Goal: Information Seeking & Learning: Learn about a topic

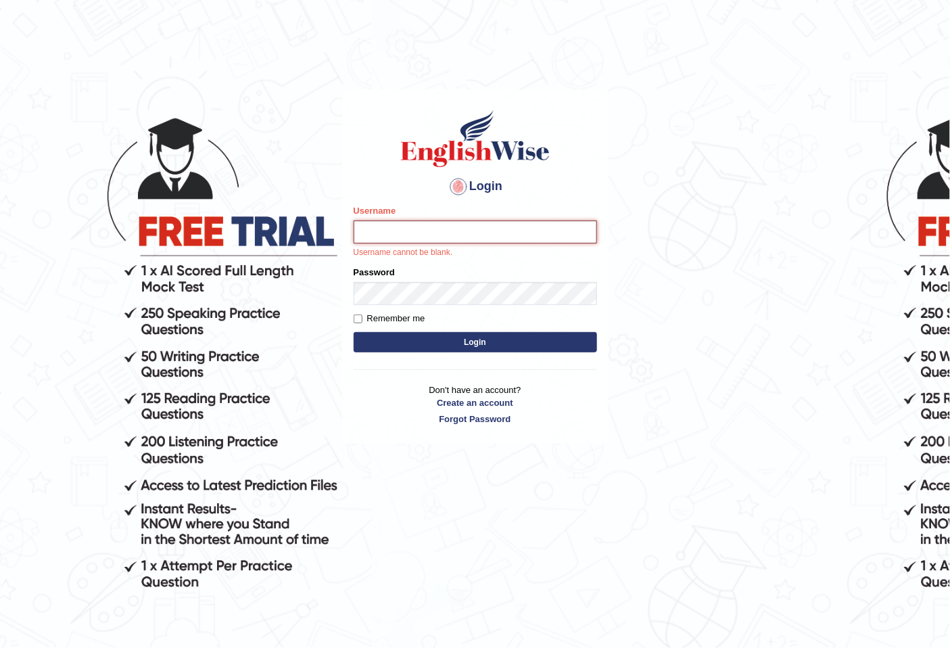
click at [407, 227] on input "Username" at bounding box center [475, 231] width 243 height 23
type input "[PERSON_NAME]"
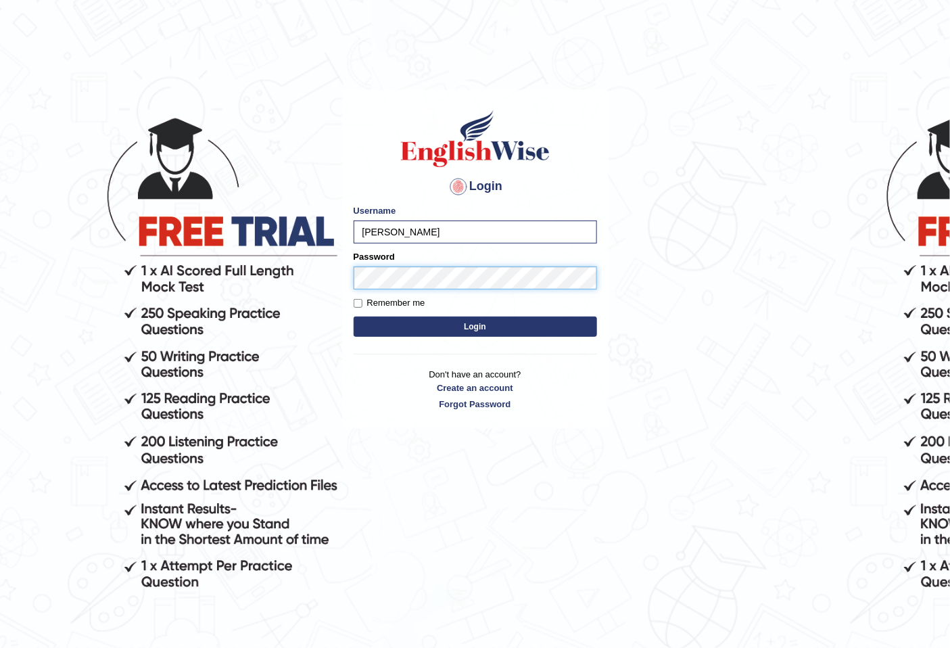
click at [354, 317] on button "Login" at bounding box center [475, 327] width 243 height 20
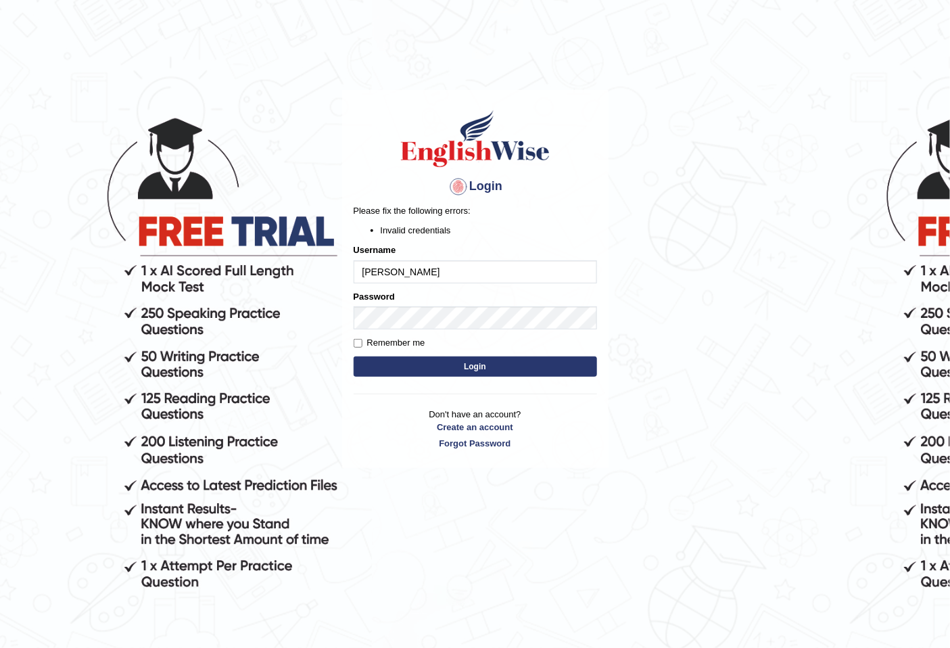
click at [415, 363] on button "Login" at bounding box center [475, 366] width 243 height 20
click at [387, 274] on input "[PERSON_NAME]" at bounding box center [475, 271] width 243 height 23
type input "AlinaMijat"
click at [379, 364] on button "Login" at bounding box center [475, 366] width 243 height 20
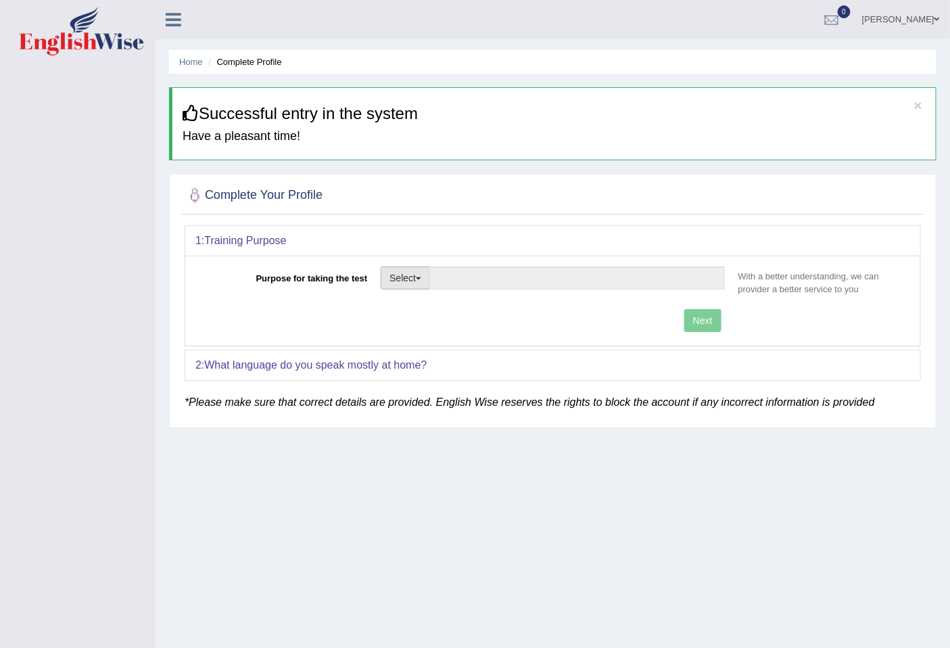
click at [401, 286] on button "Select" at bounding box center [405, 277] width 49 height 23
click at [427, 325] on link "Permanent Residency" at bounding box center [441, 325] width 120 height 18
type input "Permanent Residency"
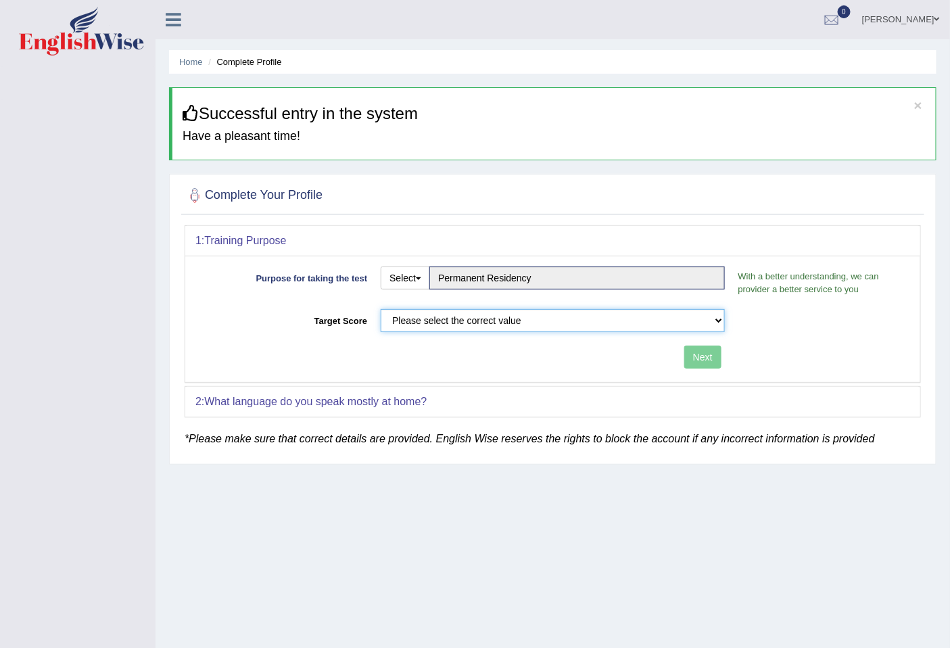
click at [639, 317] on select "Please select the correct value 50 (6 bands) 58 (6.5 bands) 65 (7 bands) 79 (8 …" at bounding box center [553, 320] width 344 height 23
select select "79"
click at [381, 309] on select "Please select the correct value 50 (6 bands) 58 (6.5 bands) 65 (7 bands) 79 (8 …" at bounding box center [553, 320] width 344 height 23
click at [713, 361] on button "Next" at bounding box center [702, 357] width 37 height 23
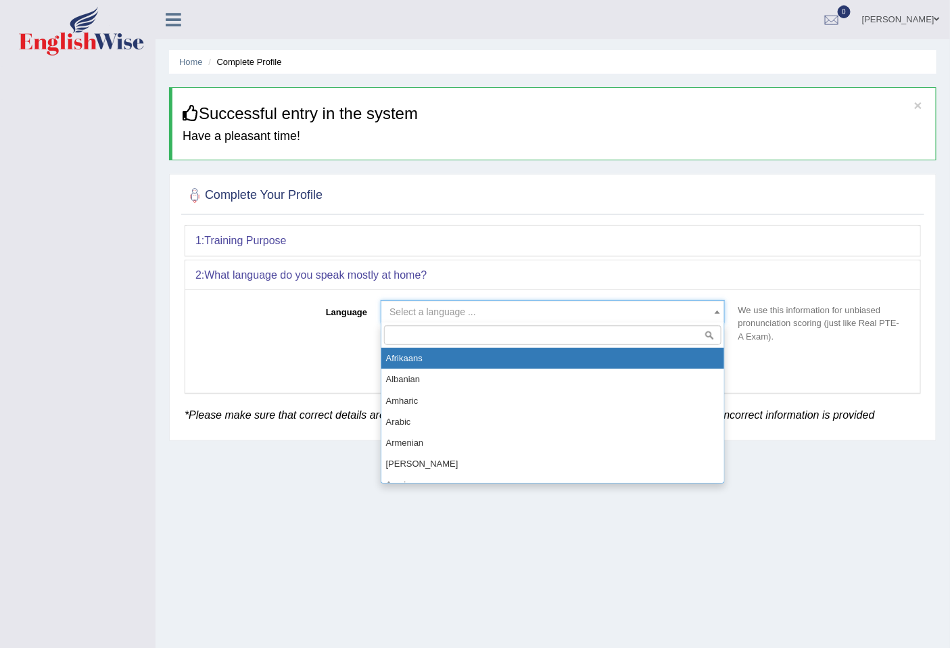
click at [423, 315] on span "Select a language ..." at bounding box center [433, 311] width 87 height 11
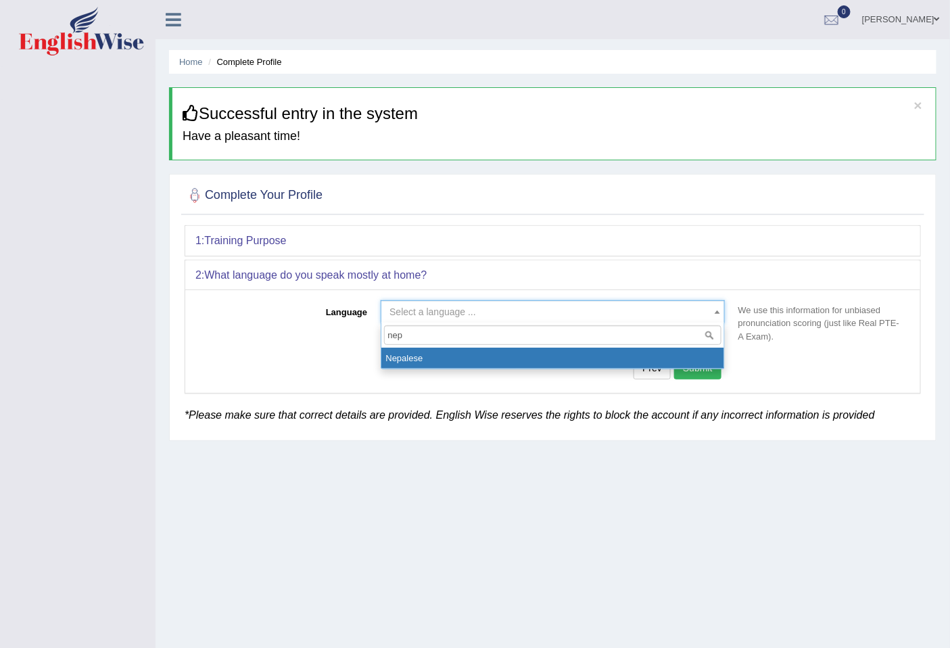
type input "nep"
select select "Nepalese"
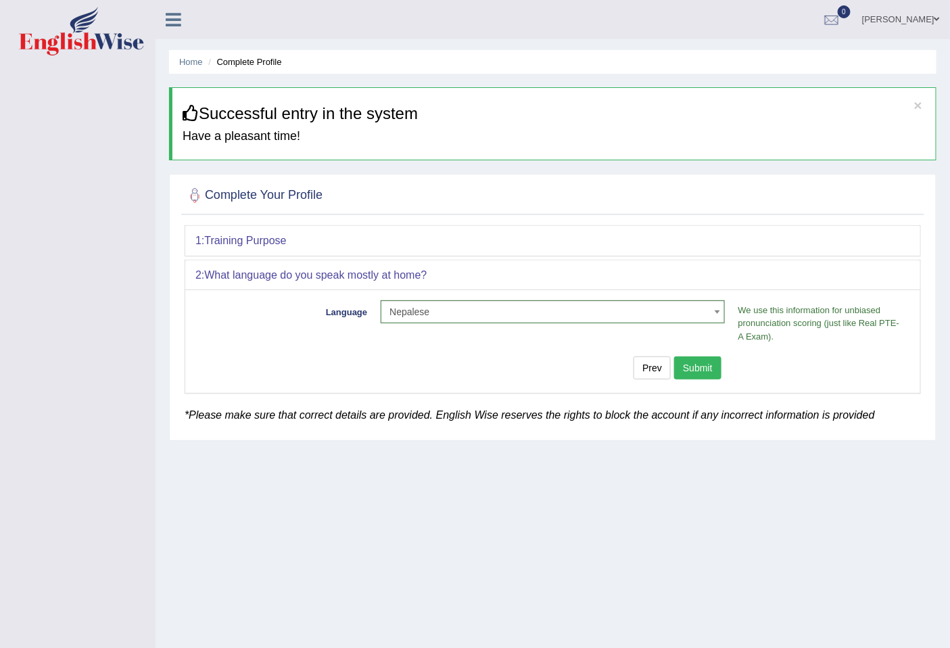
click at [690, 368] on button "Submit" at bounding box center [697, 367] width 47 height 23
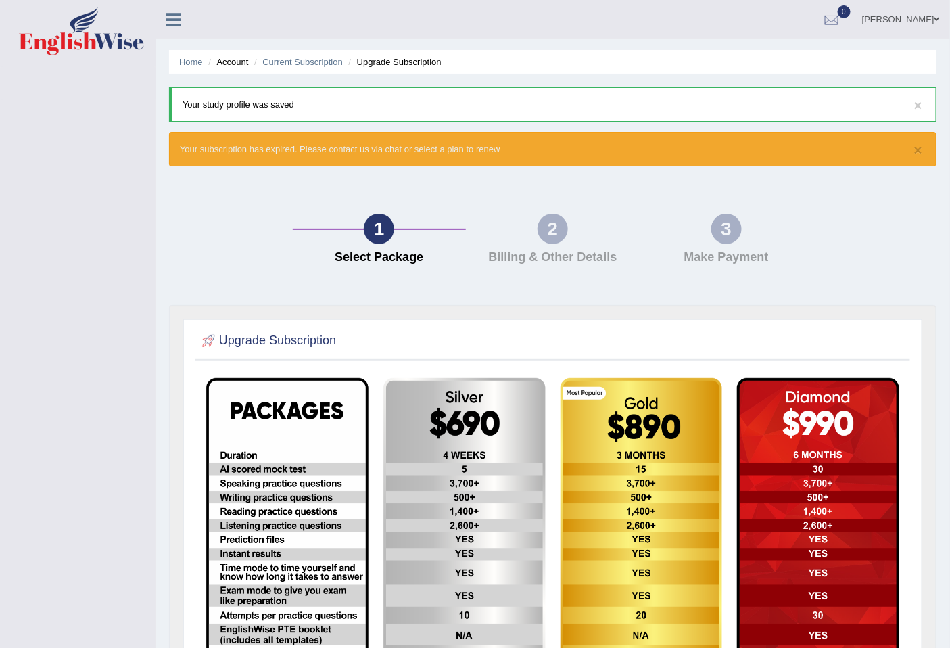
click at [82, 46] on img at bounding box center [81, 31] width 125 height 49
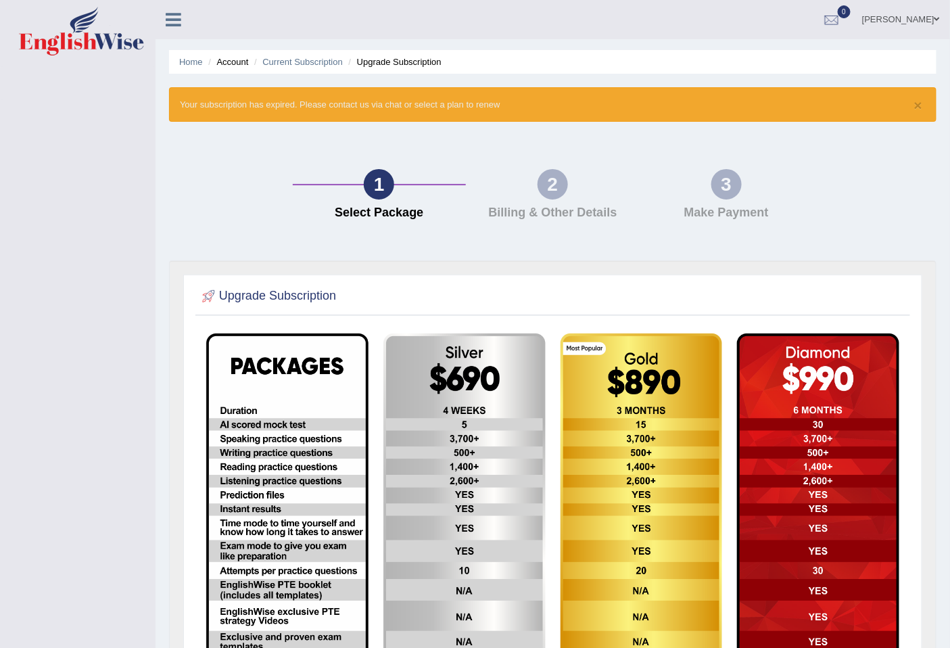
click at [505, 104] on div "× Your subscription has expired. Please contact us via chat or select a plan to…" at bounding box center [553, 104] width 768 height 34
drag, startPoint x: 505, startPoint y: 104, endPoint x: 239, endPoint y: 158, distance: 271.3
click at [504, 104] on div "× Your subscription has expired. Please contact us via chat or select a plan to…" at bounding box center [553, 104] width 768 height 34
click at [289, 152] on div "Home Account Current Subscription Upgrade Subscription × Your subscription has …" at bounding box center [553, 378] width 795 height 756
drag, startPoint x: 239, startPoint y: 158, endPoint x: 255, endPoint y: 150, distance: 18.1
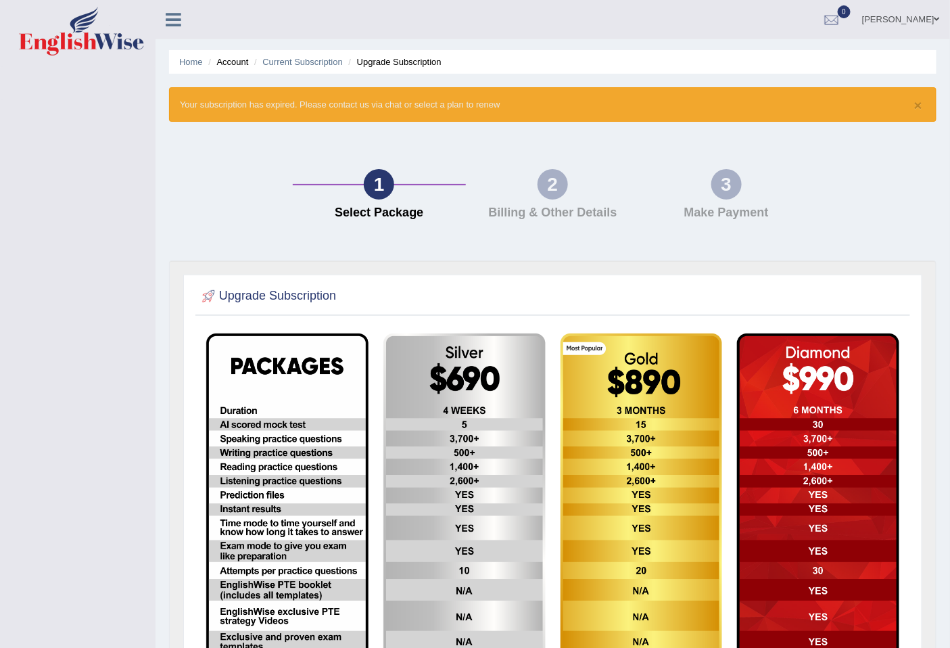
click at [234, 158] on div "1 Select Package 2 Billing & Other Details 3 Make Payment" at bounding box center [552, 197] width 781 height 125
click at [170, 15] on icon at bounding box center [174, 20] width 16 height 18
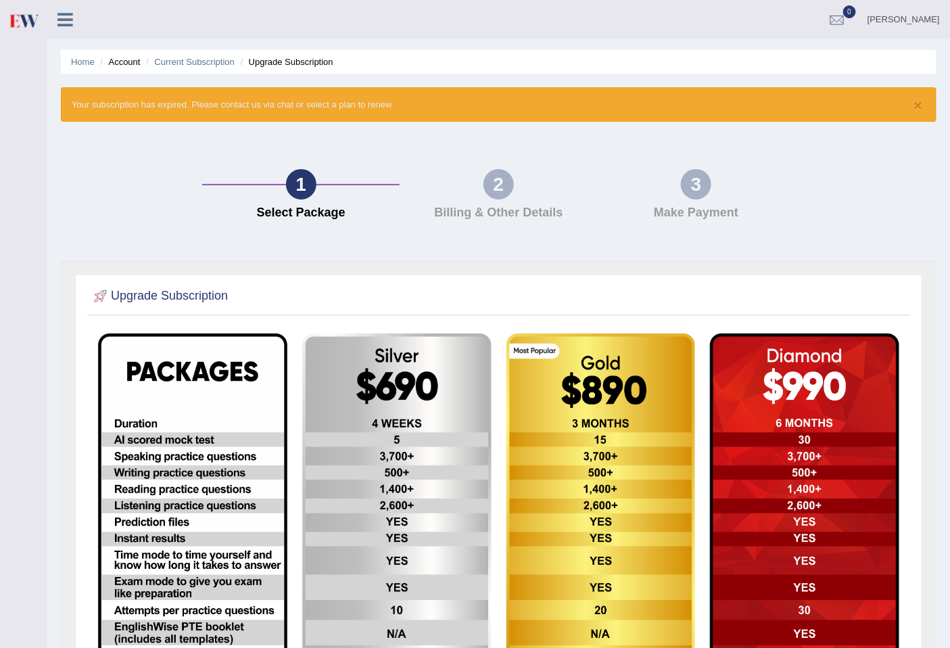
drag, startPoint x: 925, startPoint y: 11, endPoint x: 919, endPoint y: 19, distance: 9.6
click at [923, 11] on link "[PERSON_NAME]" at bounding box center [904, 17] width 93 height 35
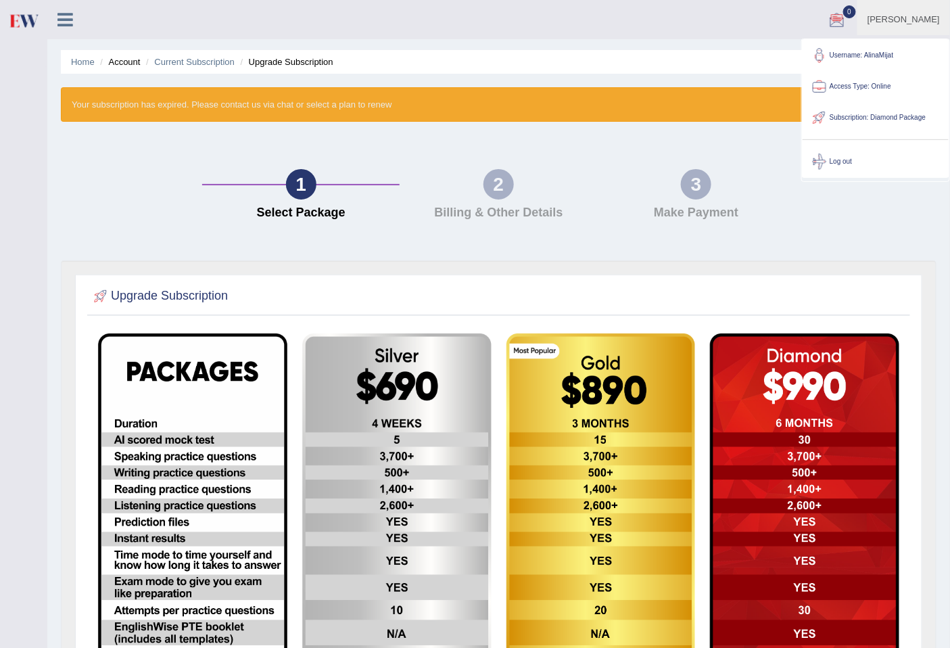
click at [866, 92] on link "Access Type: Online" at bounding box center [876, 86] width 146 height 31
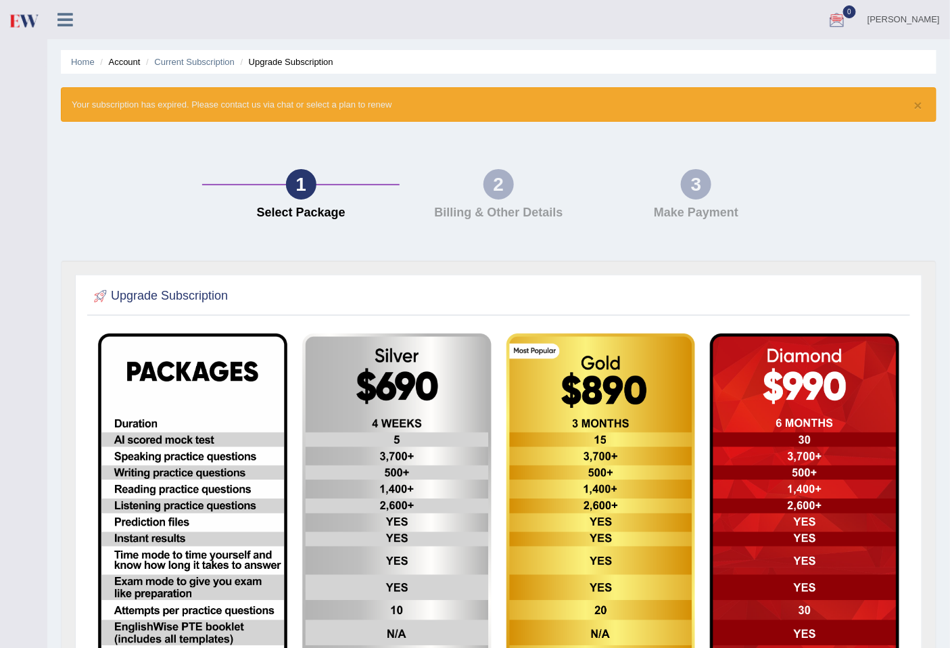
click at [505, 179] on div "2" at bounding box center [499, 184] width 30 height 30
click at [914, 25] on link "[PERSON_NAME]" at bounding box center [904, 17] width 93 height 35
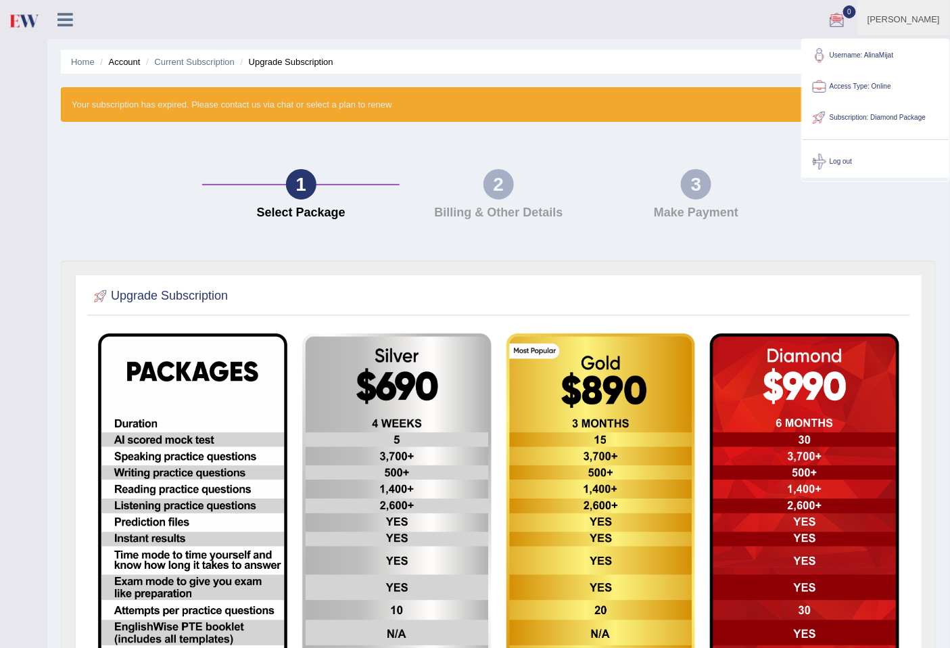
click at [713, 116] on div "× Your subscription has expired. Please contact us via chat or select a plan to…" at bounding box center [499, 104] width 876 height 34
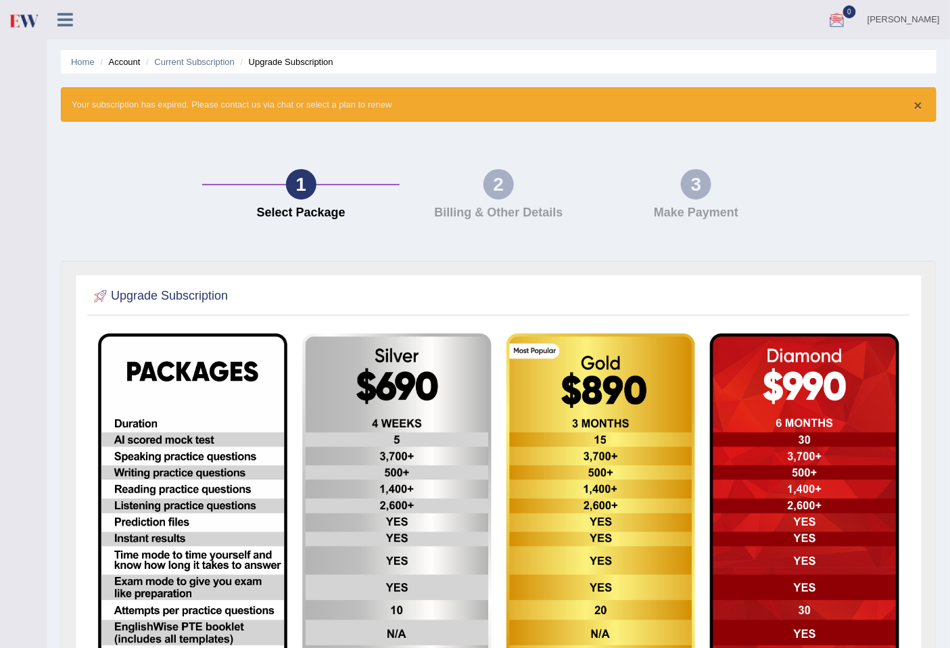
click at [920, 101] on button "×" at bounding box center [918, 105] width 8 height 14
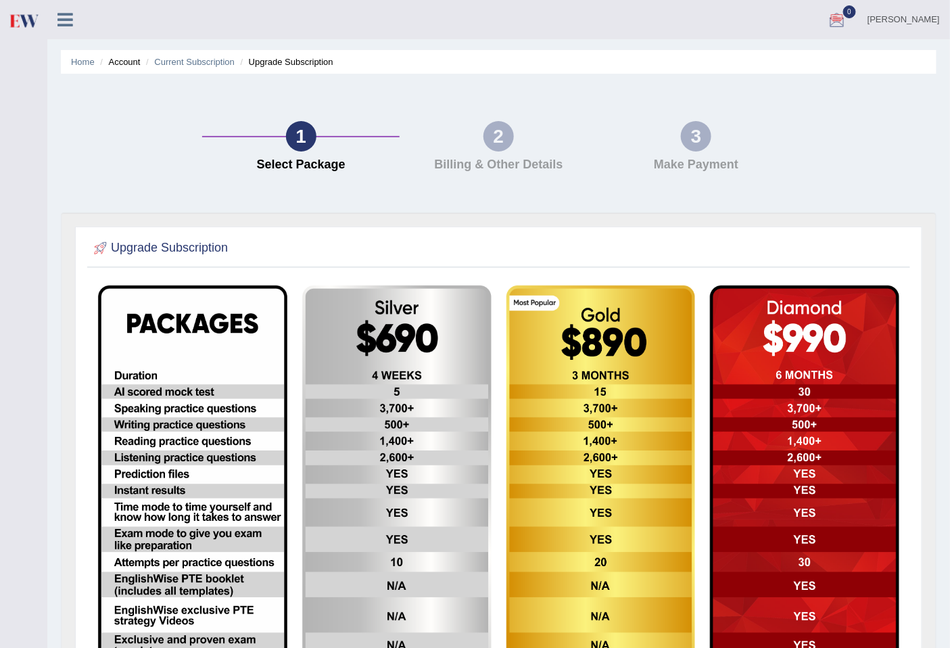
click at [484, 135] on div "2" at bounding box center [499, 136] width 30 height 30
drag, startPoint x: 484, startPoint y: 147, endPoint x: 498, endPoint y: 143, distance: 14.8
click at [488, 146] on div "2 Billing & Other Details" at bounding box center [499, 149] width 198 height 57
click at [503, 140] on div "2" at bounding box center [499, 136] width 30 height 30
click at [308, 135] on div "1" at bounding box center [301, 136] width 30 height 30
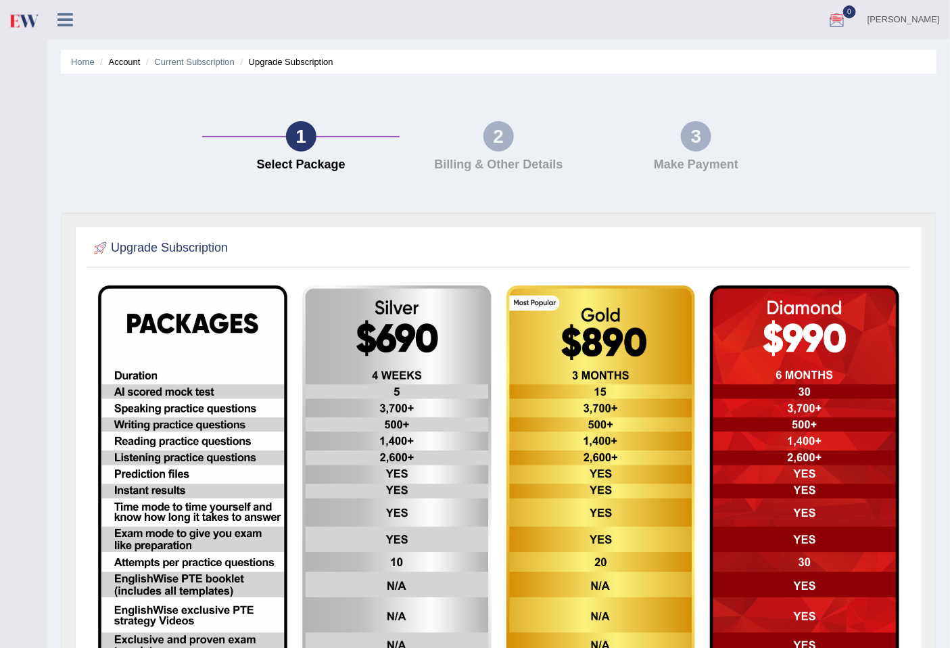
click at [88, 66] on li "Home" at bounding box center [83, 61] width 24 height 13
click at [83, 64] on link "Home" at bounding box center [83, 62] width 24 height 10
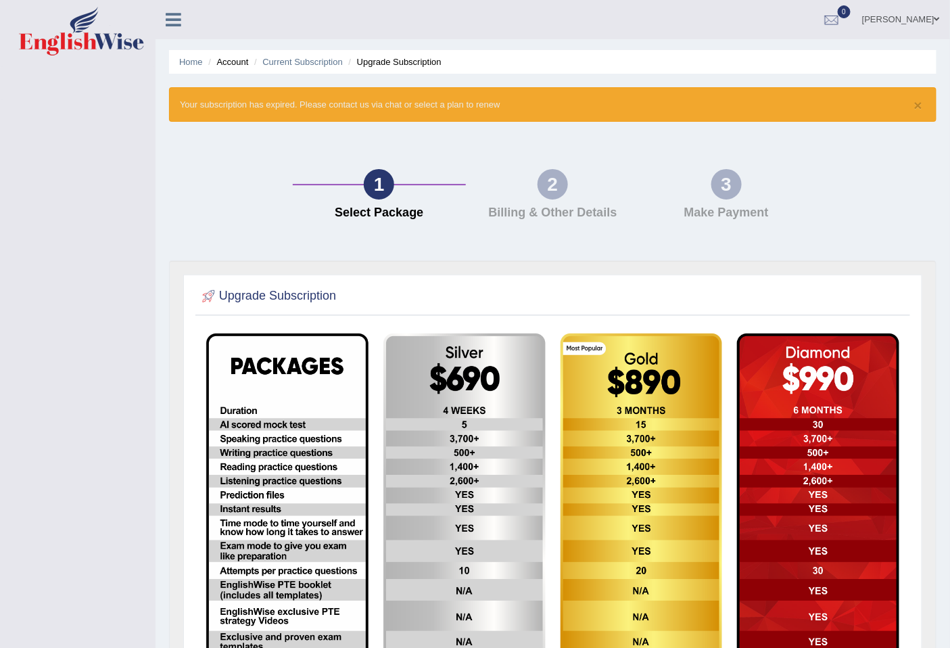
click at [167, 14] on icon at bounding box center [174, 20] width 16 height 18
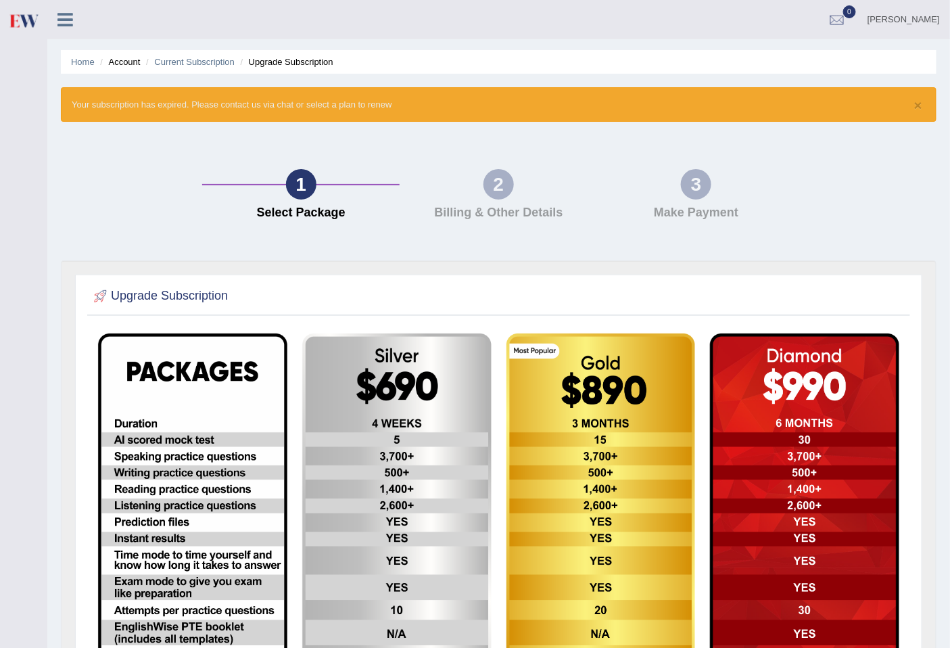
click at [64, 18] on icon at bounding box center [65, 20] width 16 height 18
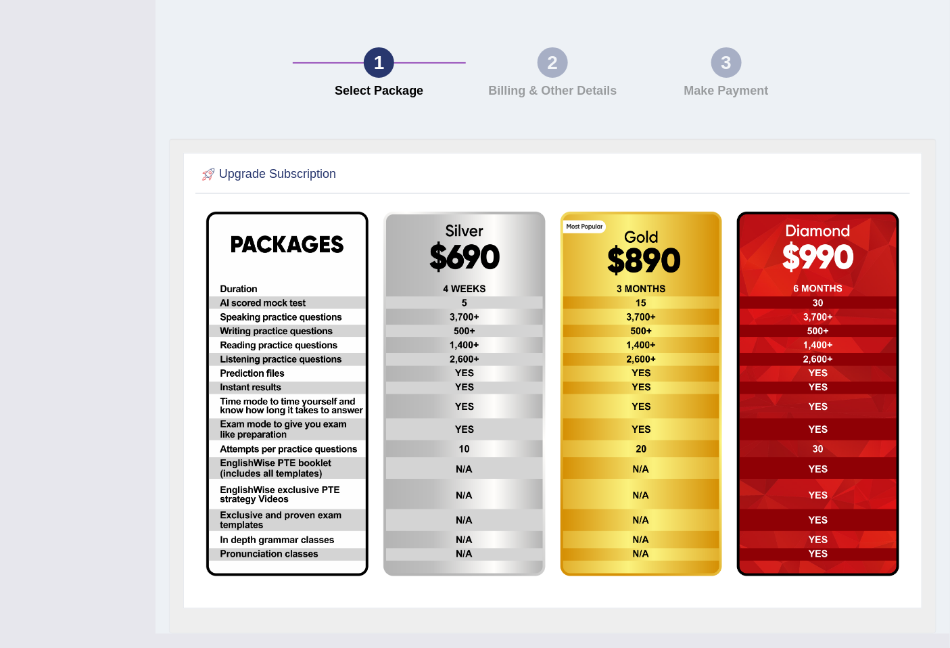
scroll to position [153, 0]
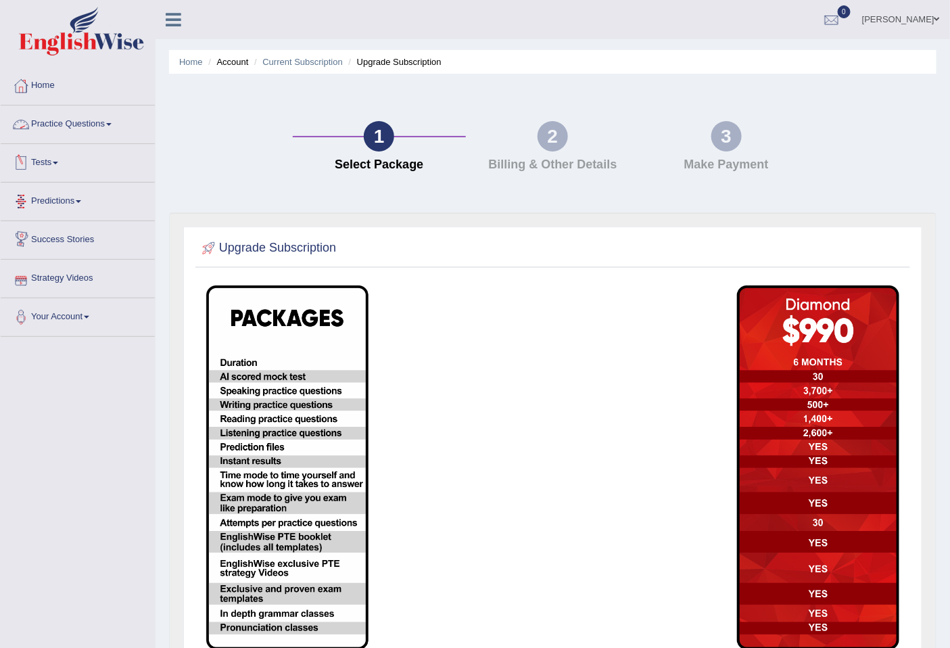
click at [75, 132] on link "Practice Questions" at bounding box center [78, 123] width 154 height 34
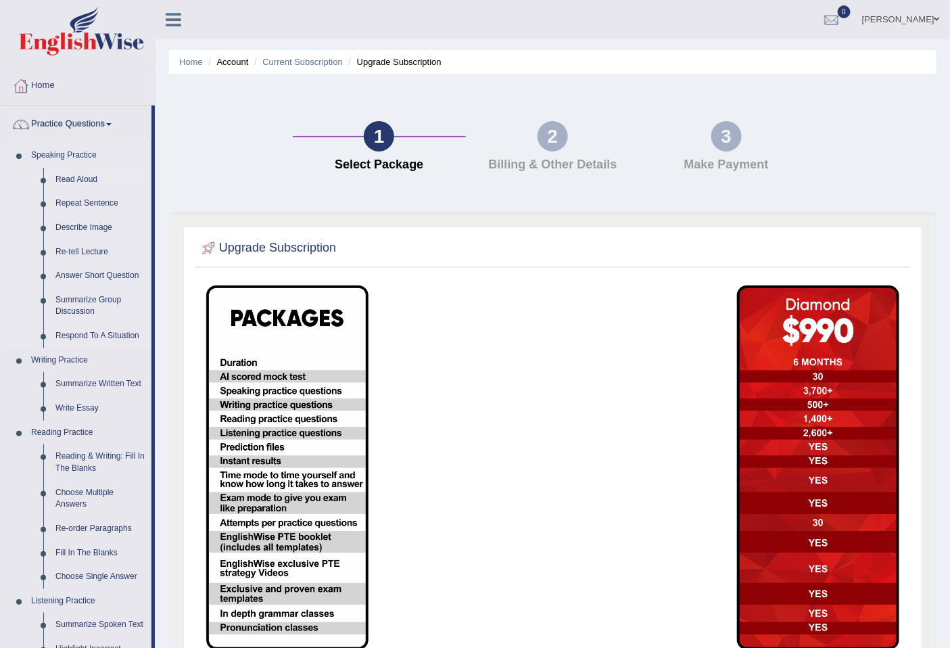
click at [89, 179] on link "Read Aloud" at bounding box center [100, 180] width 102 height 24
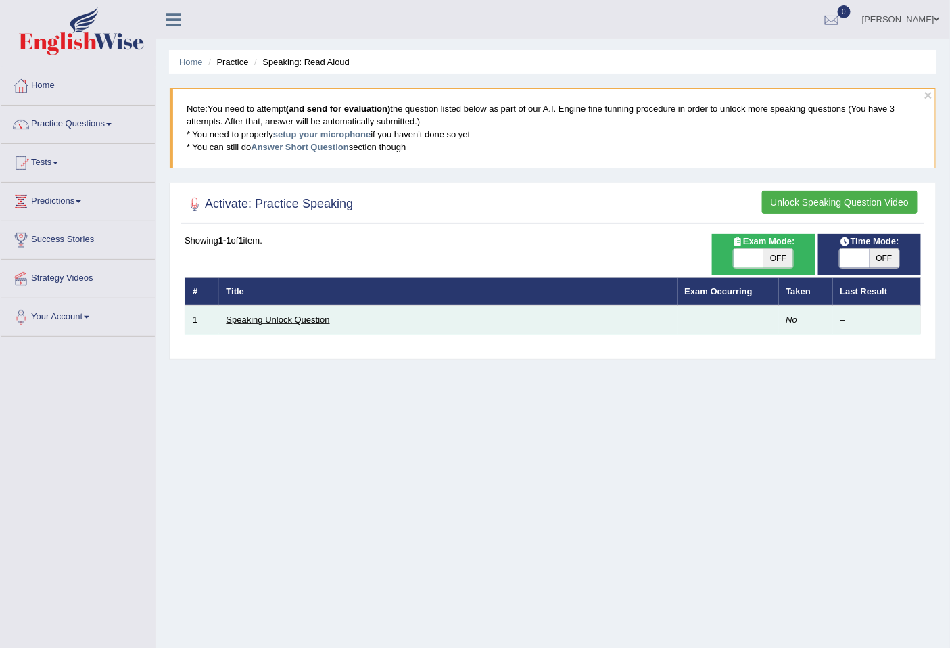
click at [304, 318] on link "Speaking Unlock Question" at bounding box center [278, 320] width 103 height 10
click at [308, 319] on link "Speaking Unlock Question" at bounding box center [278, 320] width 103 height 10
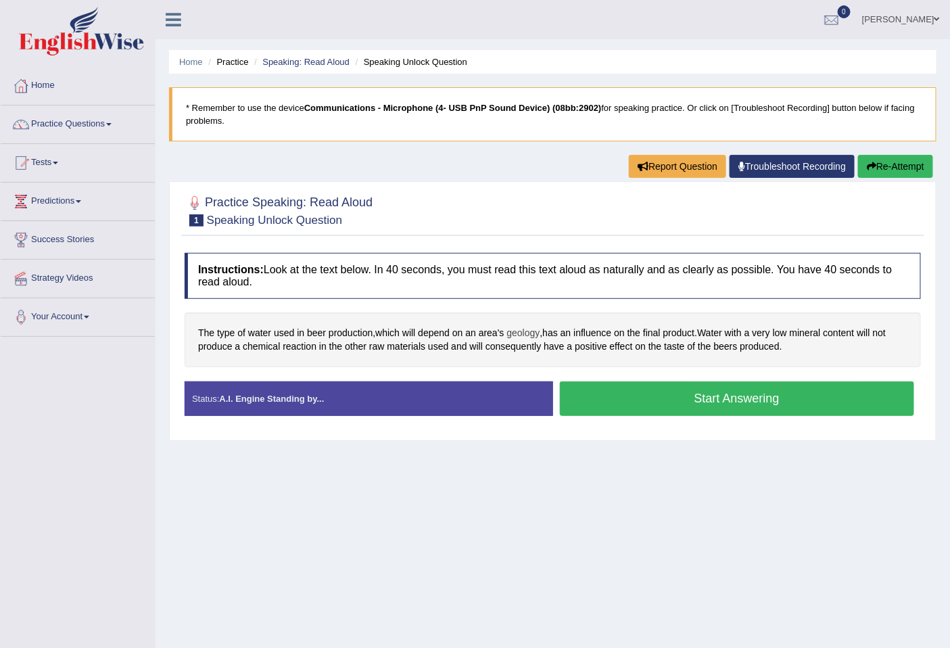
click at [515, 333] on span "geology" at bounding box center [523, 333] width 33 height 14
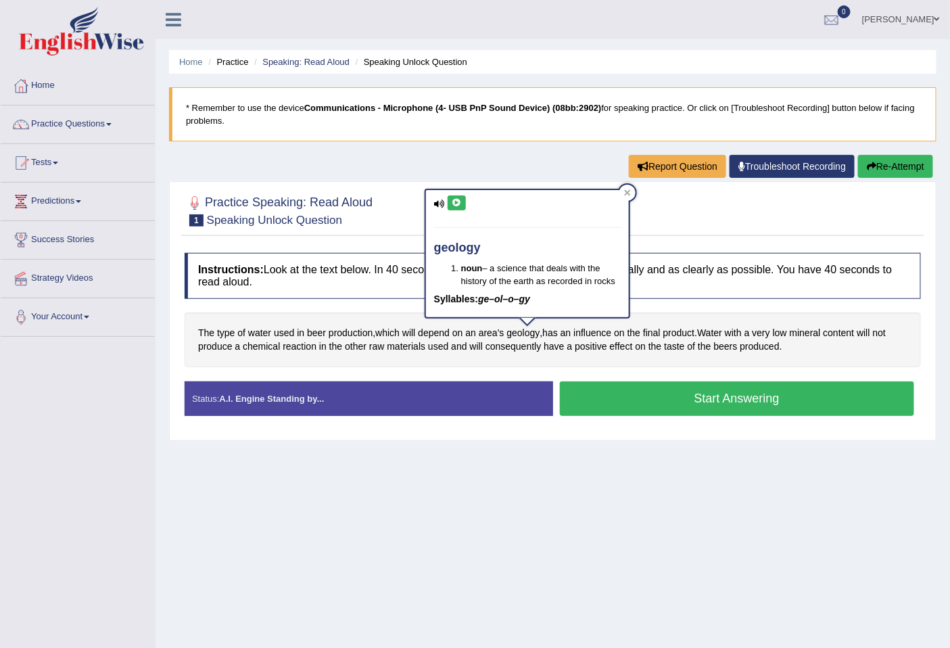
click at [438, 204] on icon at bounding box center [439, 204] width 11 height 9
click at [457, 203] on icon at bounding box center [457, 203] width 10 height 8
click at [628, 191] on icon at bounding box center [627, 193] width 6 height 6
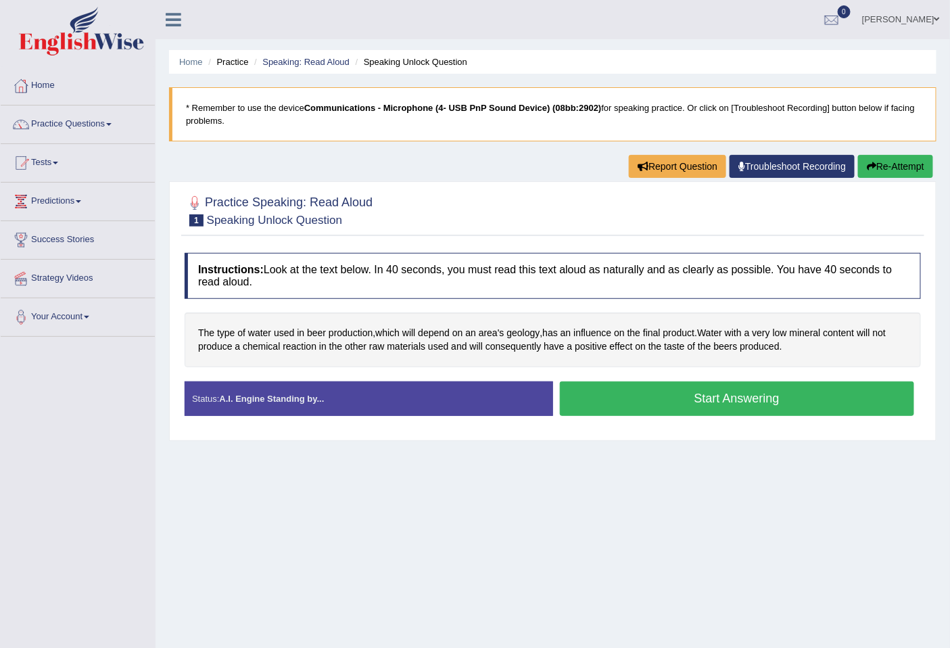
click at [693, 401] on button "Start Answering" at bounding box center [737, 398] width 355 height 34
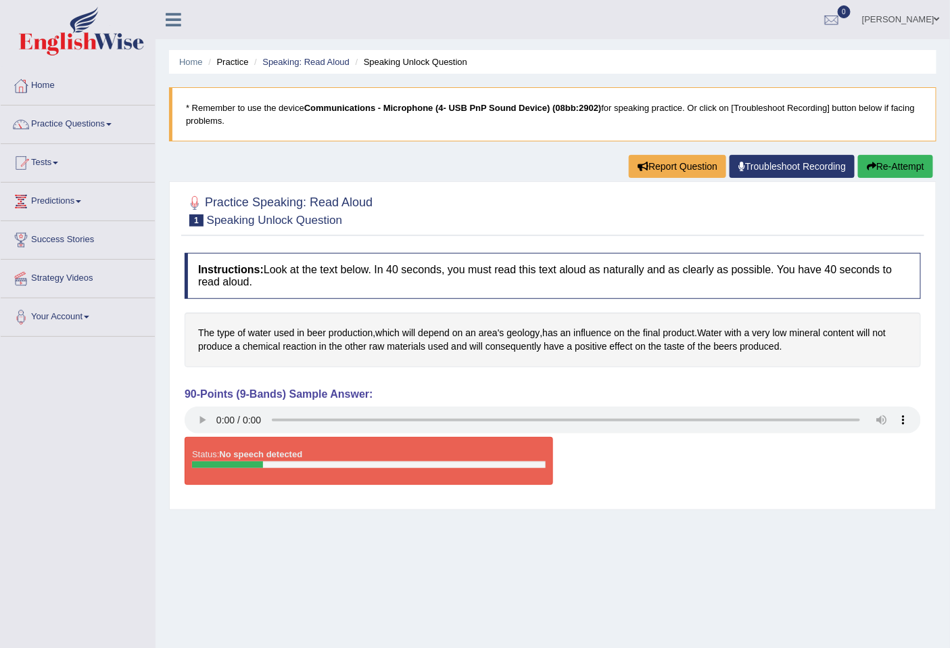
drag, startPoint x: 698, startPoint y: 461, endPoint x: 695, endPoint y: 447, distance: 14.6
click at [697, 461] on div "Status: No speech detected Start Answering Stop Recording" at bounding box center [553, 467] width 737 height 61
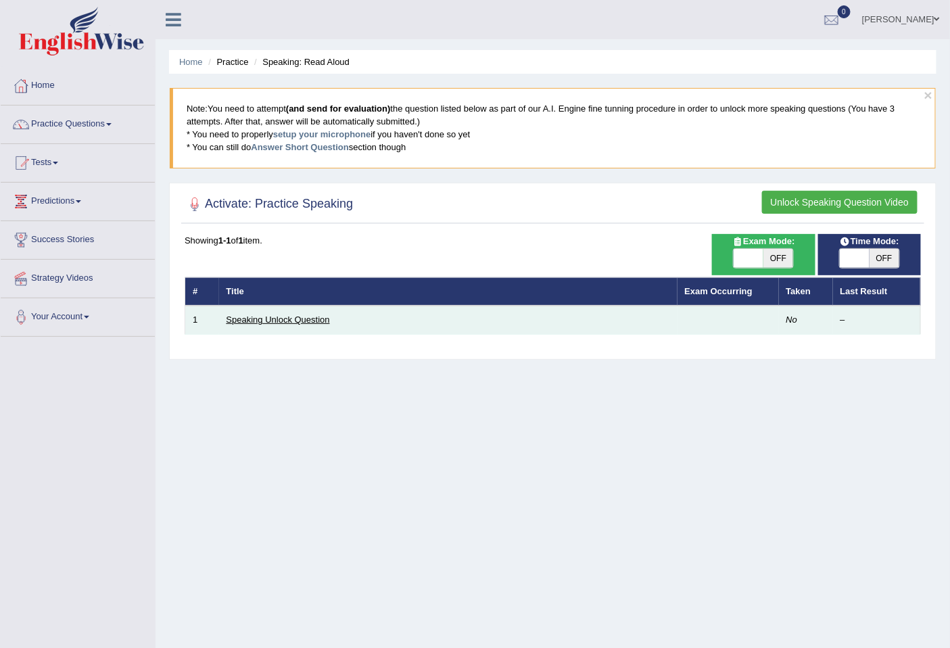
click at [303, 319] on link "Speaking Unlock Question" at bounding box center [278, 320] width 103 height 10
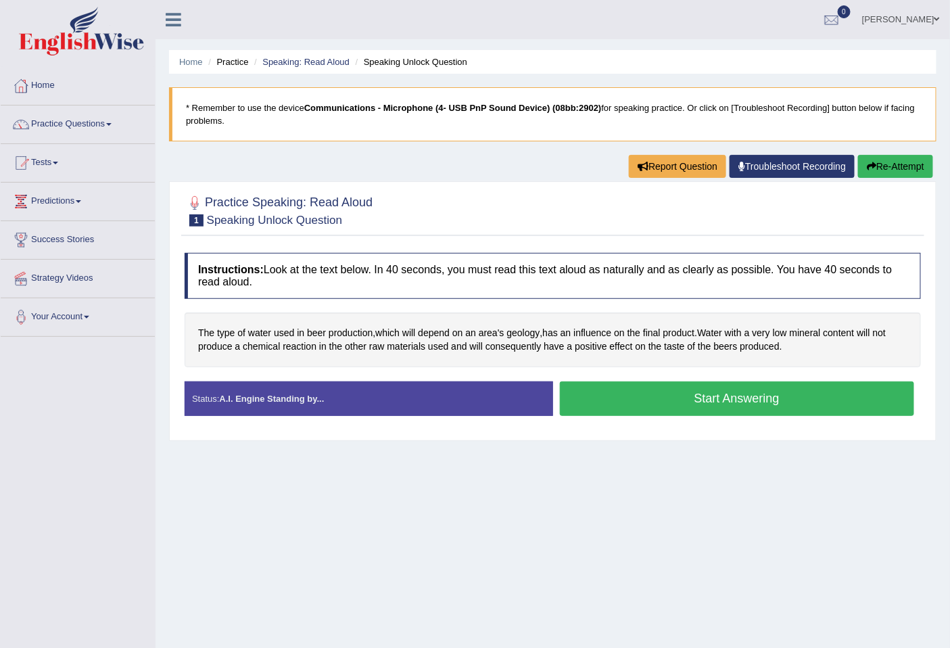
click at [717, 394] on button "Start Answering" at bounding box center [737, 398] width 355 height 34
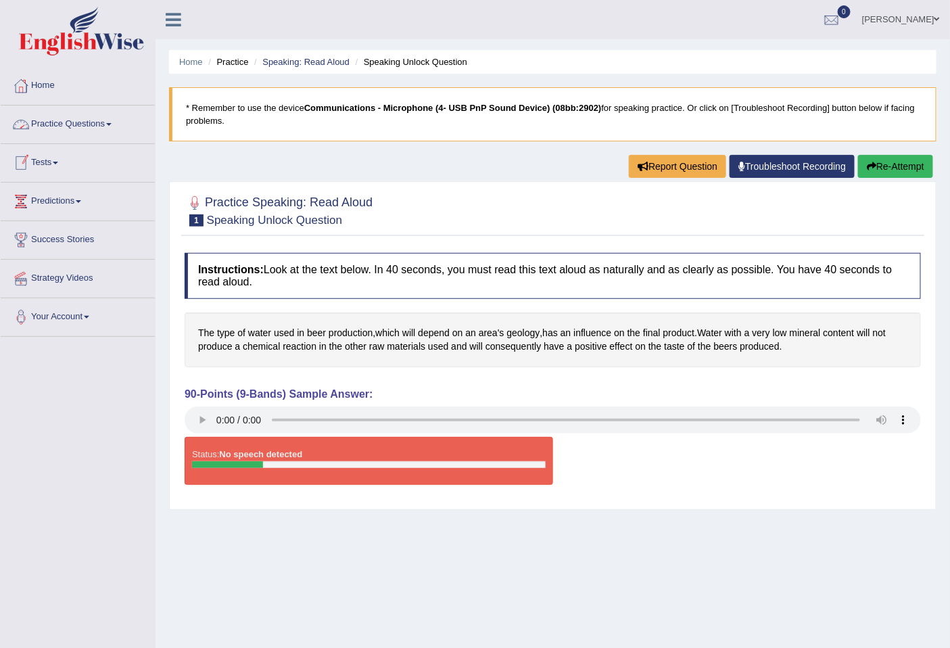
click at [50, 120] on link "Practice Questions" at bounding box center [78, 123] width 154 height 34
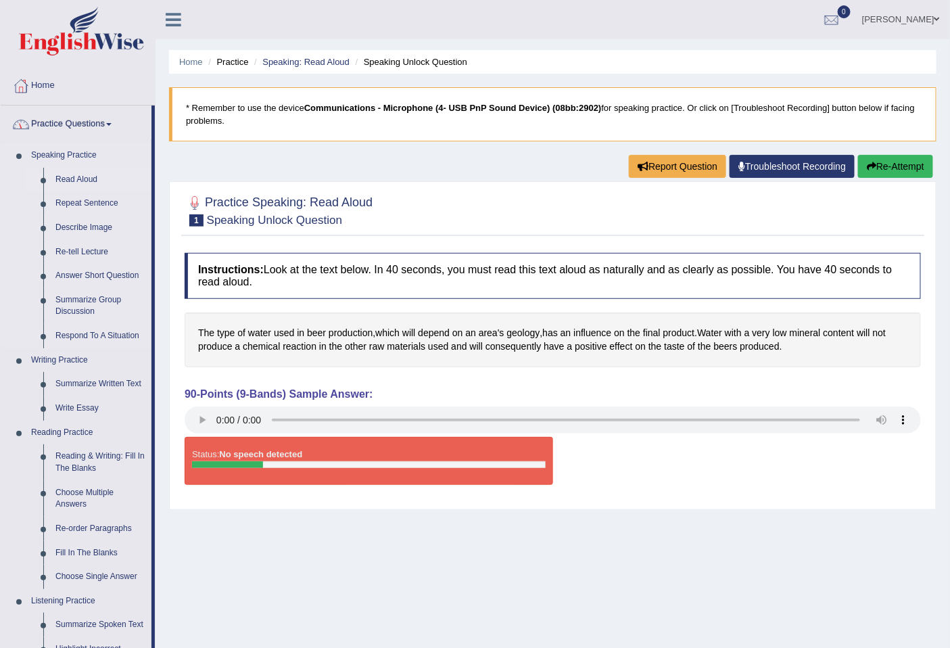
click at [62, 179] on link "Read Aloud" at bounding box center [100, 180] width 102 height 24
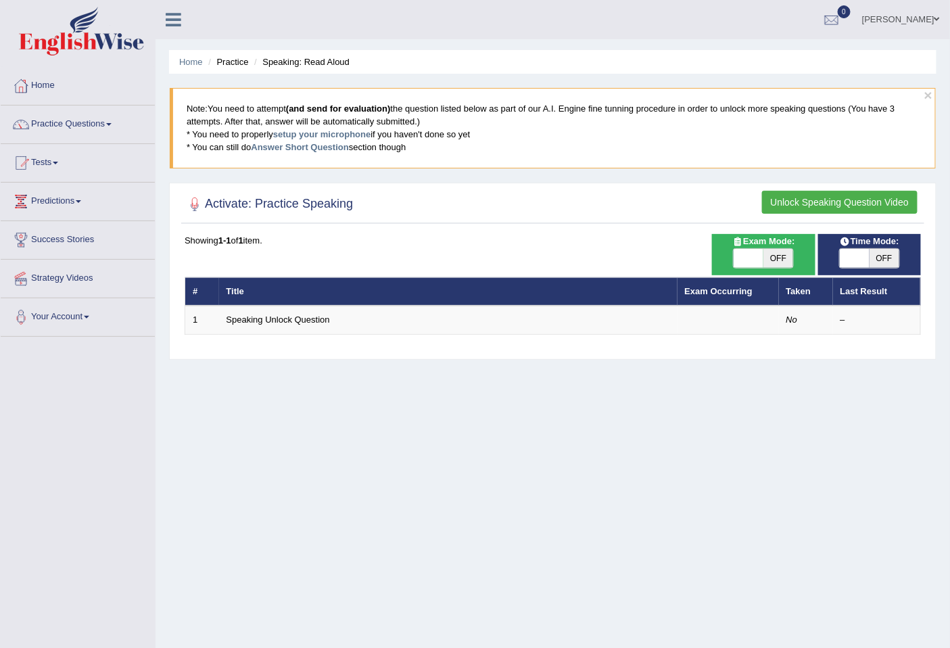
click at [780, 255] on span "OFF" at bounding box center [779, 258] width 30 height 19
checkbox input "true"
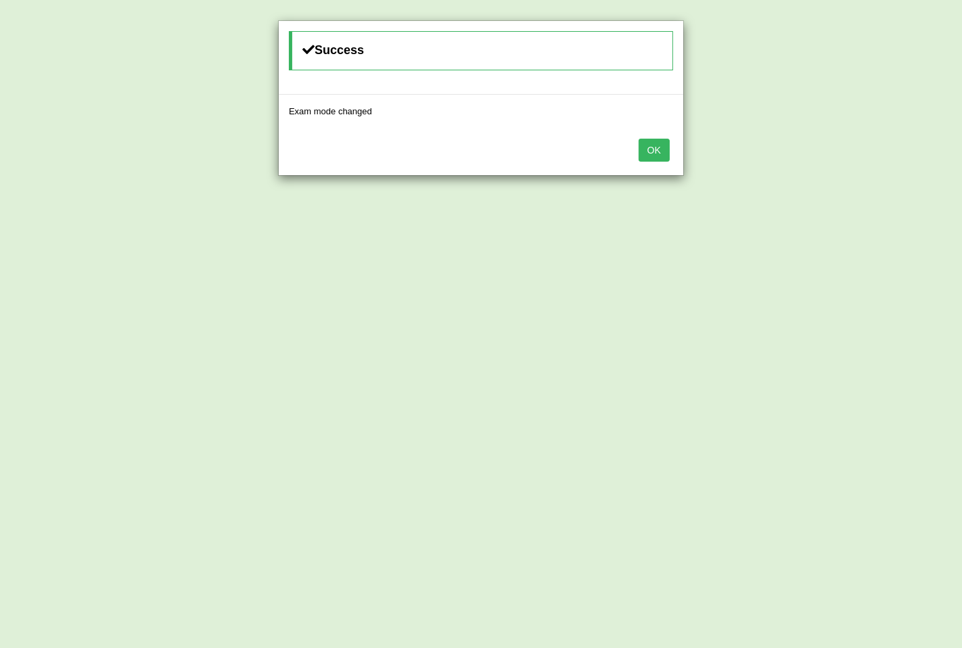
click at [658, 152] on button "OK" at bounding box center [654, 150] width 31 height 23
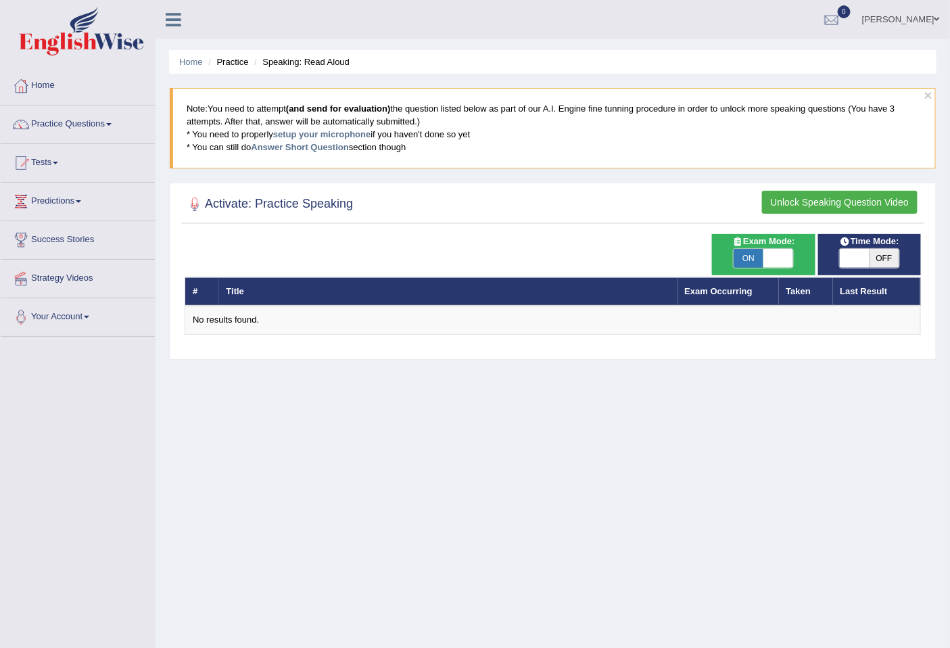
click at [752, 260] on span "ON" at bounding box center [749, 258] width 30 height 19
checkbox input "false"
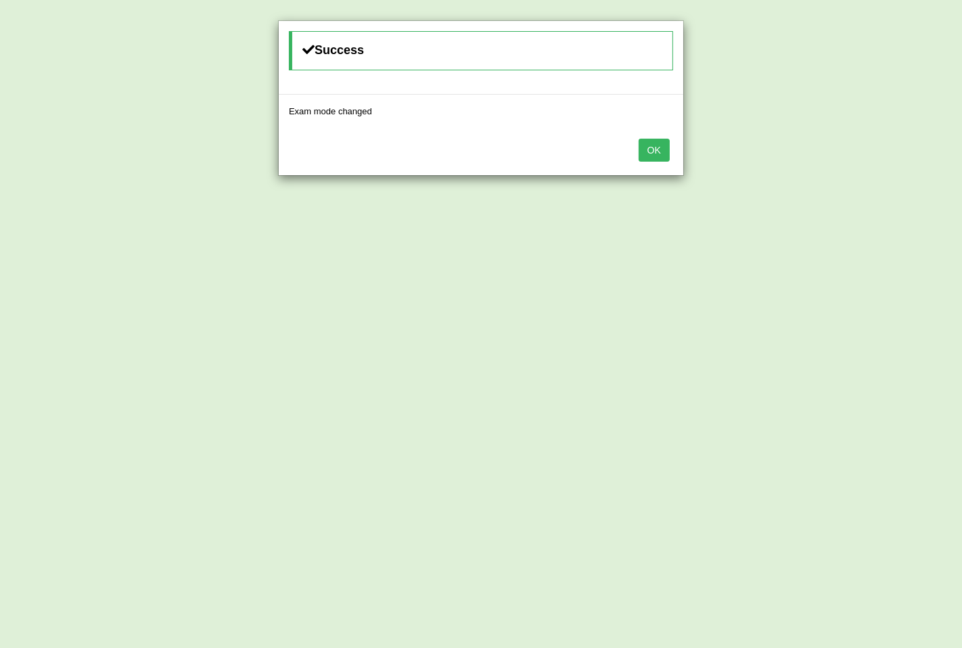
click at [657, 152] on button "OK" at bounding box center [654, 150] width 31 height 23
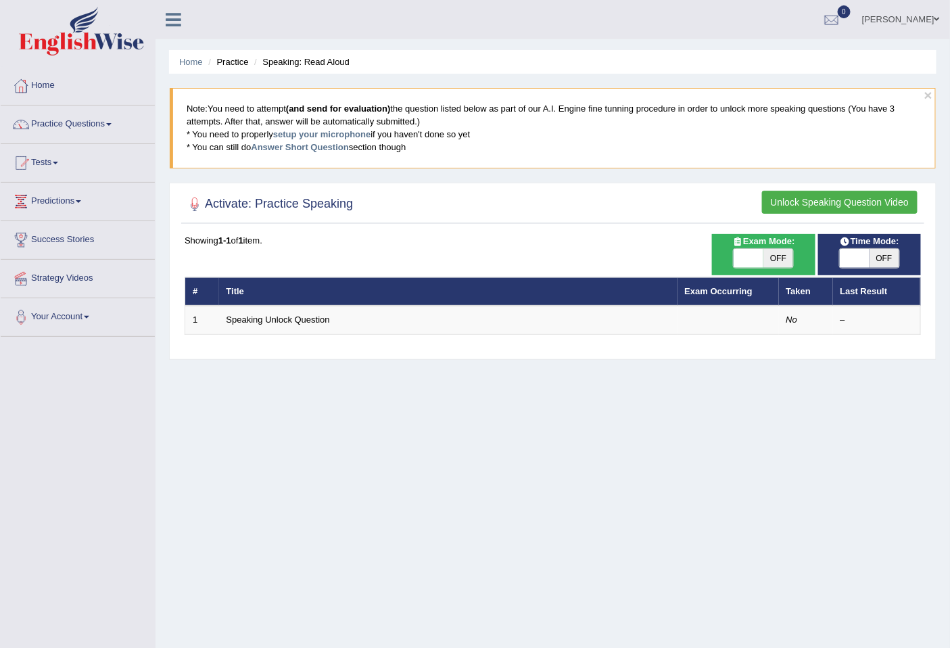
click at [821, 198] on button "Unlock Speaking Question Video" at bounding box center [840, 202] width 156 height 23
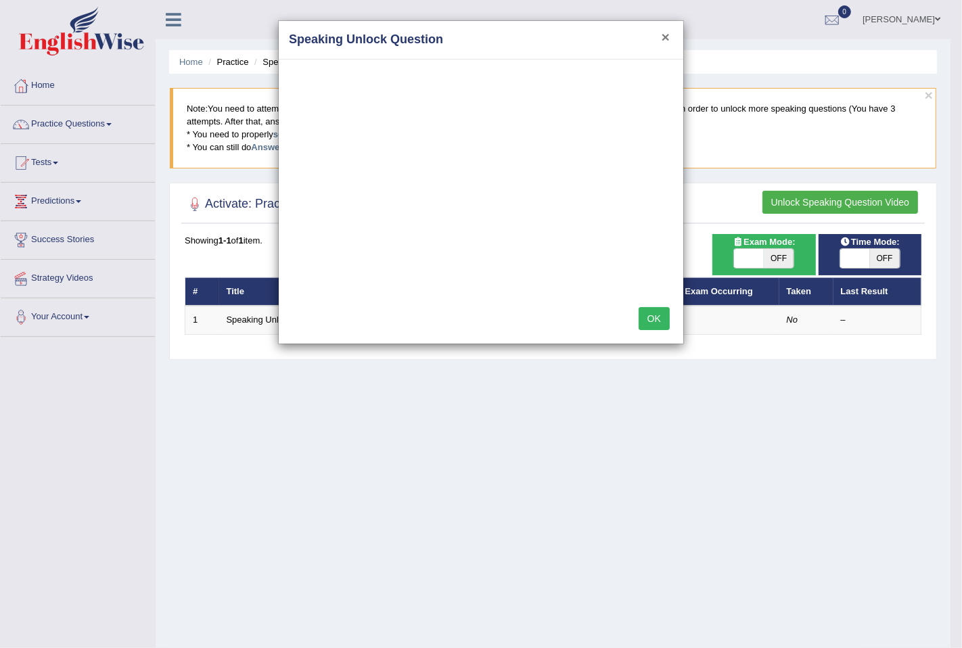
click at [663, 36] on button "×" at bounding box center [665, 37] width 8 height 14
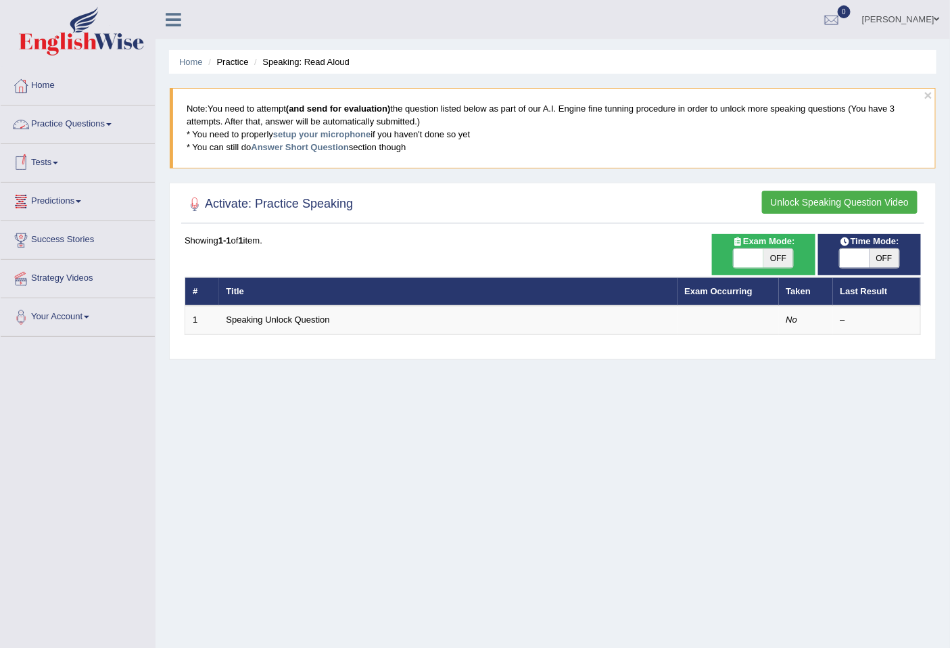
click at [51, 164] on link "Tests" at bounding box center [78, 161] width 154 height 34
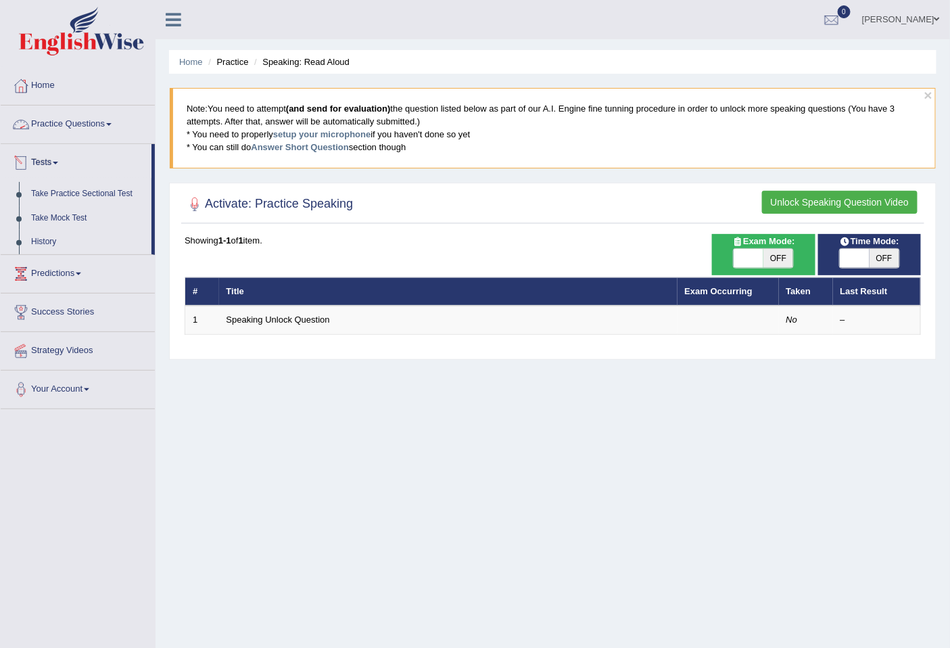
click at [104, 123] on link "Practice Questions" at bounding box center [78, 123] width 154 height 34
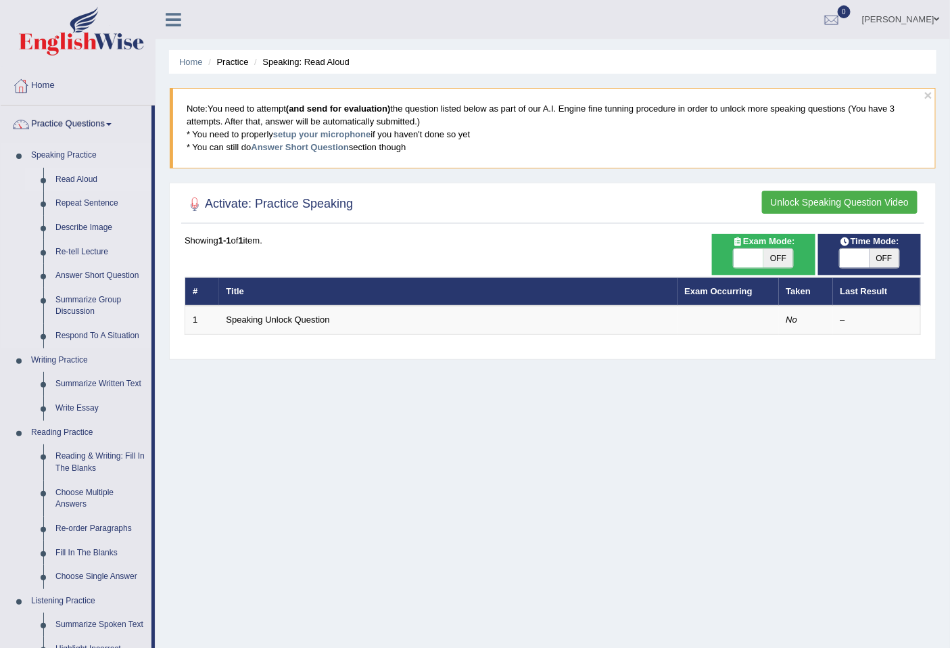
click at [69, 179] on link "Read Aloud" at bounding box center [100, 180] width 102 height 24
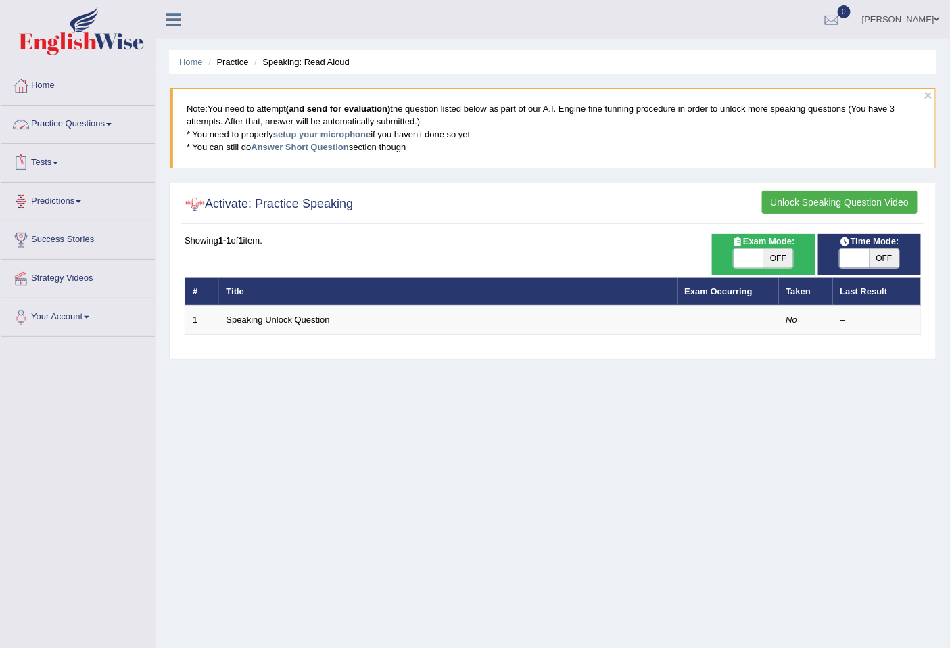
click at [98, 123] on link "Practice Questions" at bounding box center [78, 123] width 154 height 34
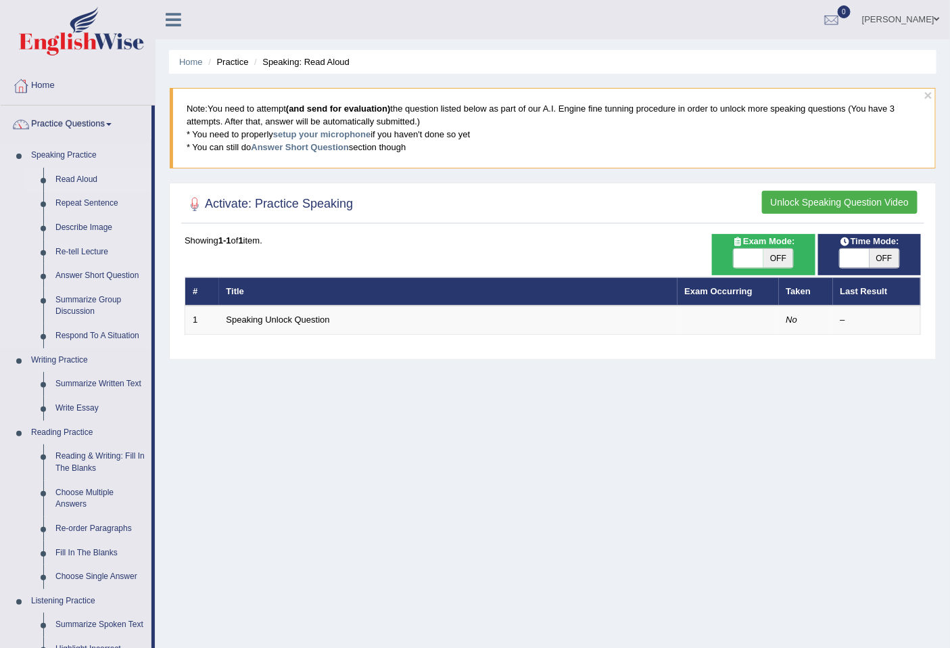
click at [74, 176] on link "Read Aloud" at bounding box center [100, 180] width 102 height 24
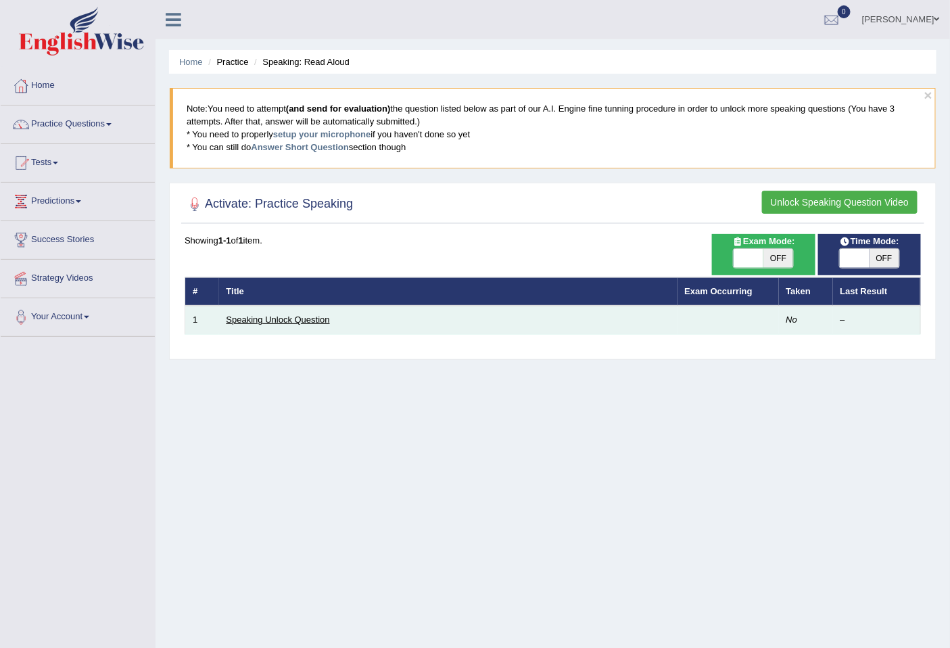
click at [276, 316] on link "Speaking Unlock Question" at bounding box center [278, 320] width 103 height 10
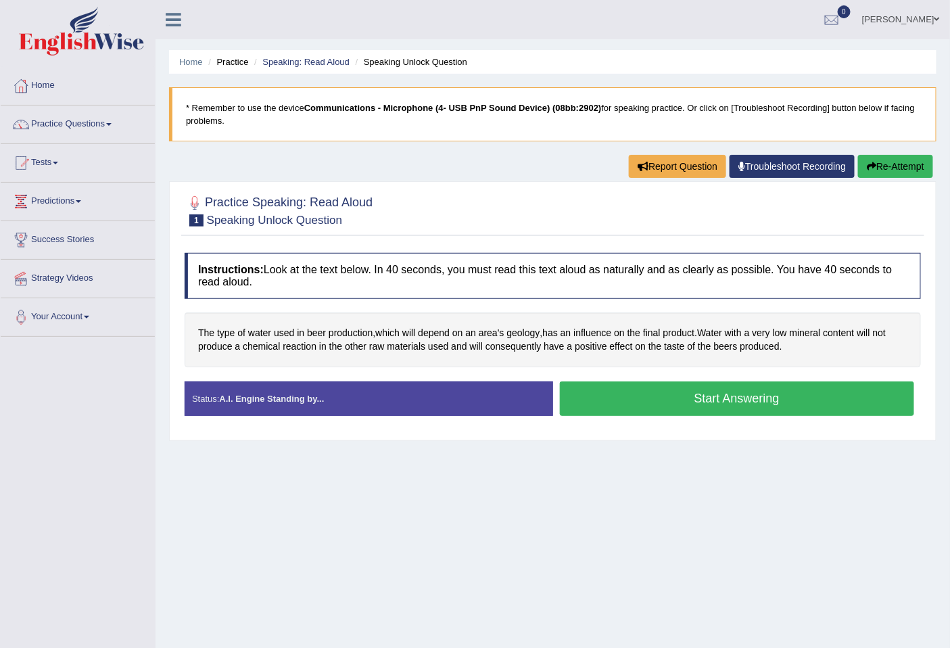
click at [619, 401] on button "Start Answering" at bounding box center [737, 398] width 355 height 34
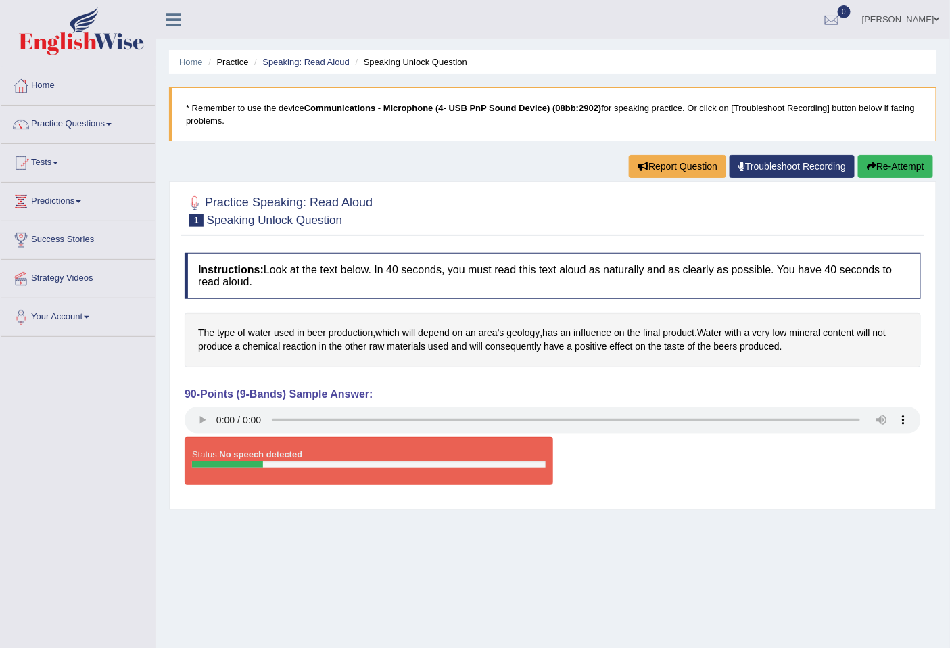
click at [787, 162] on link "Troubleshoot Recording" at bounding box center [792, 166] width 125 height 23
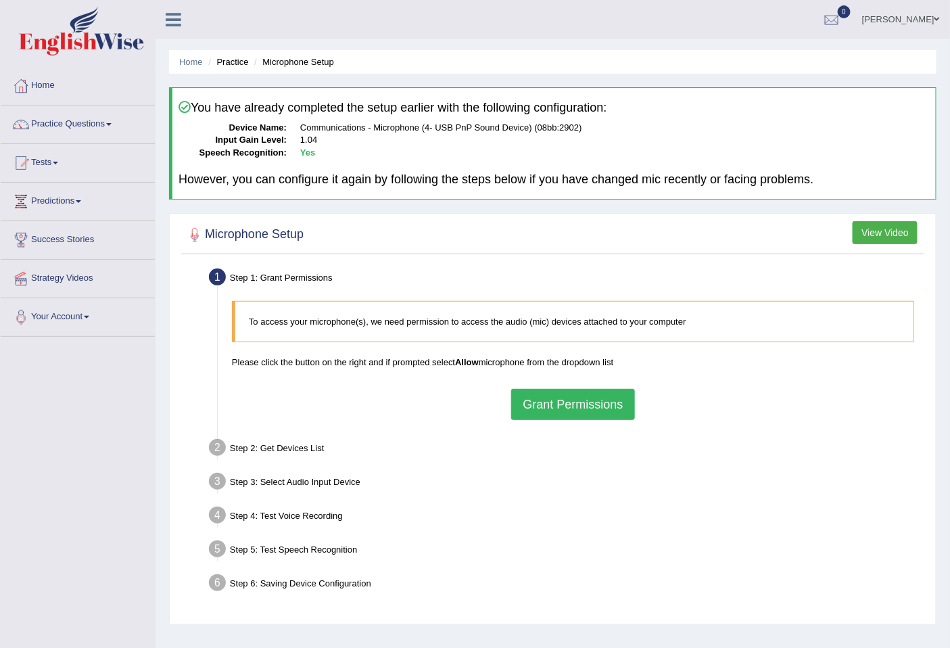
click at [582, 407] on button "Grant Permissions" at bounding box center [572, 404] width 123 height 31
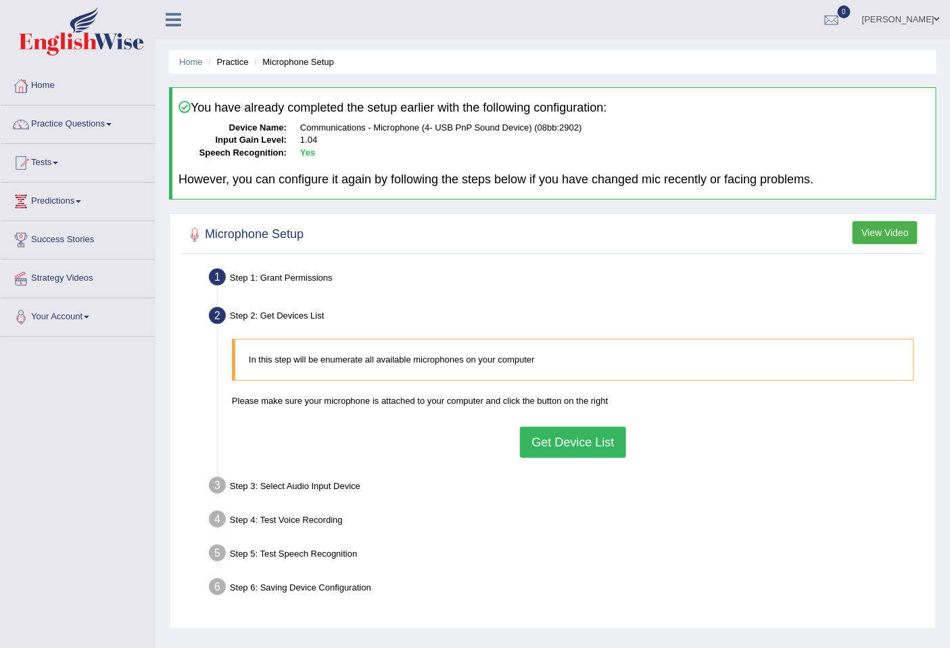
click at [605, 442] on button "Get Device List" at bounding box center [573, 442] width 106 height 31
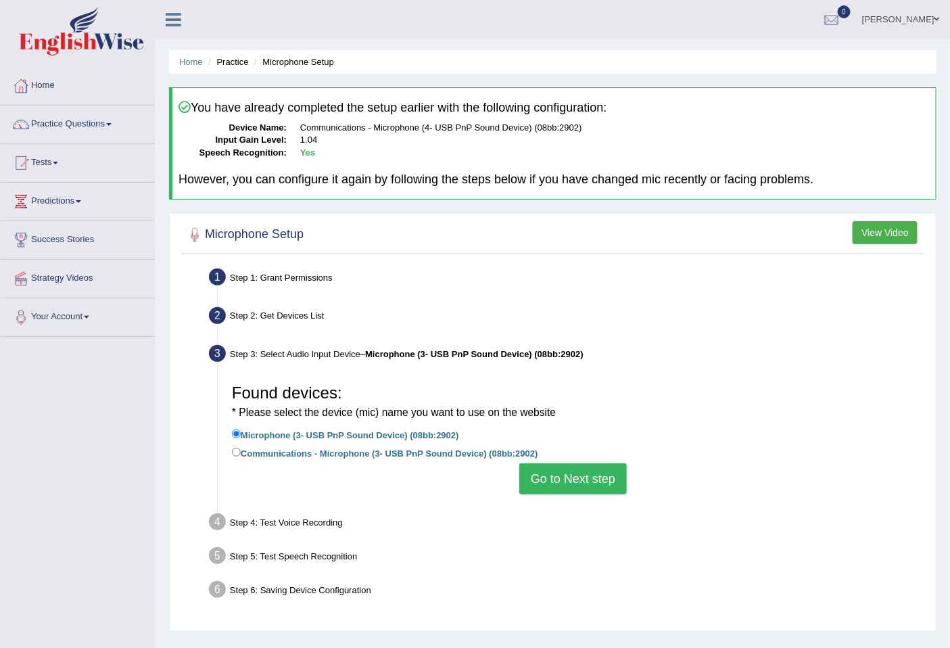
scroll to position [62, 0]
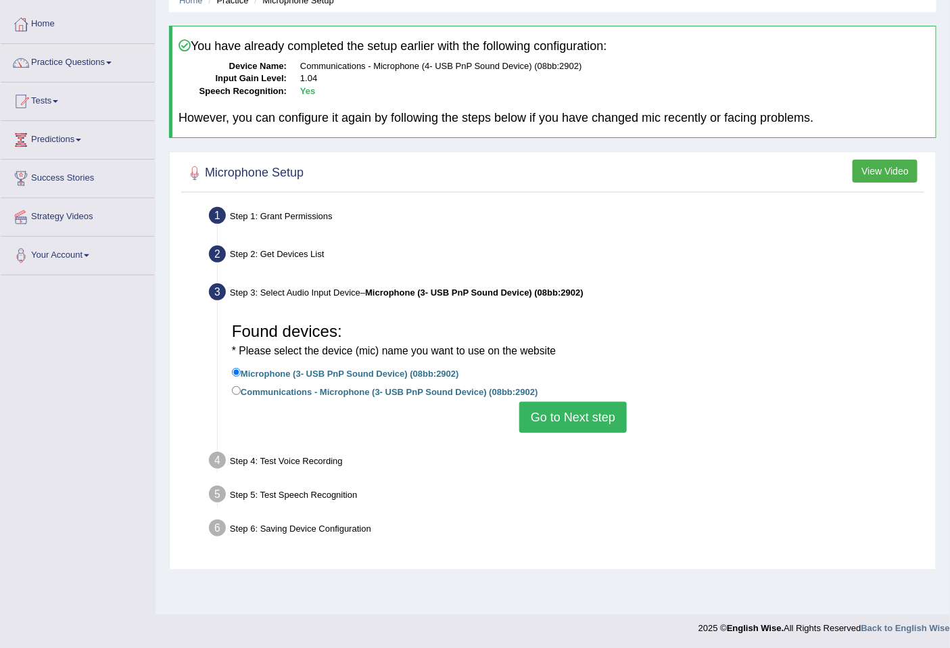
click at [584, 421] on button "Go to Next step" at bounding box center [573, 417] width 108 height 31
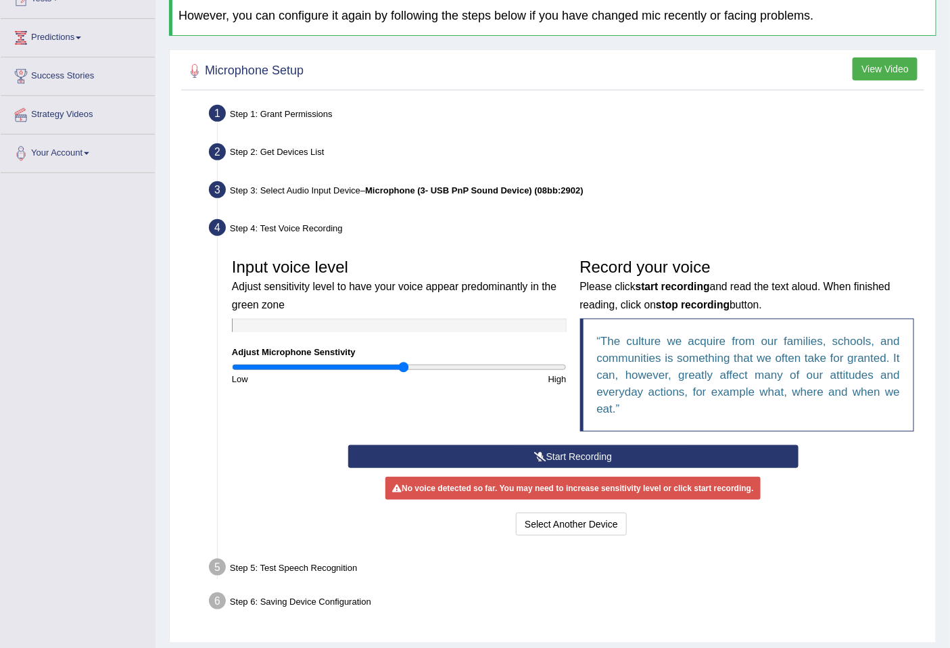
scroll to position [201, 0]
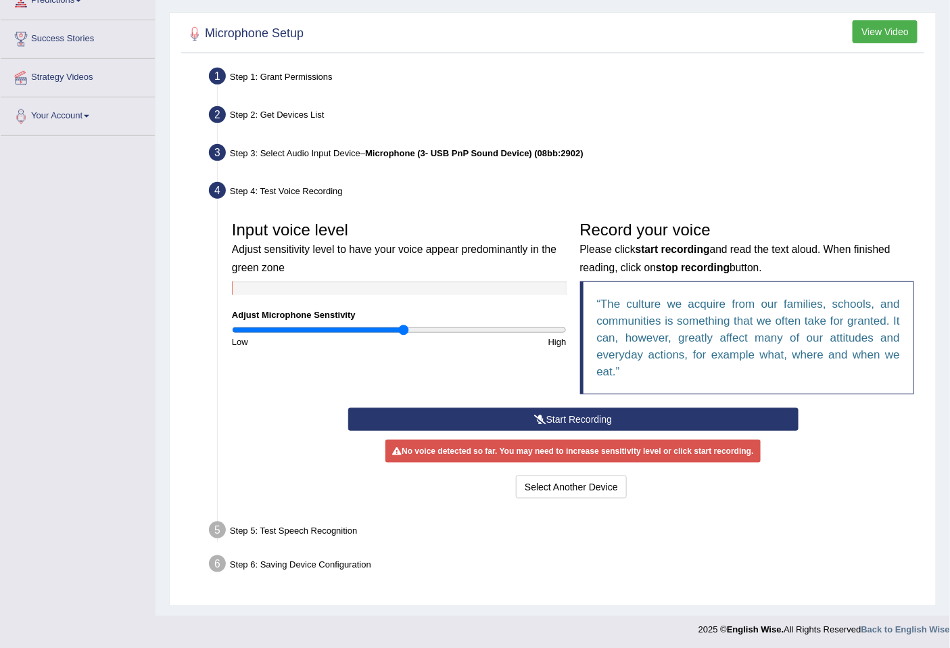
click at [577, 413] on button "Start Recording" at bounding box center [573, 419] width 450 height 23
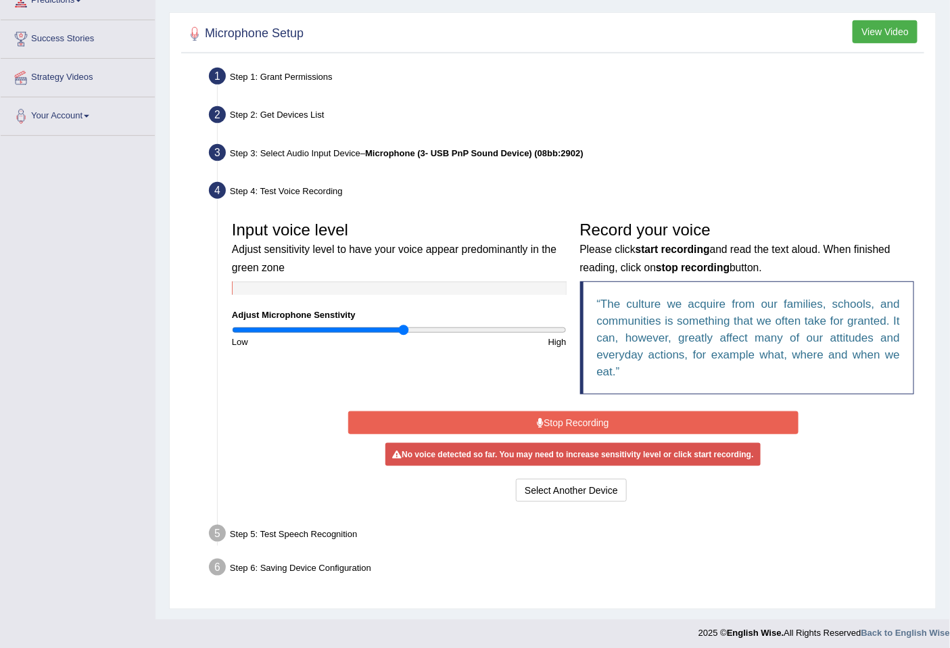
click at [576, 421] on button "Stop Recording" at bounding box center [573, 422] width 450 height 23
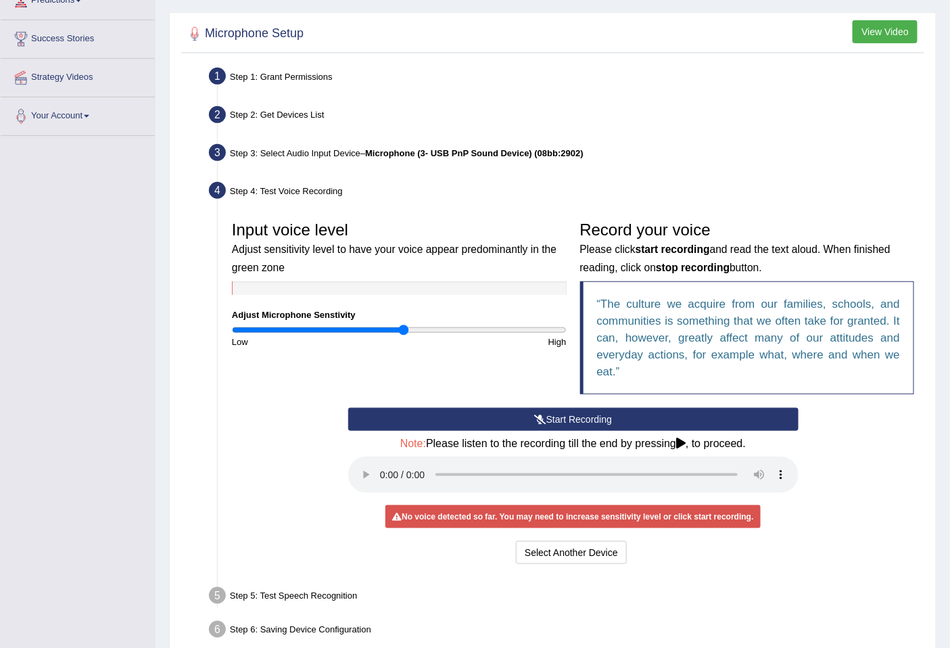
click at [609, 415] on button "Start Recording" at bounding box center [573, 419] width 450 height 23
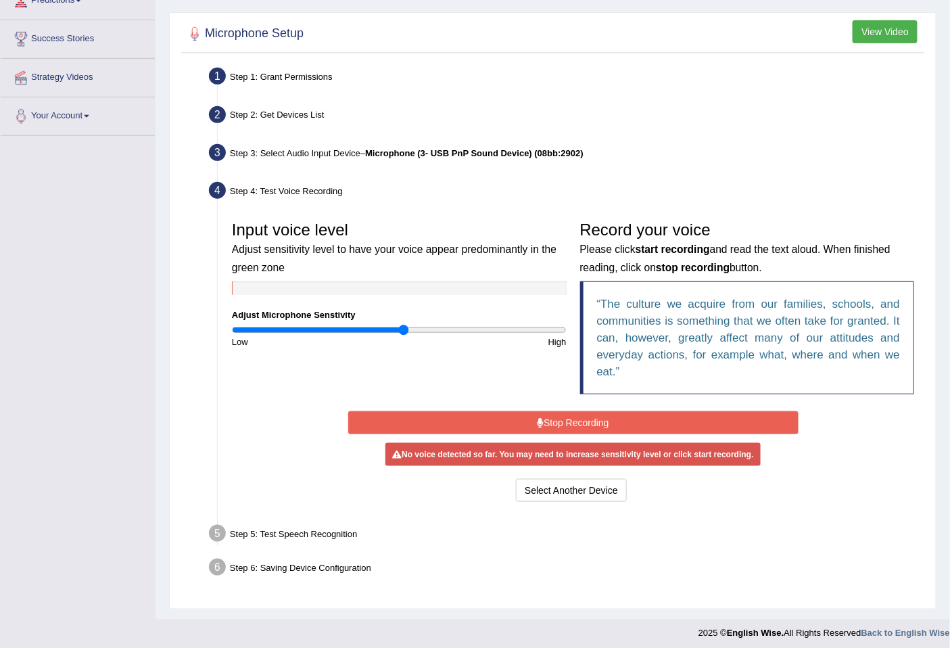
click at [606, 415] on button "Stop Recording" at bounding box center [573, 422] width 450 height 23
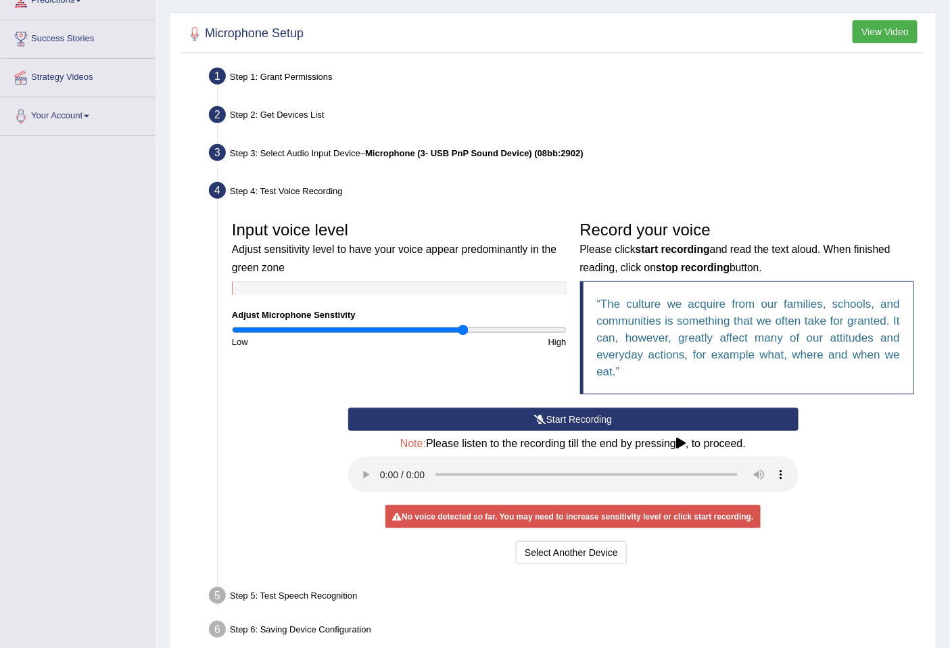
click at [463, 326] on input "range" at bounding box center [399, 330] width 335 height 11
click at [521, 329] on input "range" at bounding box center [399, 330] width 335 height 11
click at [596, 557] on button "Select Another Device" at bounding box center [571, 552] width 111 height 23
click at [596, 557] on ul "Step 1: Grant Permissions To access your microphone(s), we need permission to a…" at bounding box center [553, 355] width 737 height 582
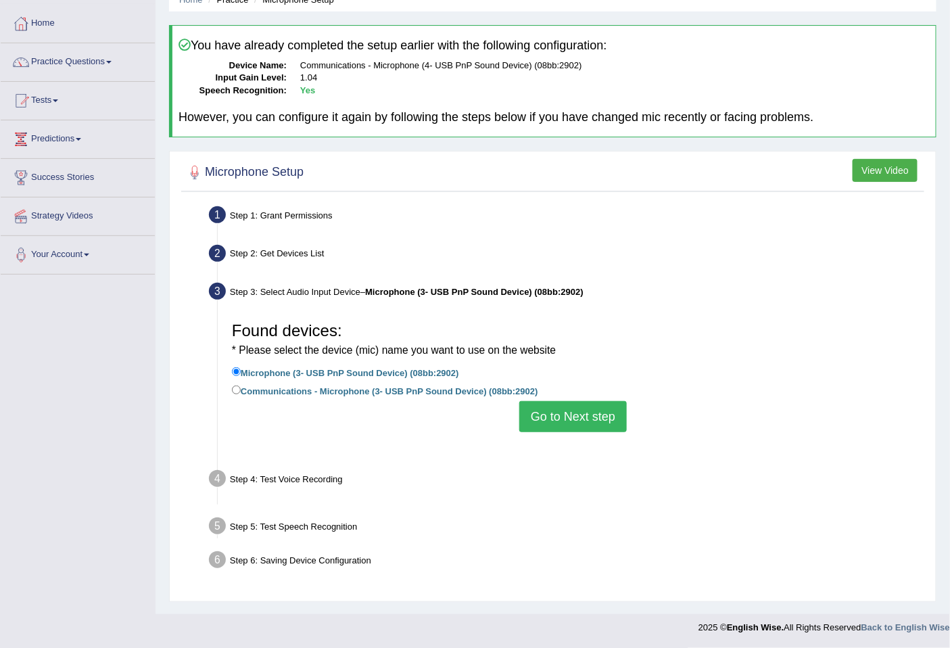
scroll to position [62, 0]
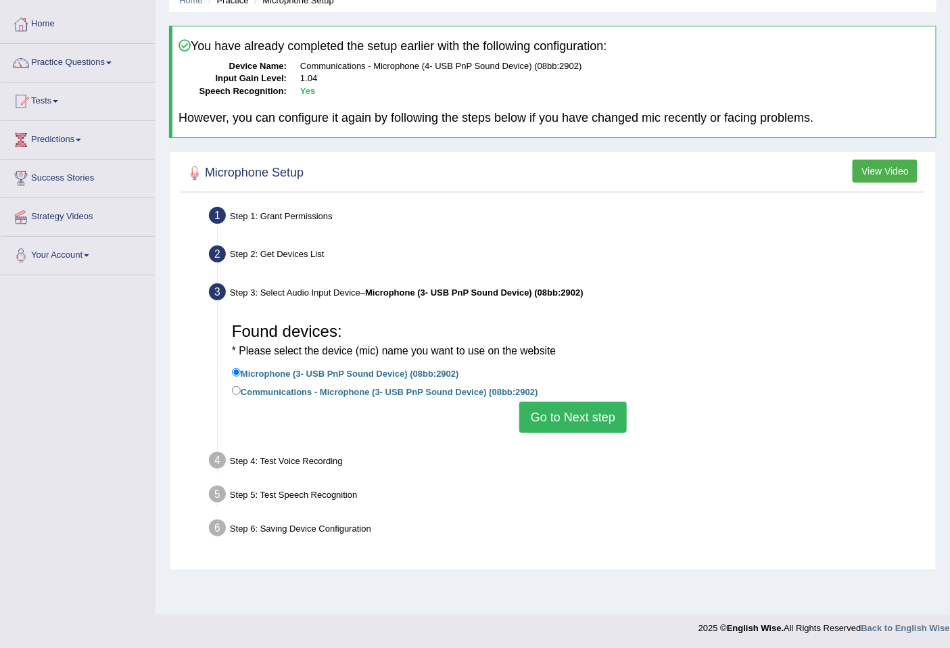
click at [584, 416] on button "Go to Next step" at bounding box center [573, 417] width 108 height 31
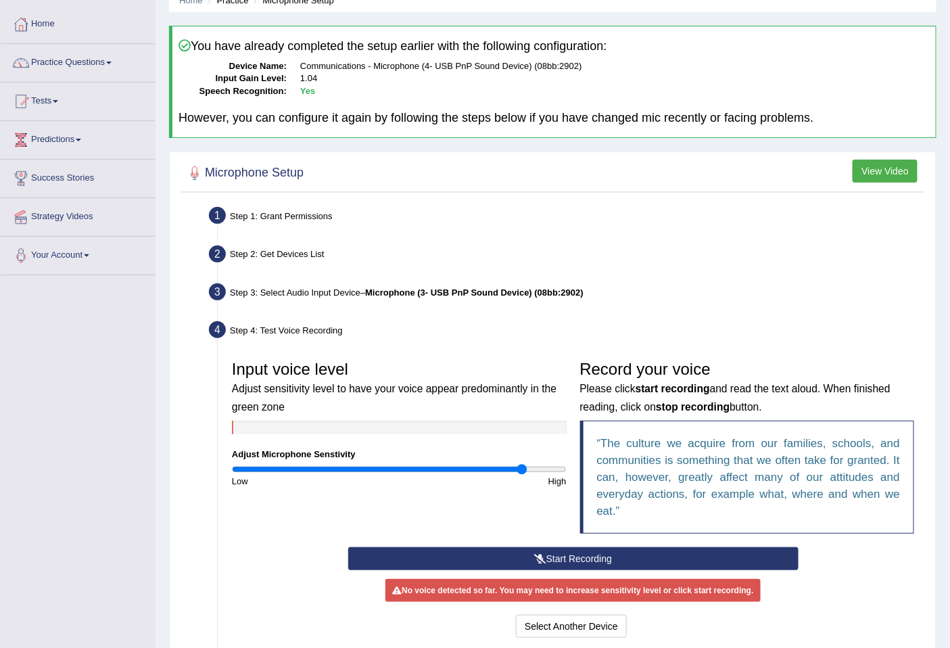
scroll to position [201, 0]
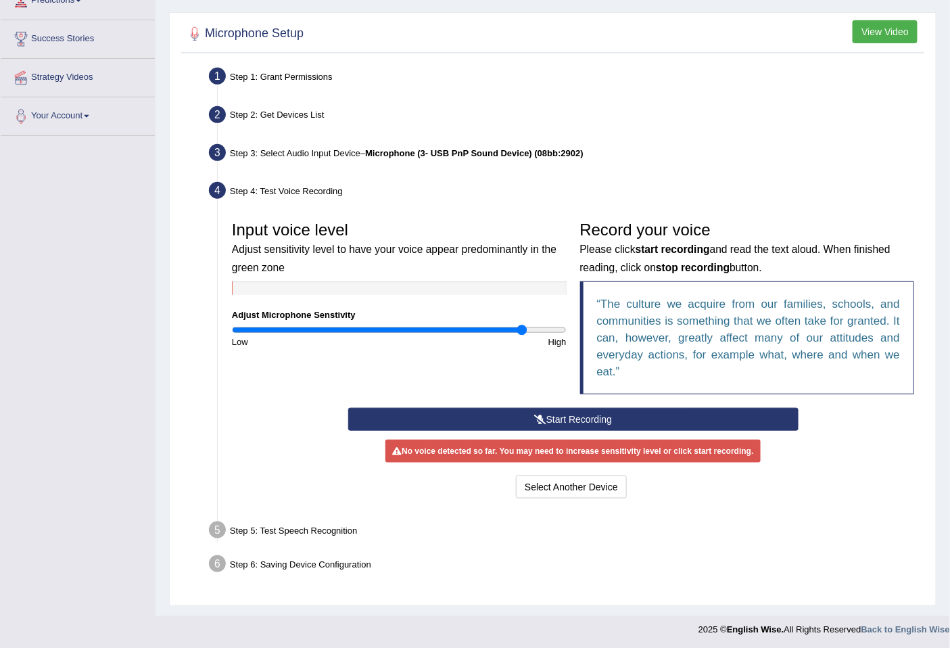
click at [570, 417] on button "Start Recording" at bounding box center [573, 419] width 450 height 23
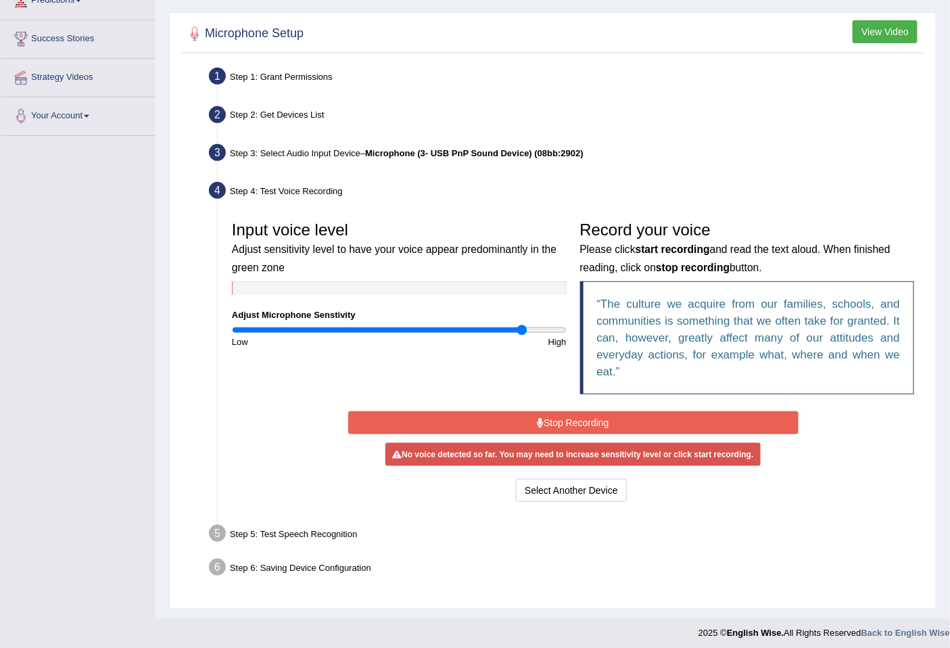
click at [570, 417] on button "Stop Recording" at bounding box center [573, 422] width 450 height 23
click at [570, 417] on div "Start Recording Stop Recording Note: Please listen to the recording till the en…" at bounding box center [574, 456] width 464 height 97
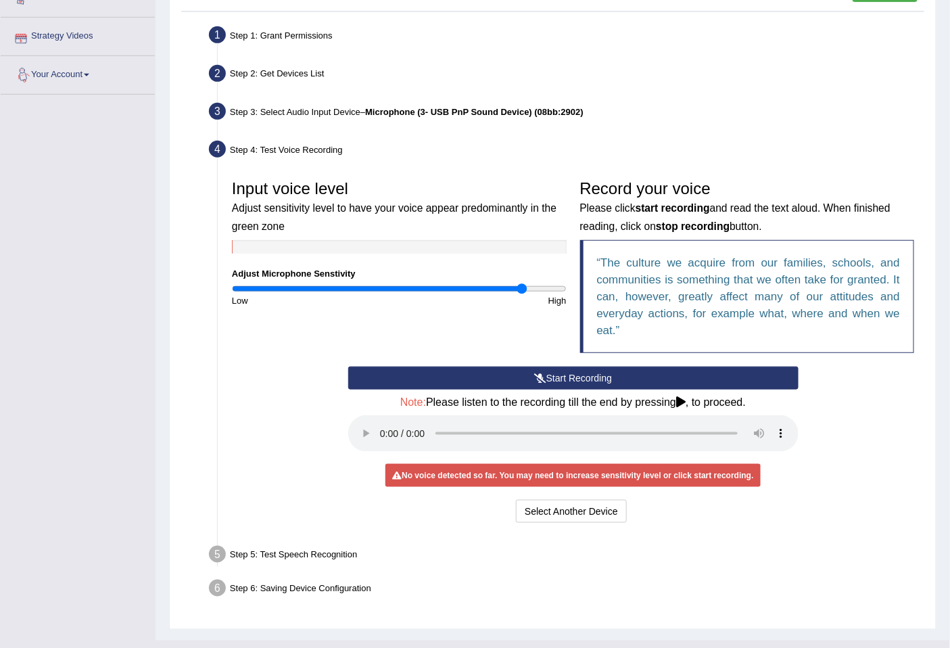
scroll to position [266, 0]
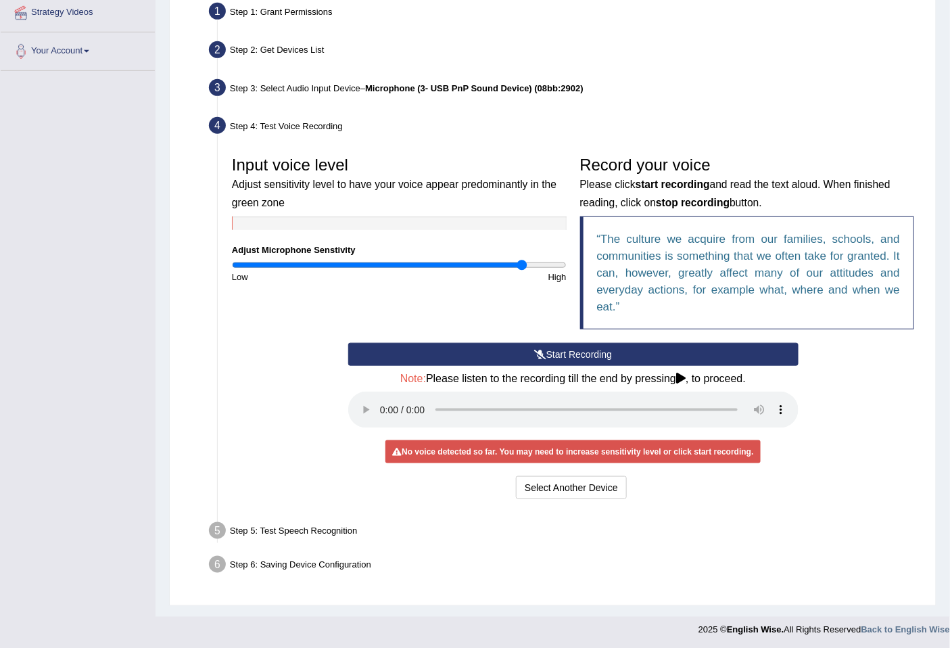
drag, startPoint x: 334, startPoint y: 509, endPoint x: 313, endPoint y: 526, distance: 27.4
click at [329, 514] on ul "Step 1: Grant Permissions To access your microphone(s), we need permission to a…" at bounding box center [553, 290] width 737 height 582
click at [305, 530] on div "Step 5: Test Speech Recognition" at bounding box center [566, 533] width 727 height 30
click at [578, 355] on button "Start Recording" at bounding box center [573, 354] width 450 height 23
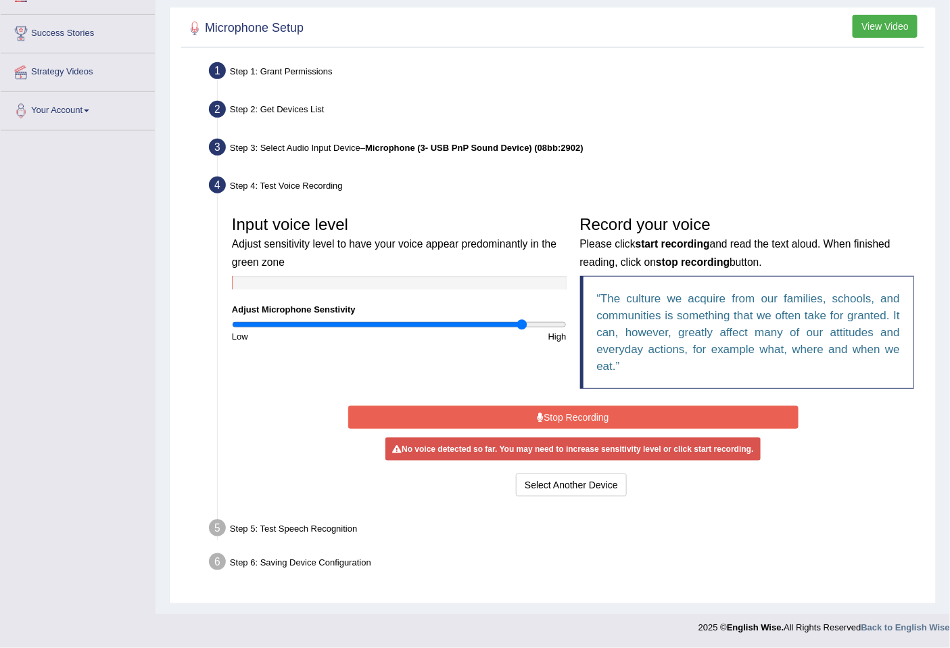
scroll to position [204, 0]
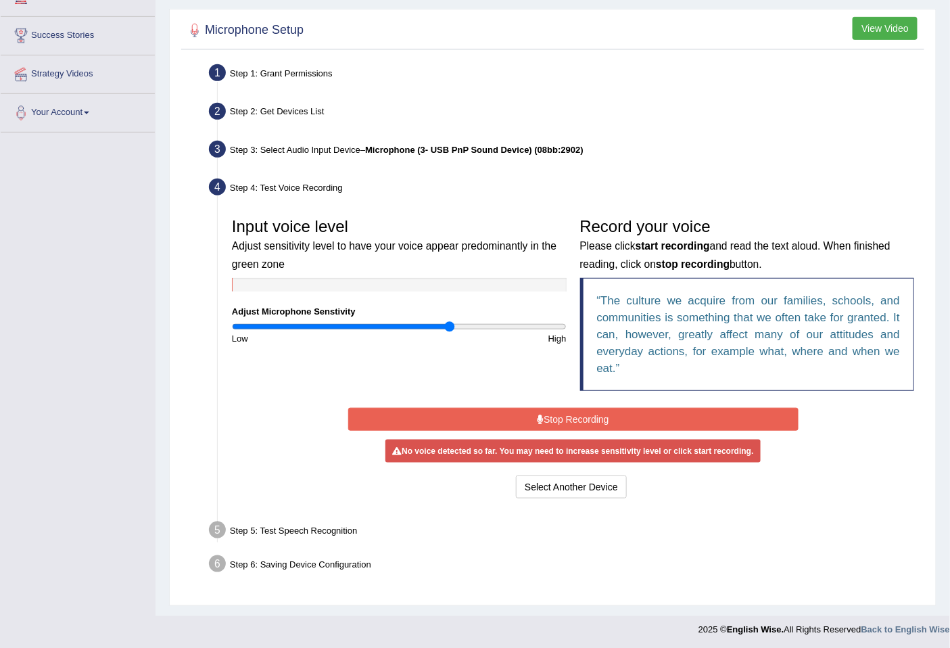
type input "1.32"
click at [448, 323] on input "range" at bounding box center [399, 326] width 335 height 11
drag, startPoint x: 461, startPoint y: 319, endPoint x: 651, endPoint y: 373, distance: 197.0
click at [470, 321] on div "Input voice level Adjust sensitivity level to have your voice appear predominan…" at bounding box center [399, 278] width 348 height 134
click at [609, 481] on button "Select Another Device" at bounding box center [571, 486] width 111 height 23
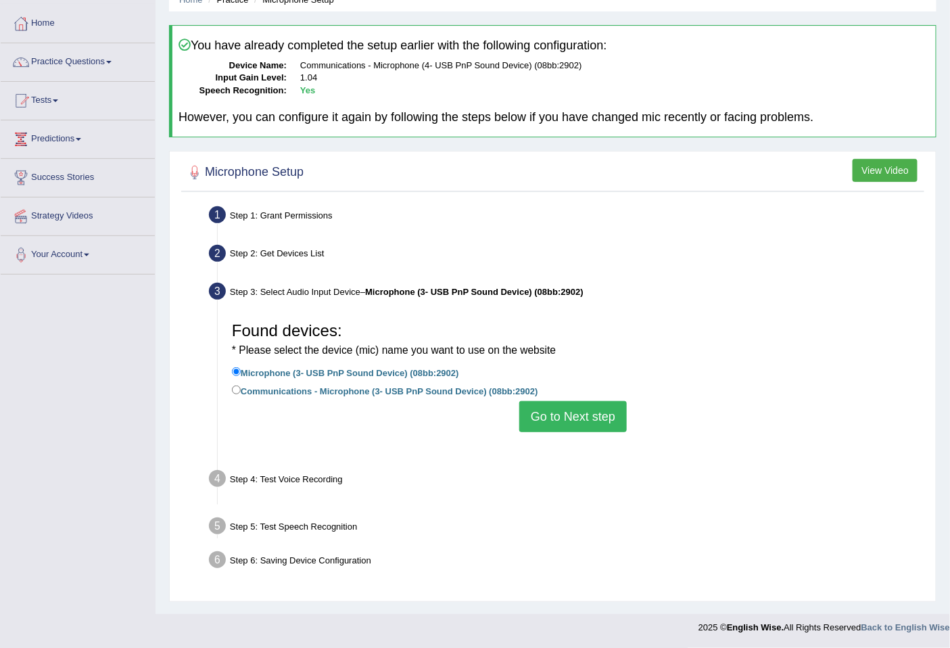
scroll to position [62, 0]
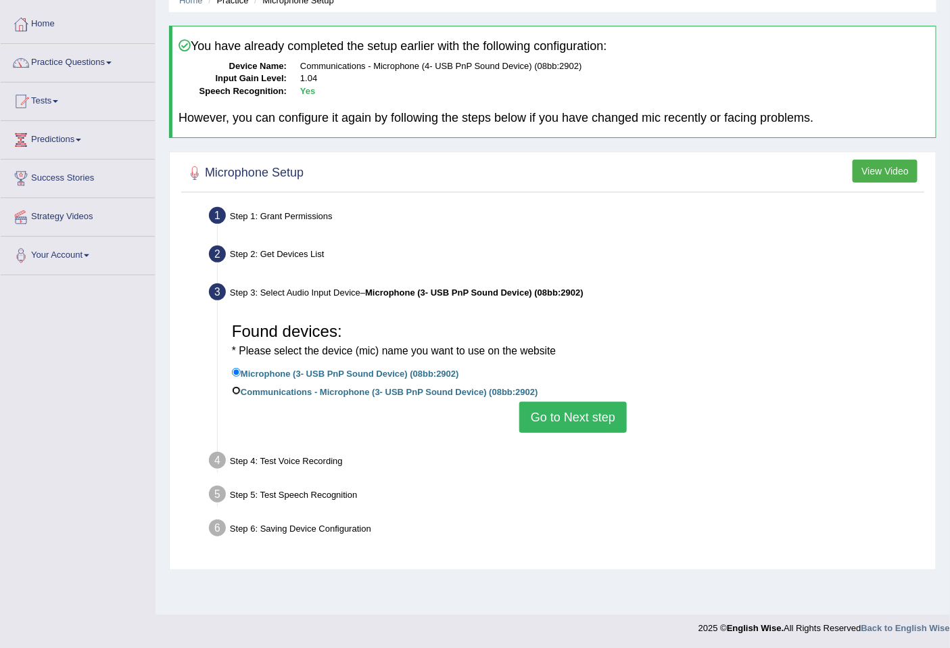
click at [237, 389] on input "Communications - Microphone (3- USB PnP Sound Device) (08bb:2902)" at bounding box center [236, 390] width 9 height 9
radio input "true"
click at [556, 417] on button "Go to Next step" at bounding box center [573, 417] width 108 height 31
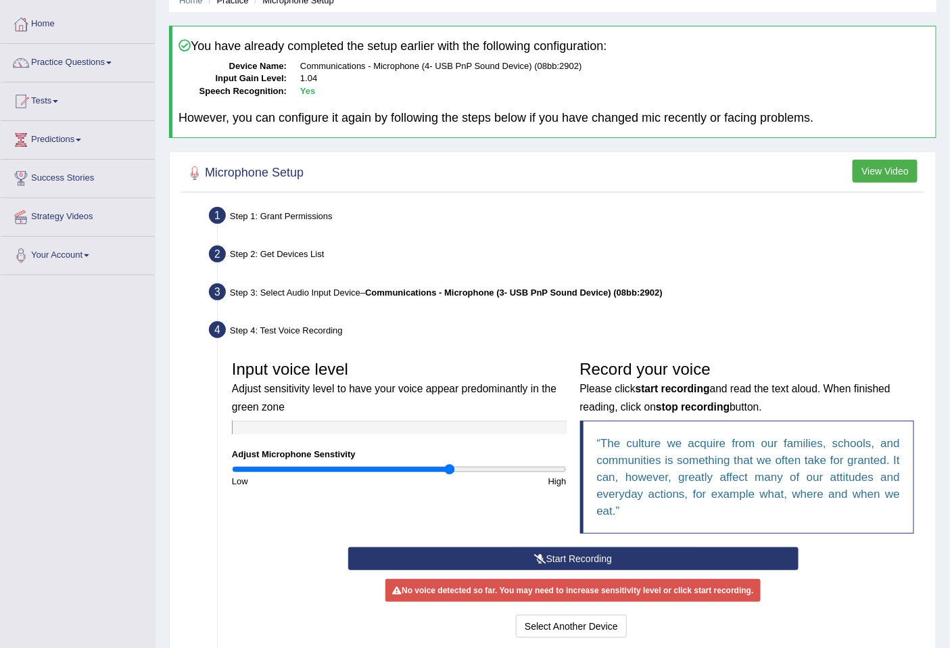
click at [549, 555] on button "Start Recording" at bounding box center [573, 558] width 450 height 23
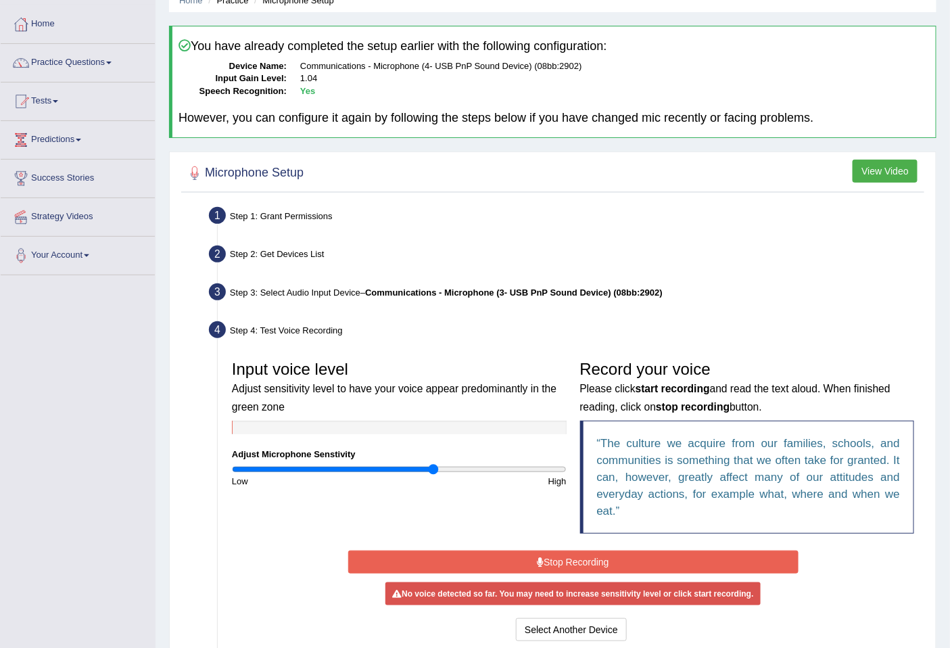
click at [435, 465] on input "range" at bounding box center [399, 469] width 335 height 11
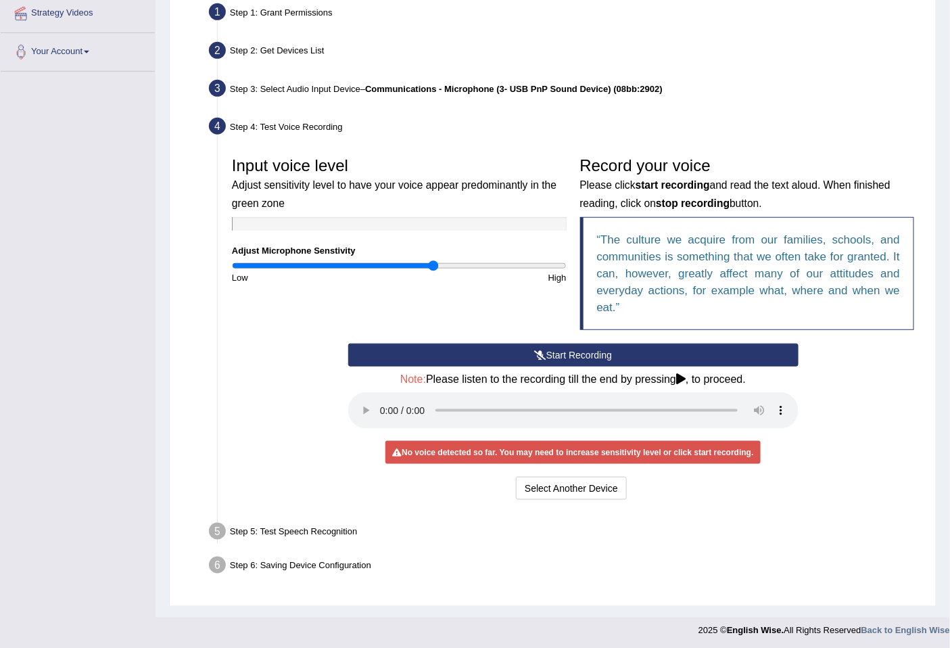
scroll to position [266, 0]
click at [509, 352] on button "Start Recording" at bounding box center [573, 354] width 450 height 23
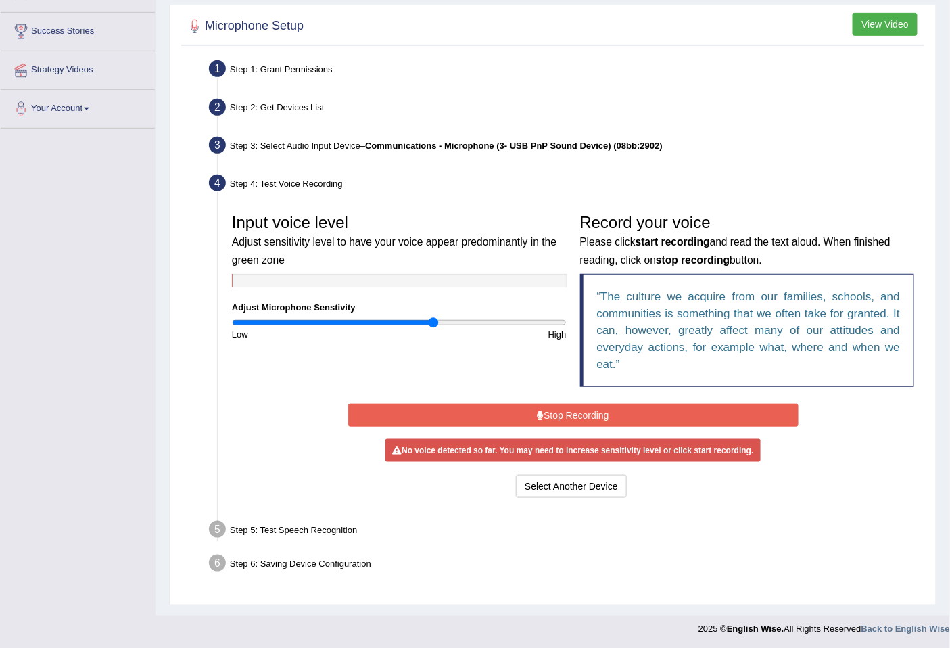
scroll to position [204, 0]
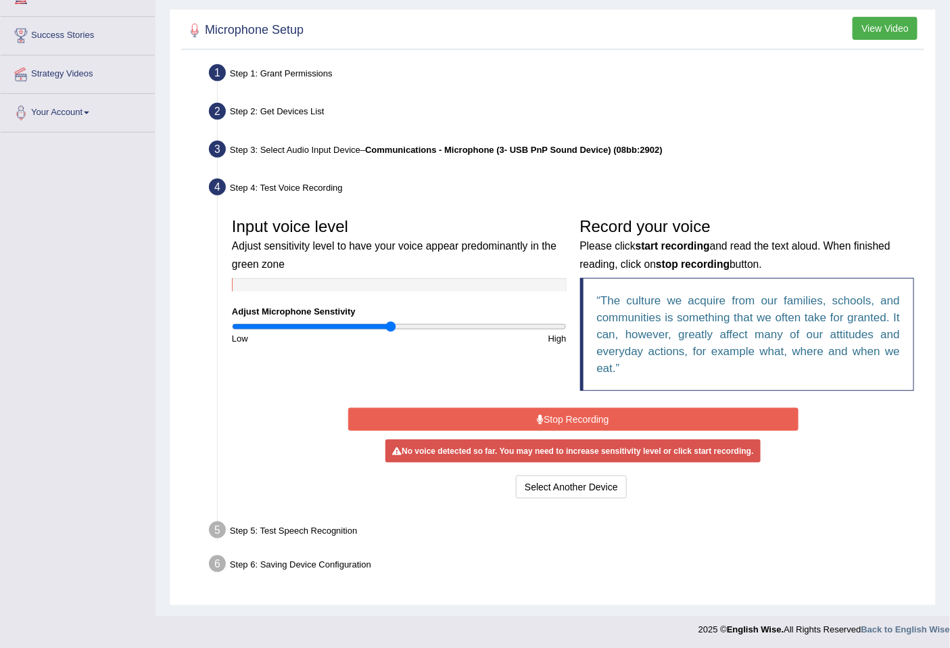
click at [391, 329] on input "range" at bounding box center [399, 326] width 335 height 11
type input "1.22"
click at [433, 323] on input "range" at bounding box center [399, 326] width 335 height 11
click at [578, 482] on button "Select Another Device" at bounding box center [571, 486] width 111 height 23
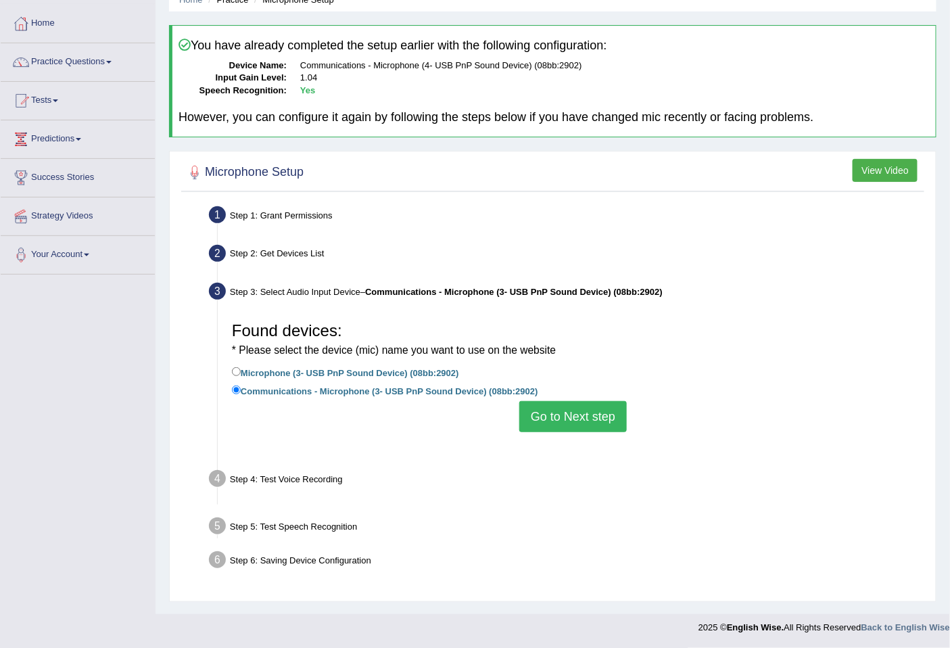
scroll to position [62, 0]
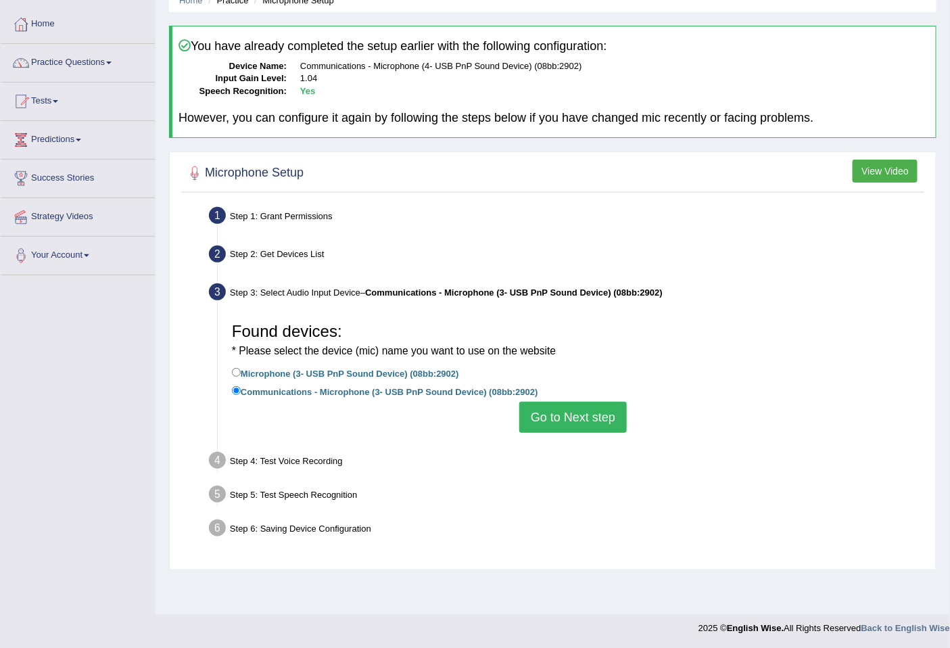
click at [292, 370] on label "Microphone (3- USB PnP Sound Device) (08bb:2902)" at bounding box center [345, 372] width 227 height 15
click at [241, 370] on input "Microphone (3- USB PnP Sound Device) (08bb:2902)" at bounding box center [236, 372] width 9 height 9
radio input "true"
click at [564, 411] on button "Go to Next step" at bounding box center [573, 417] width 108 height 31
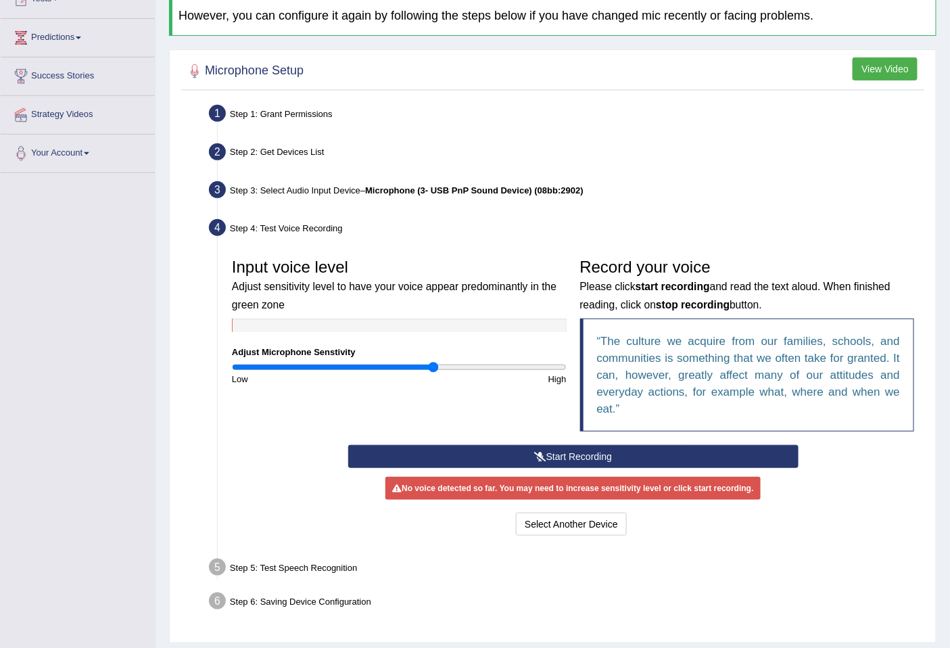
scroll to position [201, 0]
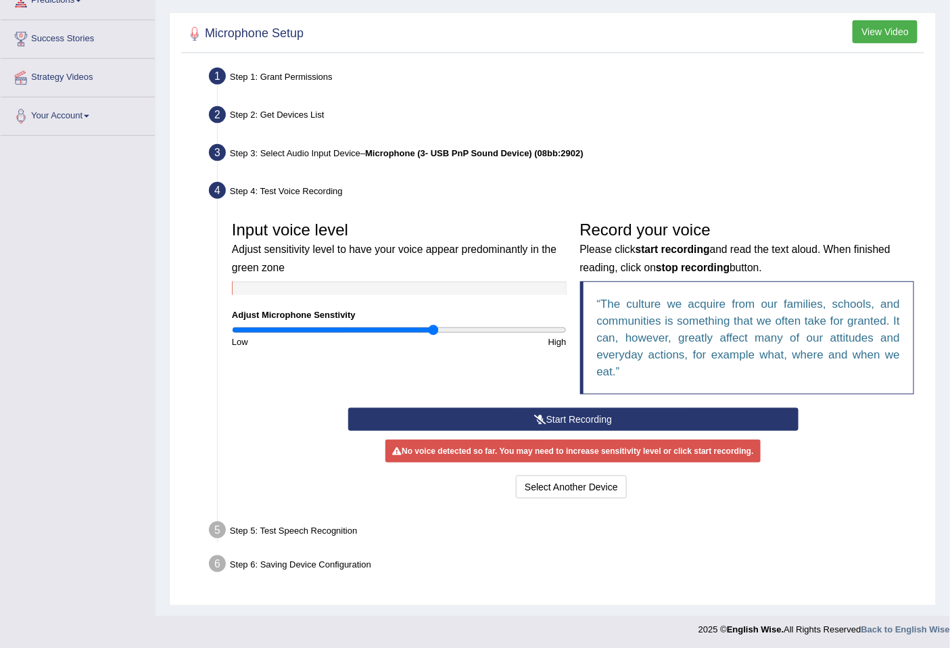
click at [557, 410] on button "Start Recording" at bounding box center [573, 419] width 450 height 23
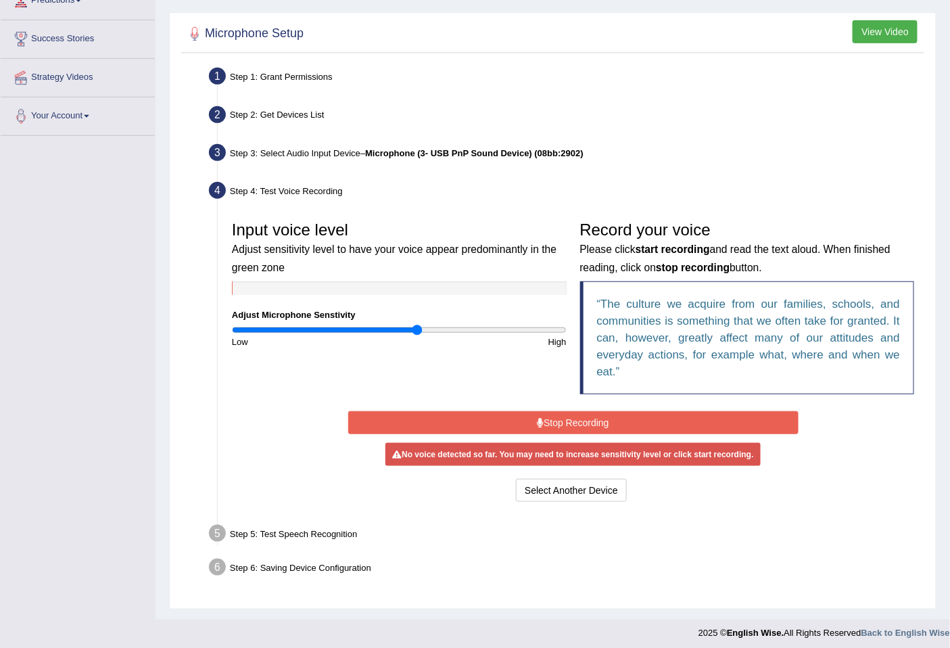
click at [418, 329] on input "range" at bounding box center [399, 330] width 335 height 11
drag, startPoint x: 355, startPoint y: 328, endPoint x: 298, endPoint y: 322, distance: 57.8
click at [348, 329] on input "range" at bounding box center [399, 330] width 335 height 11
drag, startPoint x: 298, startPoint y: 322, endPoint x: 306, endPoint y: 320, distance: 8.4
click at [300, 321] on div "Input voice level Adjust sensitivity level to have your voice appear predominan…" at bounding box center [399, 281] width 348 height 134
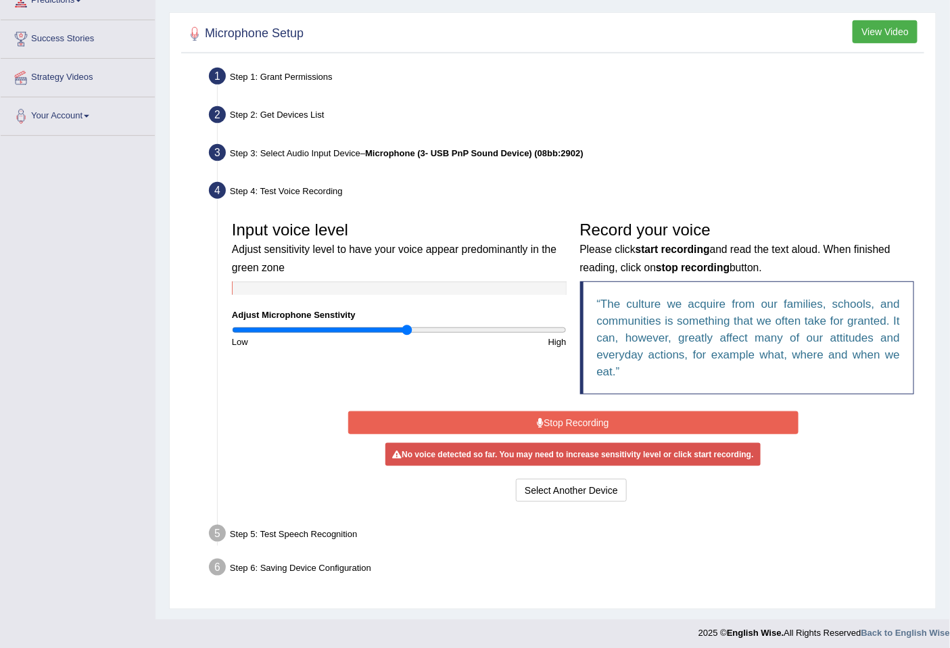
type input "1.06"
click at [407, 328] on input "range" at bounding box center [399, 330] width 335 height 11
click at [590, 325] on blockquote "The culture we acquire from our families, schools, and communities is something…" at bounding box center [747, 337] width 335 height 113
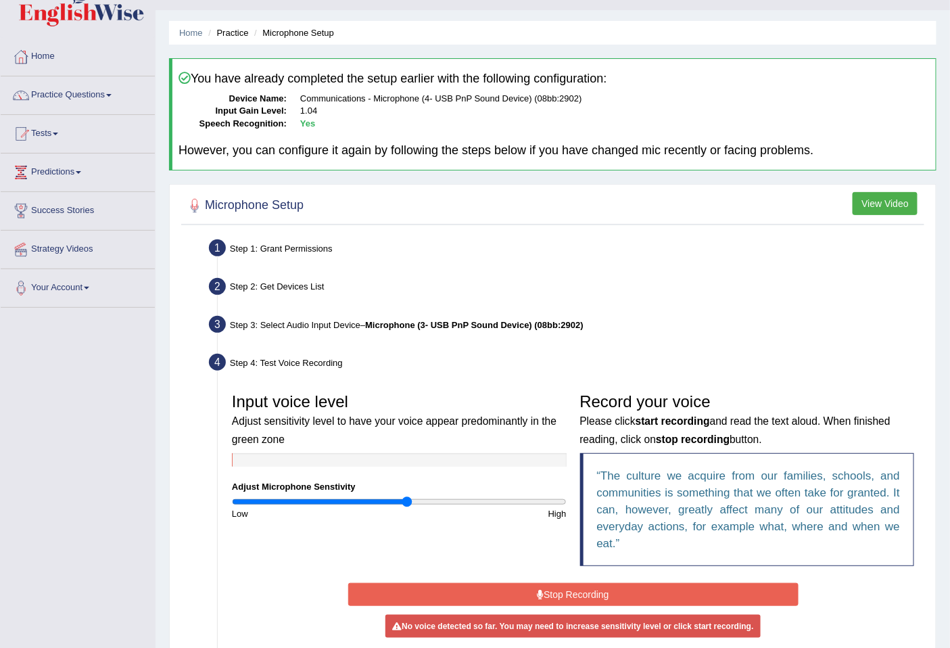
scroll to position [0, 0]
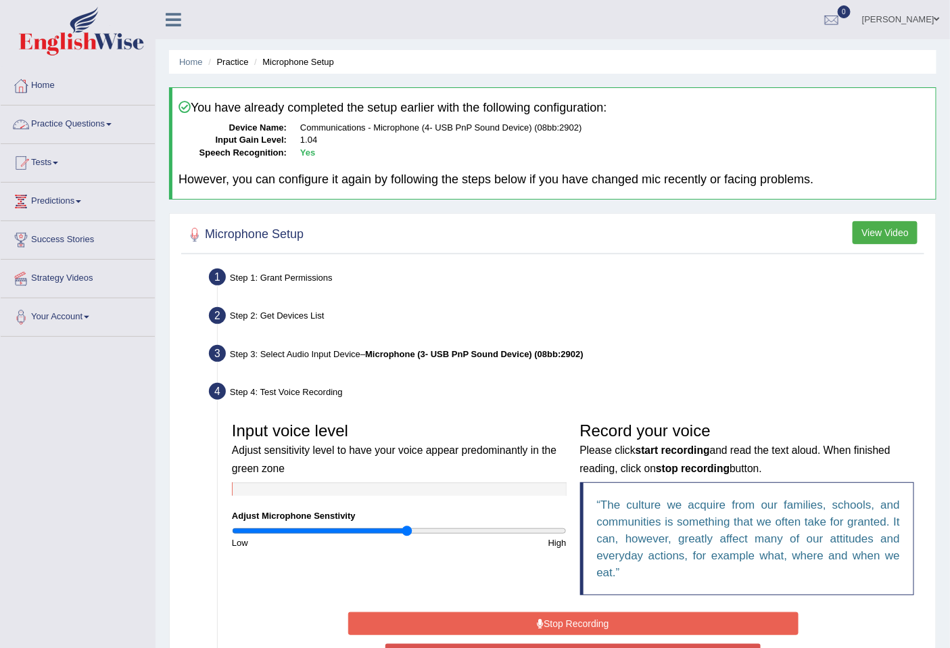
click at [109, 125] on link "Practice Questions" at bounding box center [78, 123] width 154 height 34
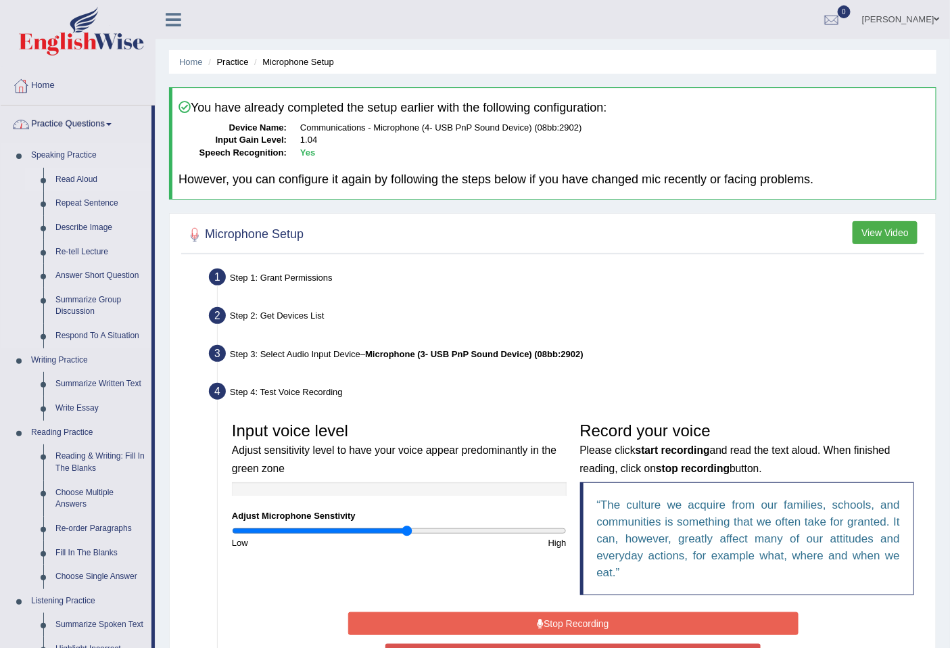
click at [92, 179] on link "Read Aloud" at bounding box center [100, 180] width 102 height 24
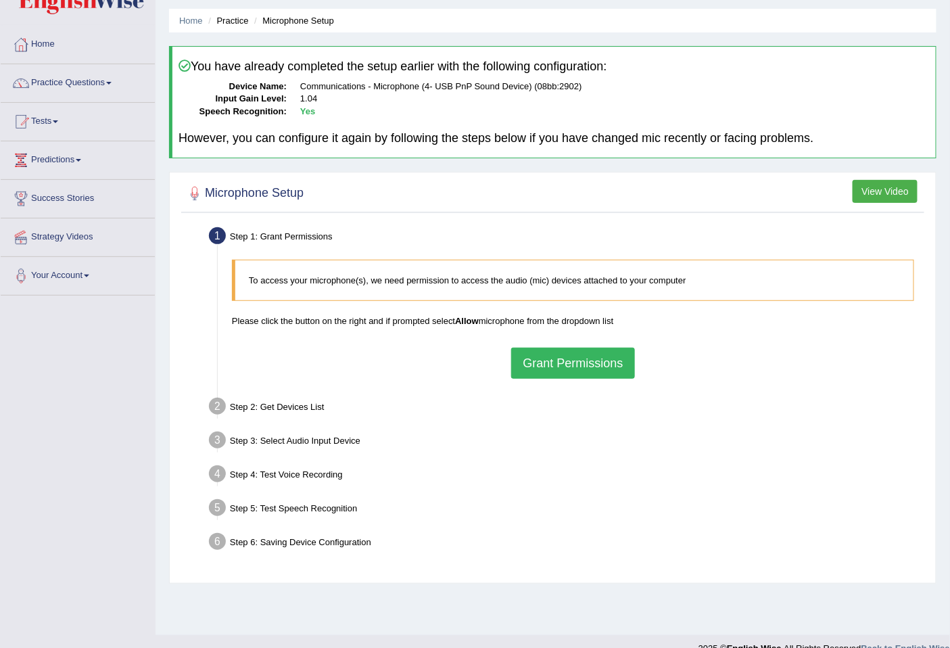
scroll to position [62, 0]
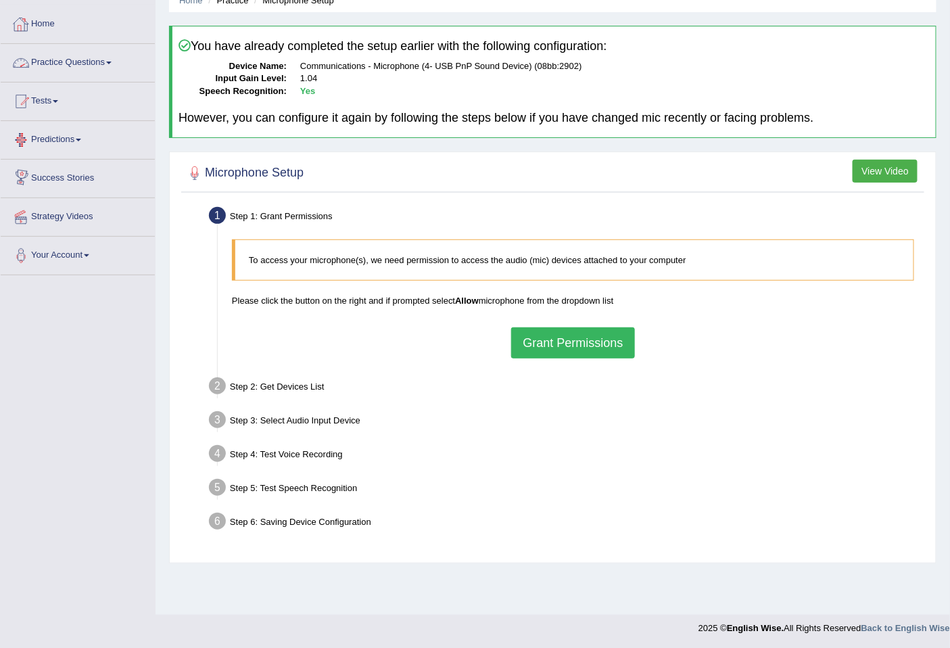
click at [55, 61] on link "Practice Questions" at bounding box center [78, 61] width 154 height 34
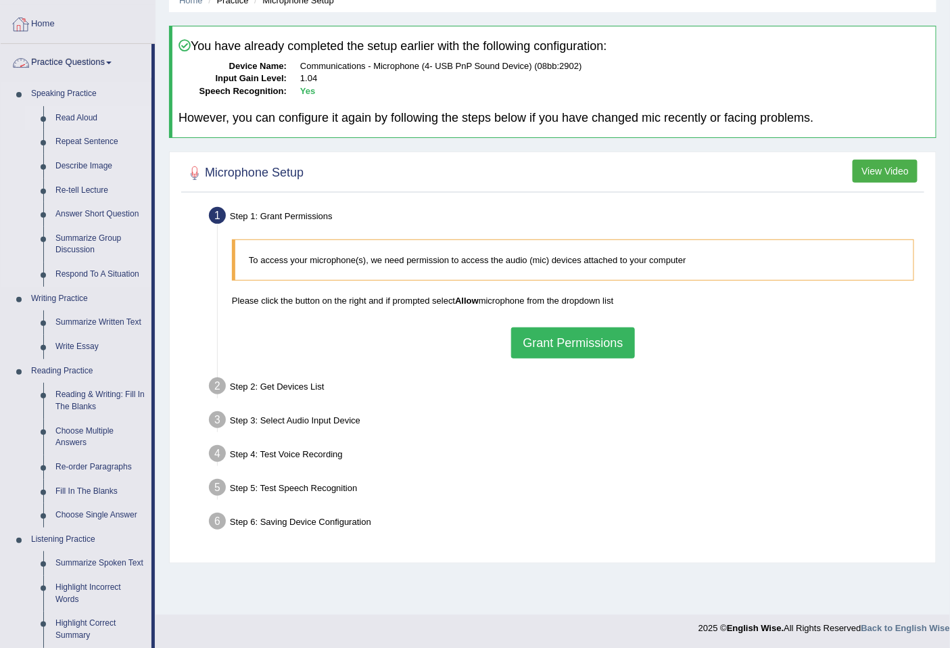
click at [83, 115] on link "Read Aloud" at bounding box center [100, 118] width 102 height 24
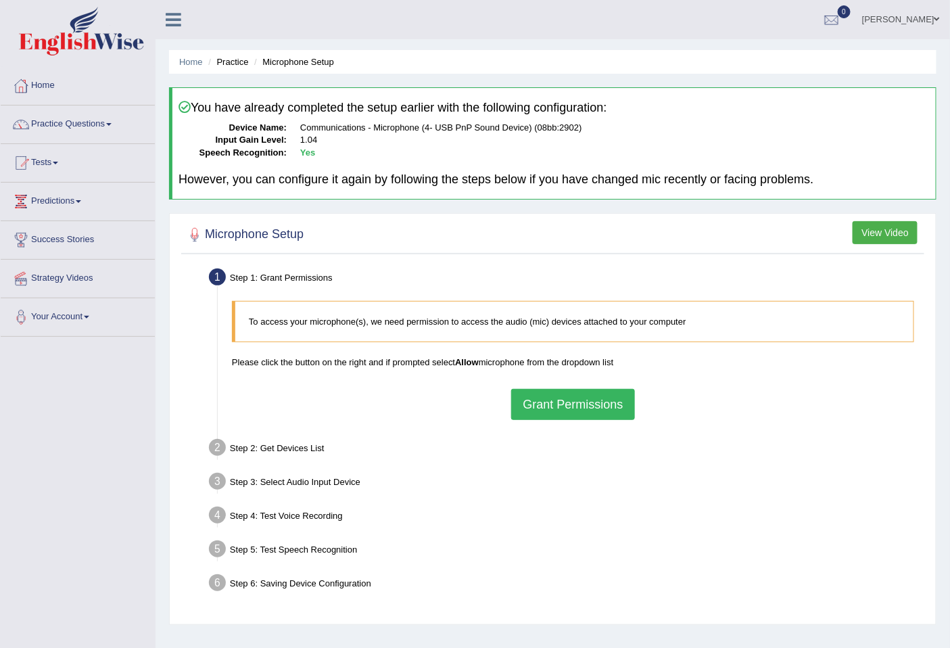
click at [572, 398] on button "Grant Permissions" at bounding box center [572, 404] width 123 height 31
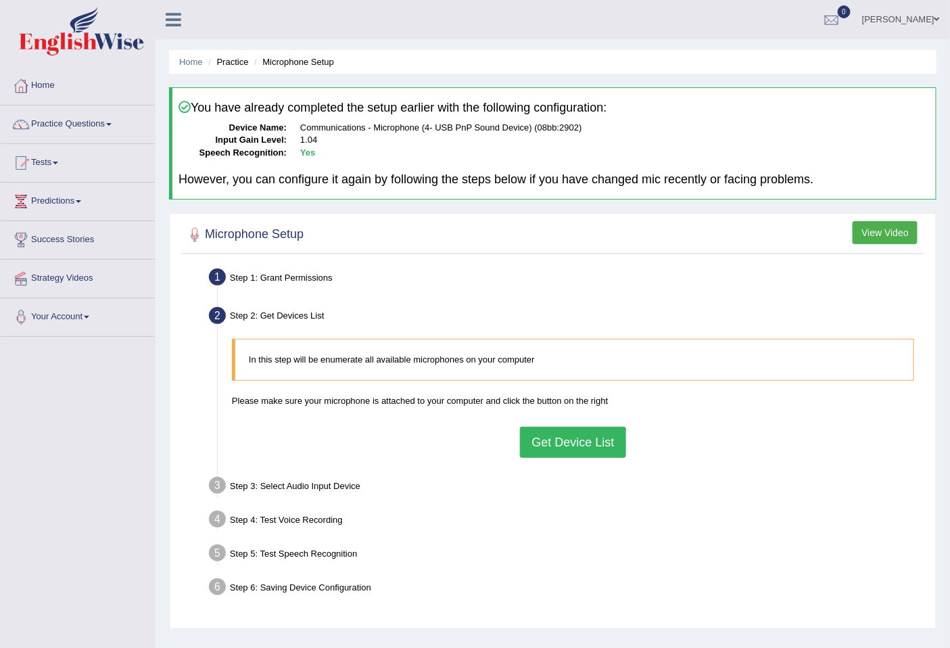
click at [587, 437] on button "Get Device List" at bounding box center [573, 442] width 106 height 31
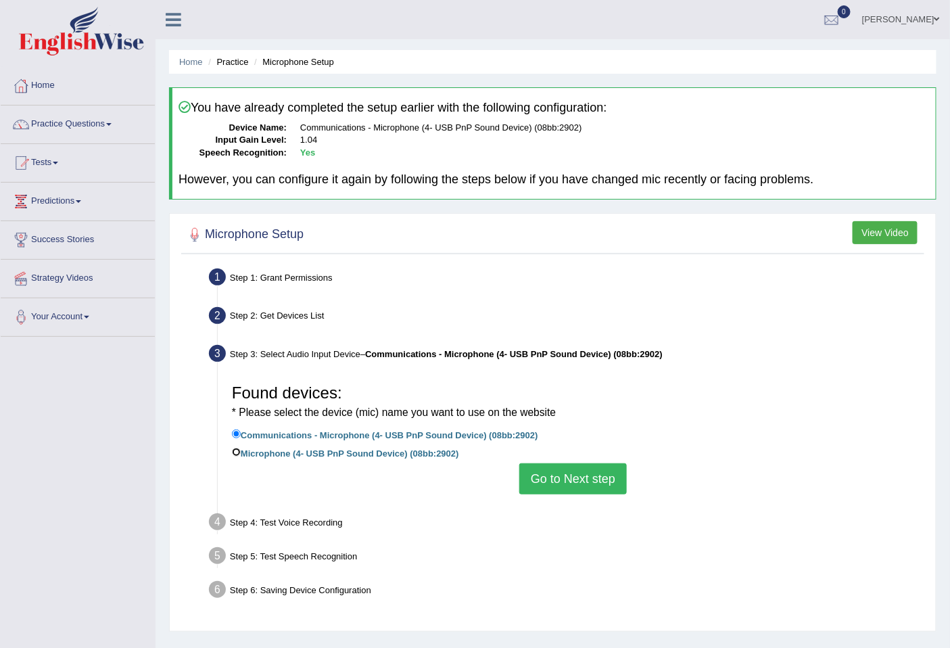
drag, startPoint x: 238, startPoint y: 449, endPoint x: 381, endPoint y: 481, distance: 146.9
click at [237, 449] on input "Microphone (4- USB PnP Sound Device) (08bb:2902)" at bounding box center [236, 452] width 9 height 9
radio input "true"
click at [542, 482] on button "Go to Next step" at bounding box center [573, 478] width 108 height 31
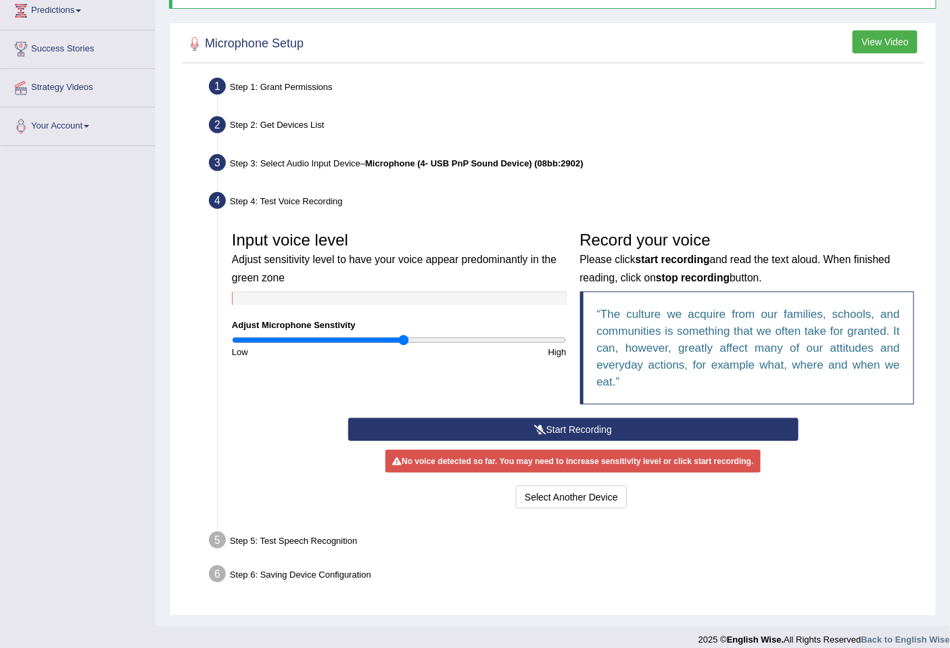
scroll to position [201, 0]
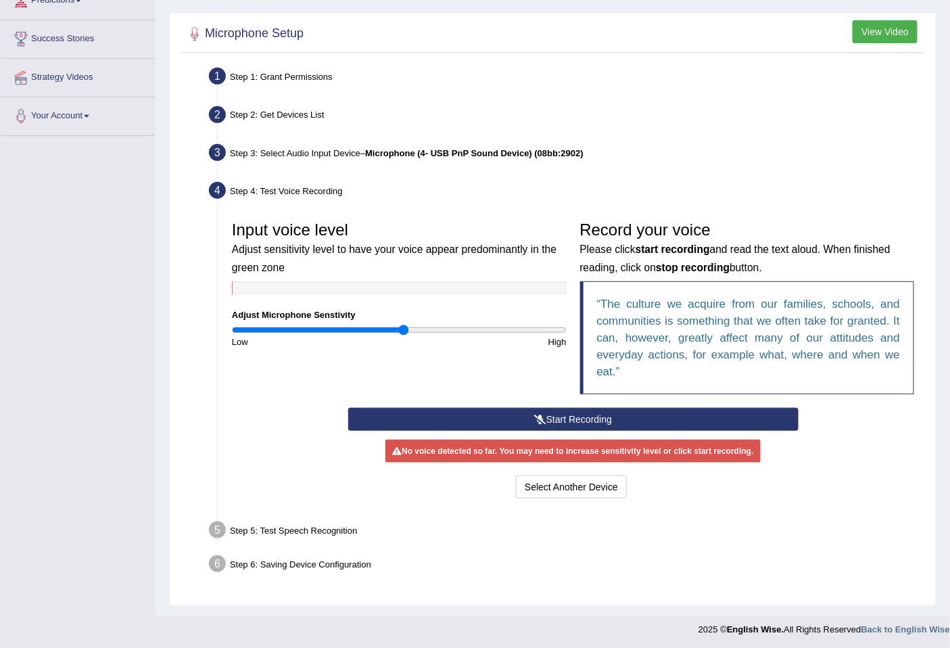
click at [564, 419] on button "Start Recording" at bounding box center [573, 419] width 450 height 23
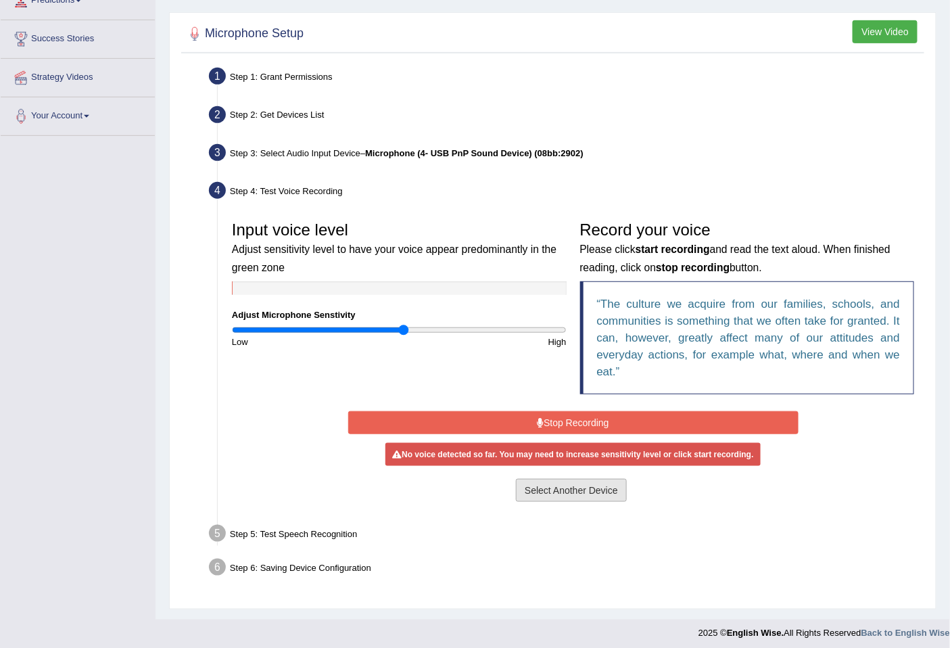
click at [540, 491] on button "Select Another Device" at bounding box center [571, 490] width 111 height 23
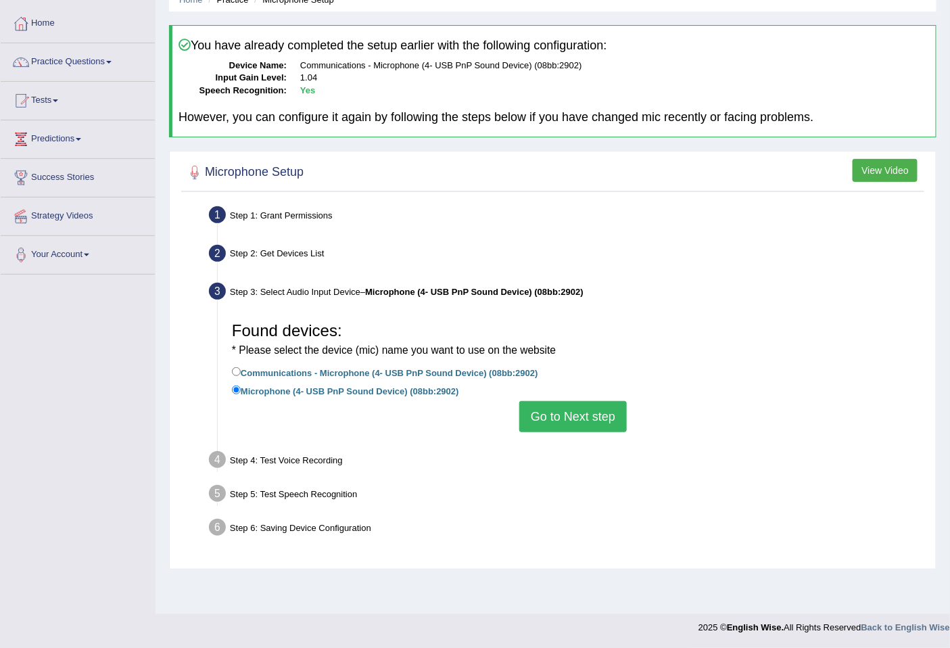
scroll to position [62, 0]
click at [578, 427] on button "Go to Next step" at bounding box center [573, 417] width 108 height 31
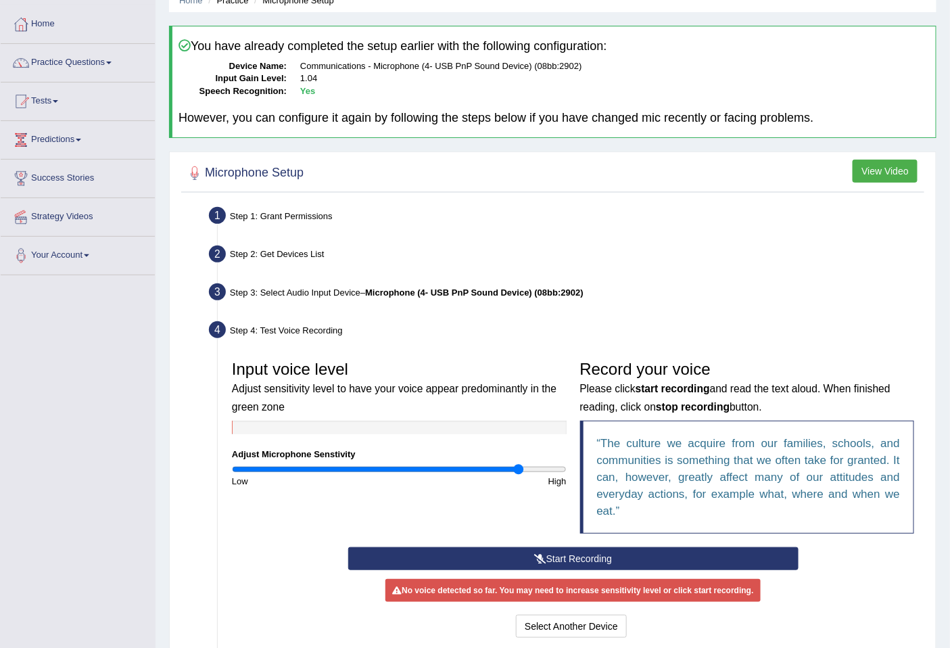
type input "1.74"
click at [518, 469] on input "range" at bounding box center [399, 469] width 335 height 11
click at [541, 555] on icon at bounding box center [540, 558] width 12 height 9
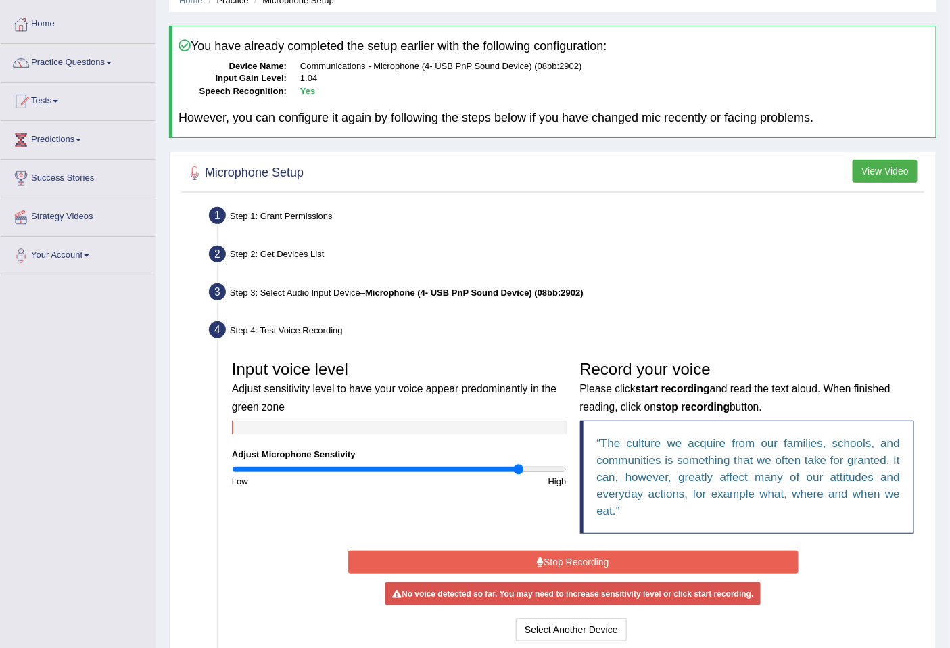
click at [541, 557] on icon at bounding box center [540, 561] width 7 height 9
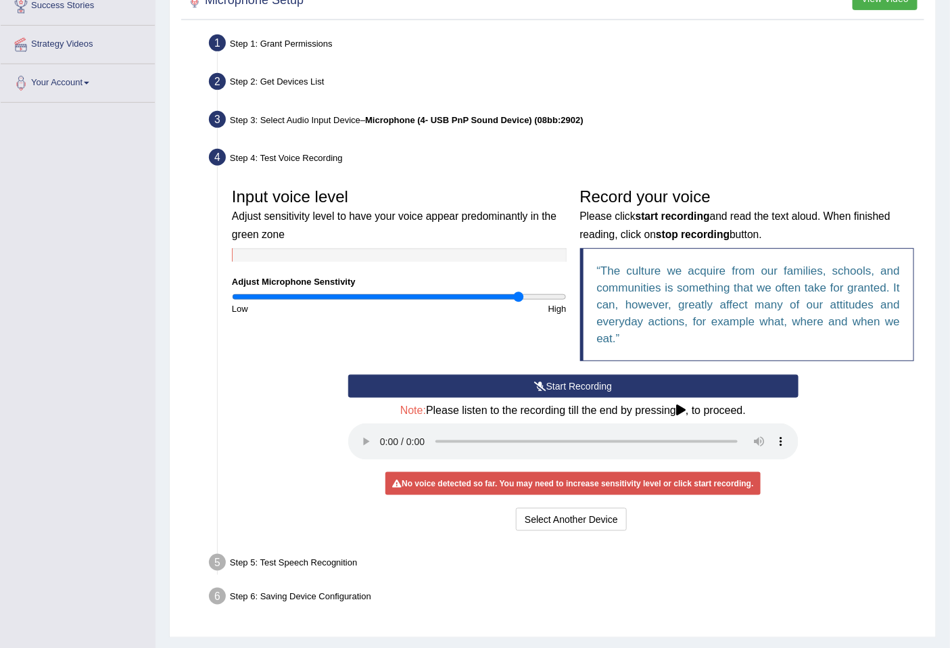
scroll to position [266, 0]
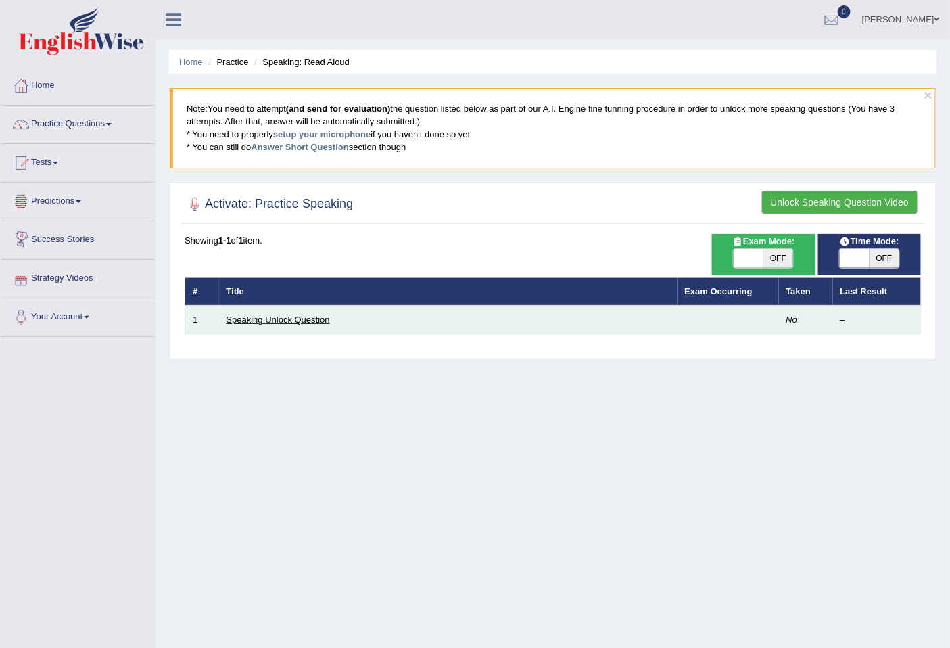
click at [294, 315] on link "Speaking Unlock Question" at bounding box center [278, 320] width 103 height 10
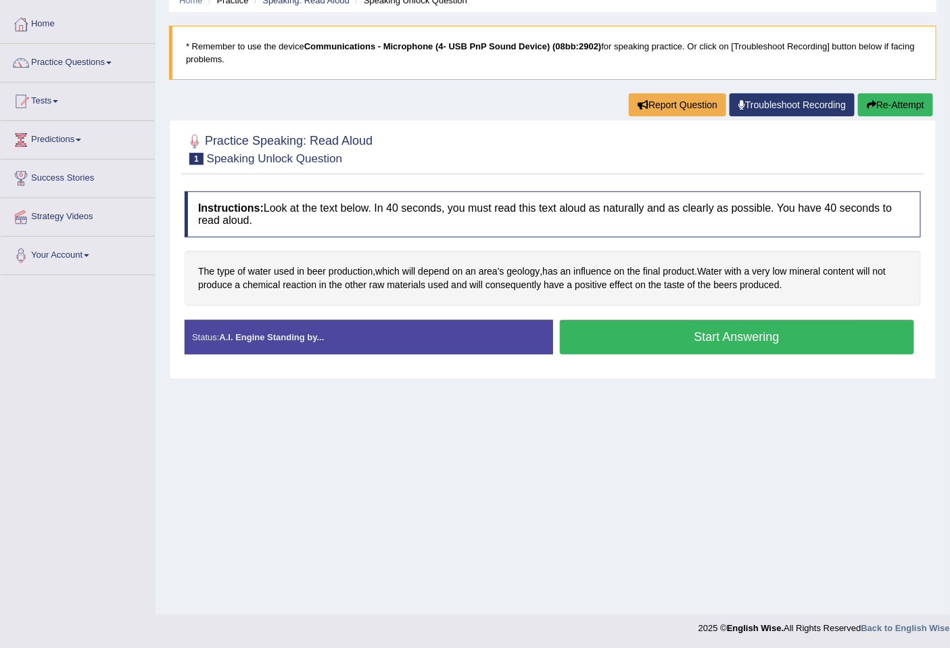
click at [674, 337] on button "Start Answering" at bounding box center [737, 337] width 355 height 34
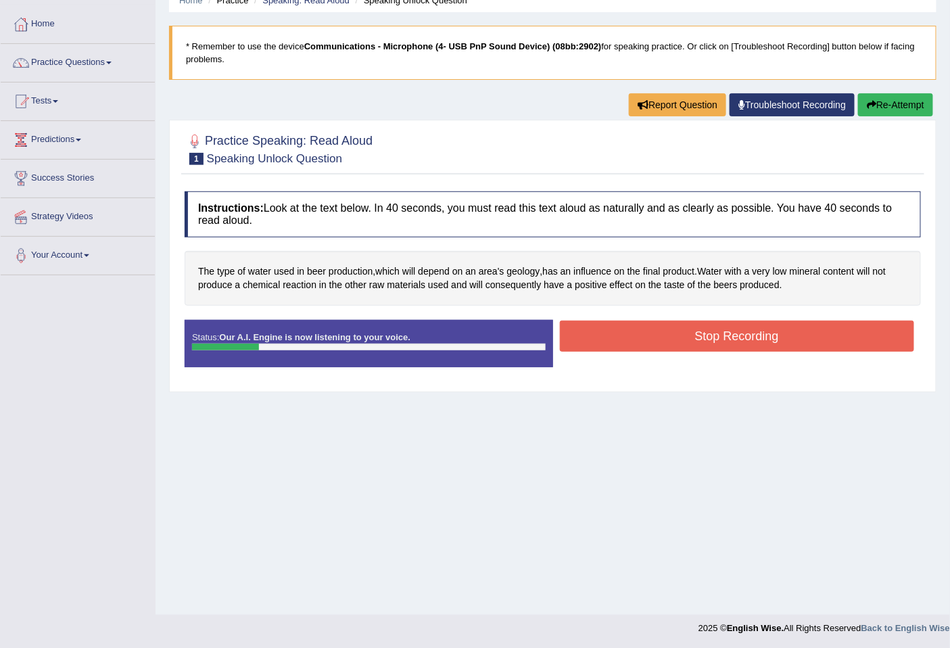
click at [718, 332] on button "Stop Recording" at bounding box center [737, 336] width 355 height 31
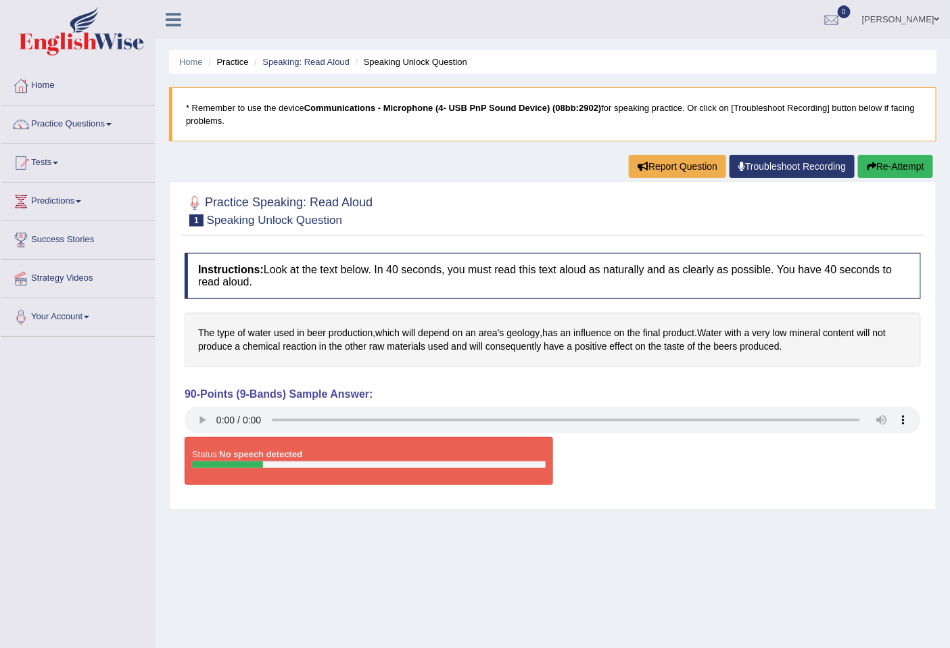
click at [760, 164] on link "Troubleshoot Recording" at bounding box center [792, 166] width 125 height 23
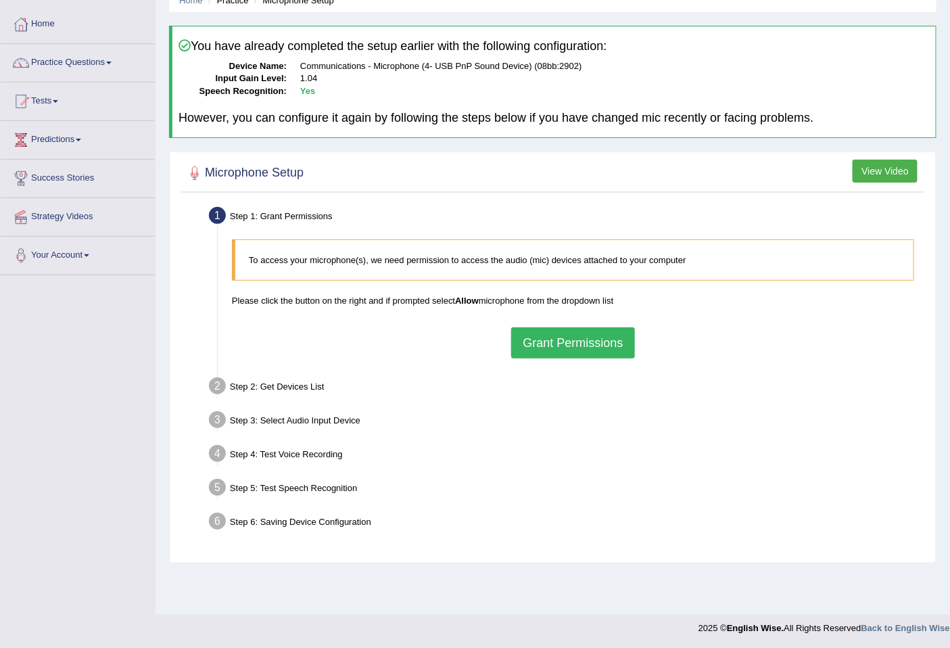
scroll to position [62, 0]
click at [596, 356] on button "Grant Permissions" at bounding box center [572, 342] width 123 height 31
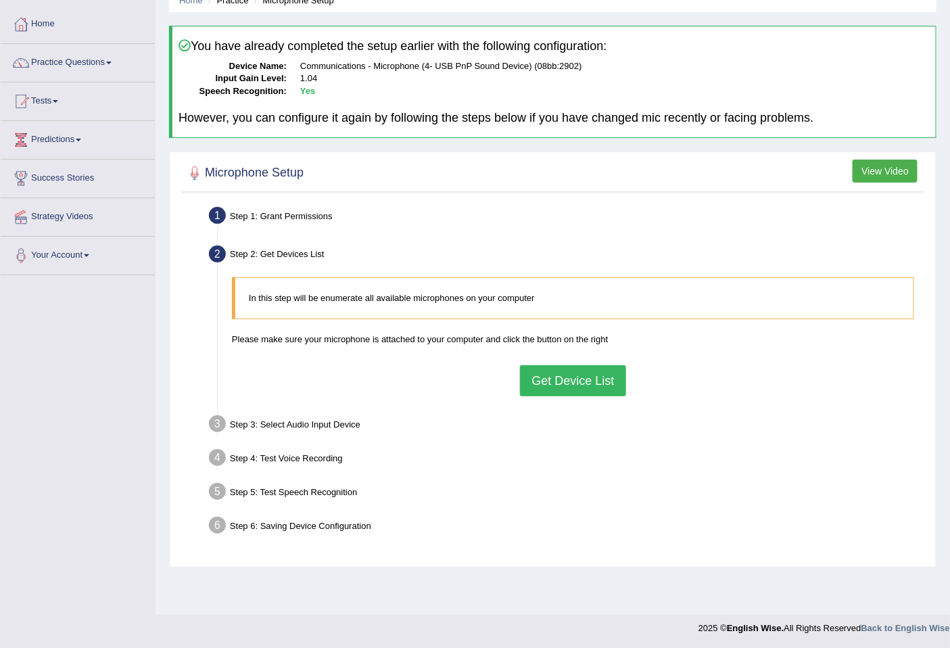
click at [586, 375] on button "Get Device List" at bounding box center [573, 380] width 106 height 31
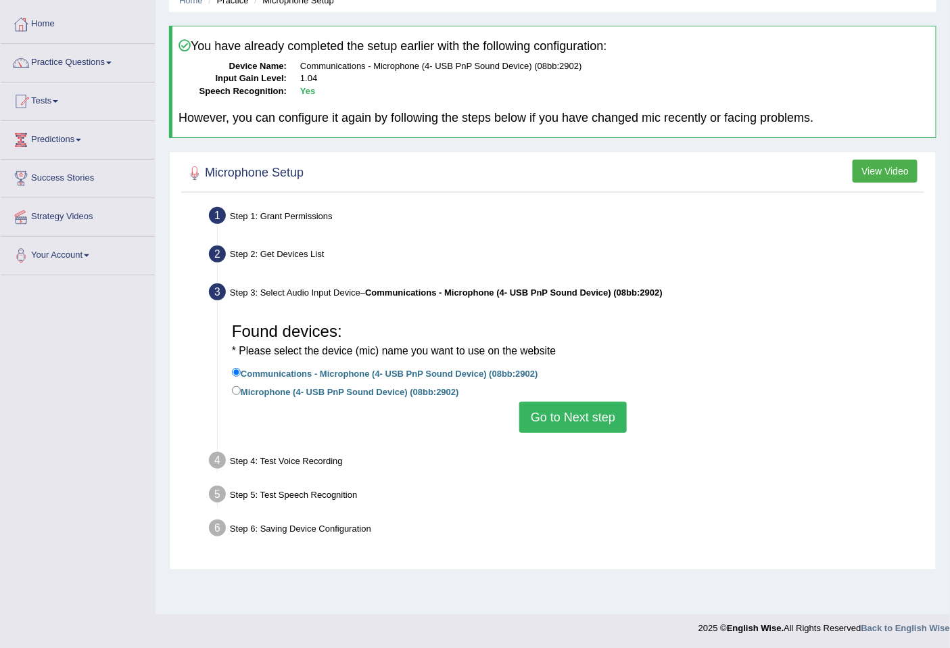
click at [576, 417] on button "Go to Next step" at bounding box center [573, 417] width 108 height 31
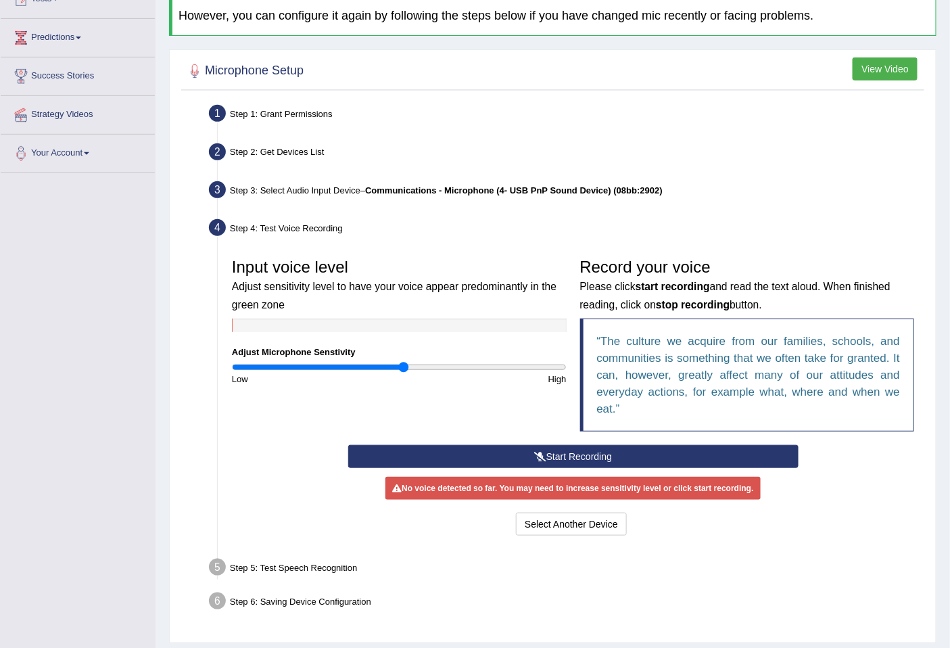
scroll to position [201, 0]
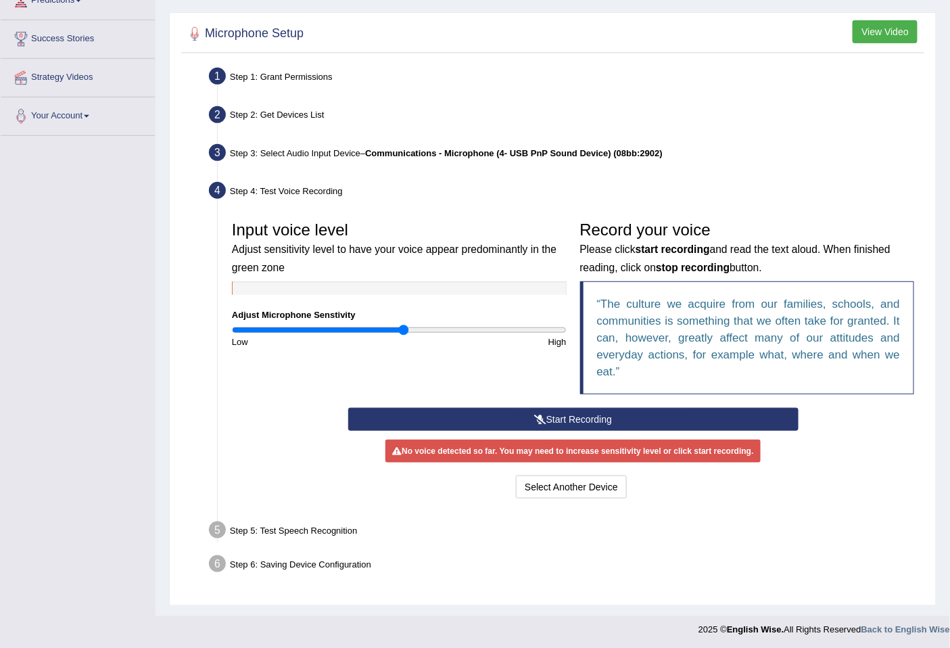
click at [563, 420] on button "Start Recording" at bounding box center [573, 419] width 450 height 23
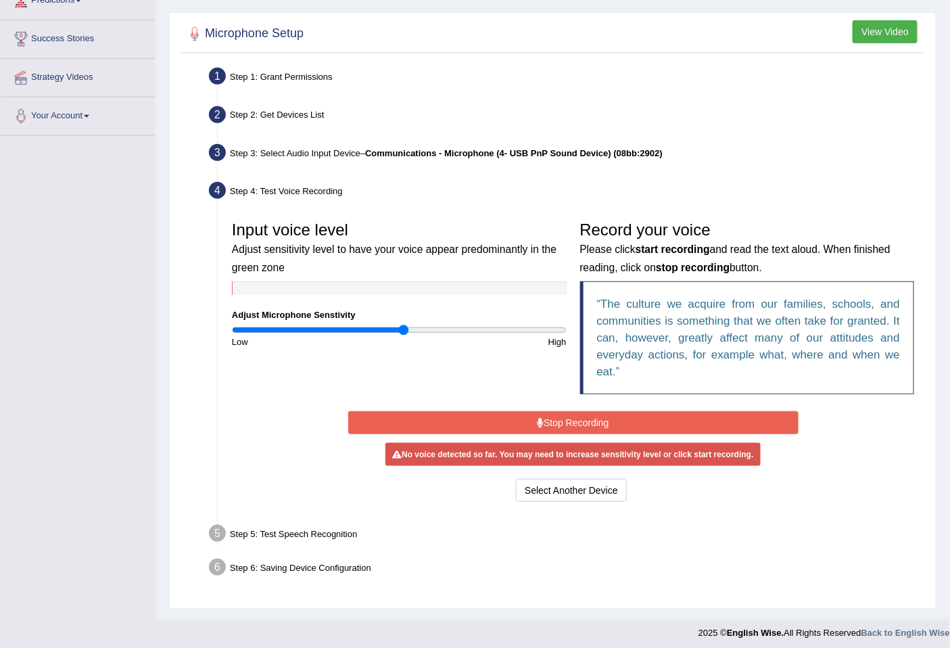
click at [370, 319] on div "Input voice level Adjust sensitivity level to have your voice appear predominan…" at bounding box center [399, 281] width 348 height 134
click at [348, 325] on input "range" at bounding box center [399, 330] width 335 height 11
click at [384, 326] on input "range" at bounding box center [399, 330] width 335 height 11
click at [440, 328] on input "range" at bounding box center [399, 330] width 335 height 11
click at [487, 330] on input "range" at bounding box center [399, 330] width 335 height 11
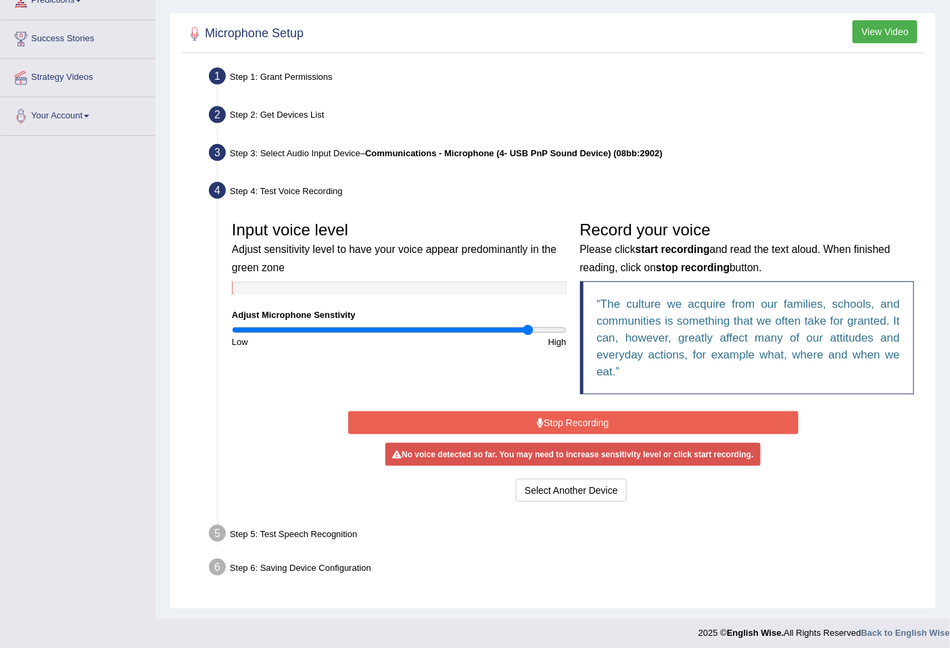
click at [530, 329] on input "range" at bounding box center [399, 330] width 335 height 11
click at [469, 330] on input "range" at bounding box center [399, 330] width 335 height 11
drag, startPoint x: 404, startPoint y: 327, endPoint x: 390, endPoint y: 325, distance: 15.1
click at [400, 327] on input "range" at bounding box center [399, 330] width 335 height 11
drag, startPoint x: 230, startPoint y: 293, endPoint x: 171, endPoint y: 281, distance: 60.0
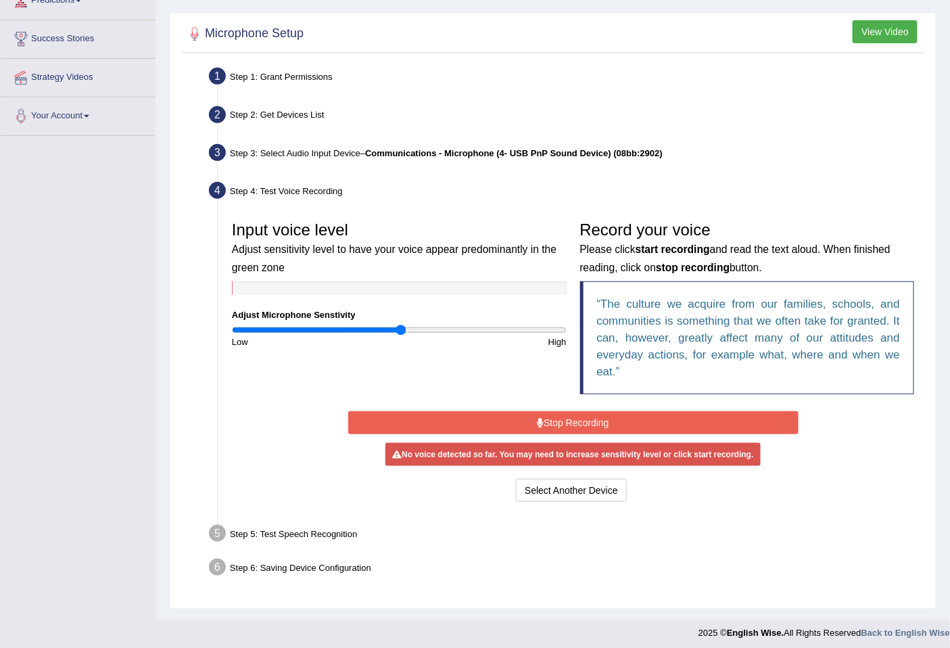
click at [229, 293] on div "Input voice level Adjust sensitivity level to have your voice appear predominan…" at bounding box center [399, 281] width 348 height 134
click at [171, 281] on div "Microphone Setup View Video Step 1: Grant Permissions To access your microphone…" at bounding box center [553, 310] width 768 height 597
click at [179, 282] on div "Microphone Setup View Video Step 1: Grant Permissions To access your microphone…" at bounding box center [553, 310] width 768 height 597
click at [373, 281] on div at bounding box center [399, 288] width 335 height 14
drag, startPoint x: 369, startPoint y: 281, endPoint x: 310, endPoint y: 275, distance: 59.8
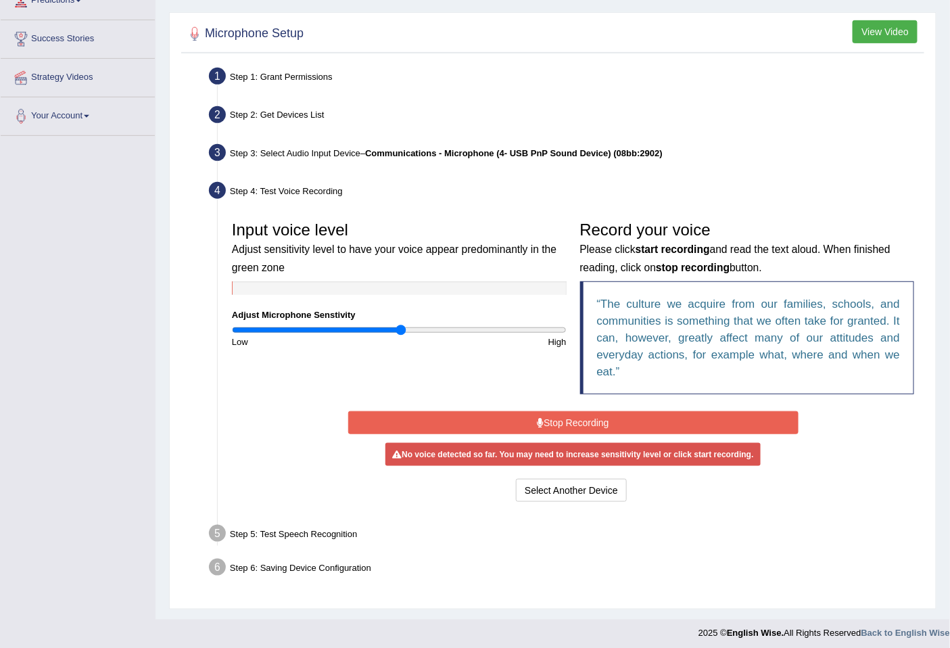
click at [367, 281] on div at bounding box center [399, 288] width 335 height 14
drag, startPoint x: 398, startPoint y: 328, endPoint x: 358, endPoint y: 312, distance: 42.2
type input "0.68"
click at [346, 325] on input "range" at bounding box center [399, 330] width 335 height 11
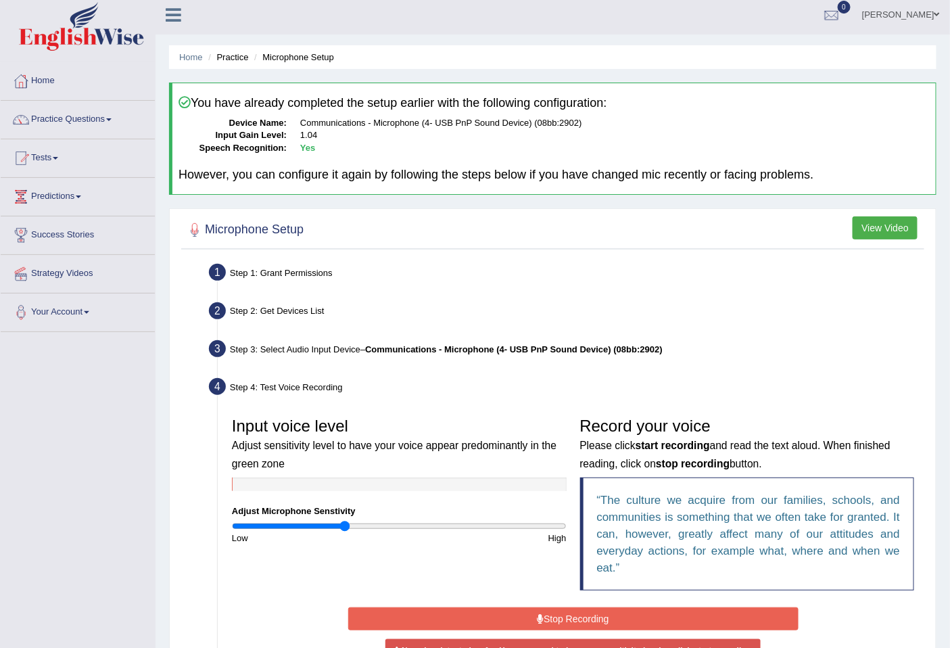
scroll to position [0, 0]
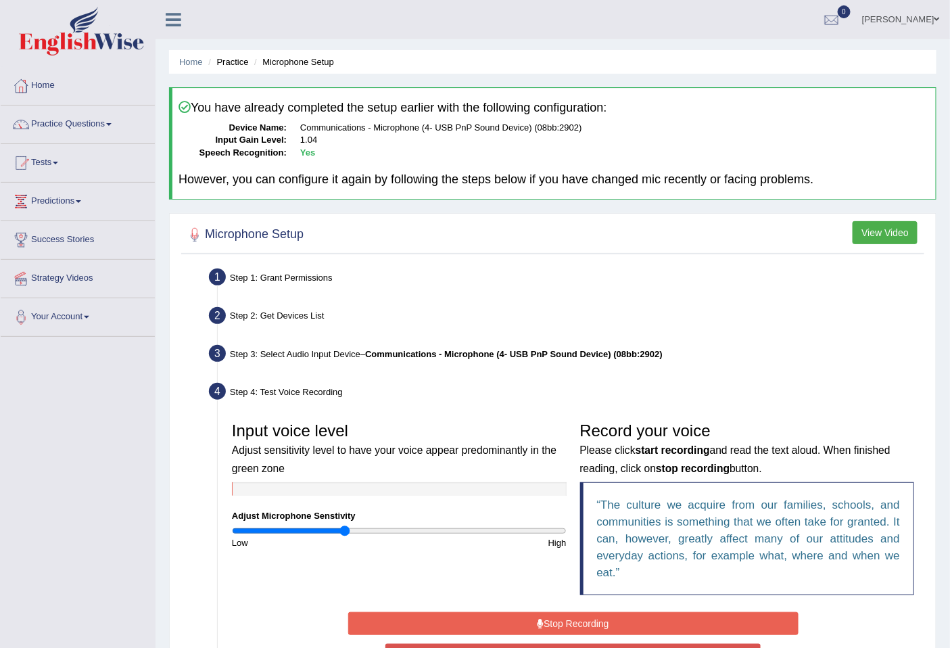
click at [927, 22] on link "[PERSON_NAME]" at bounding box center [901, 17] width 98 height 35
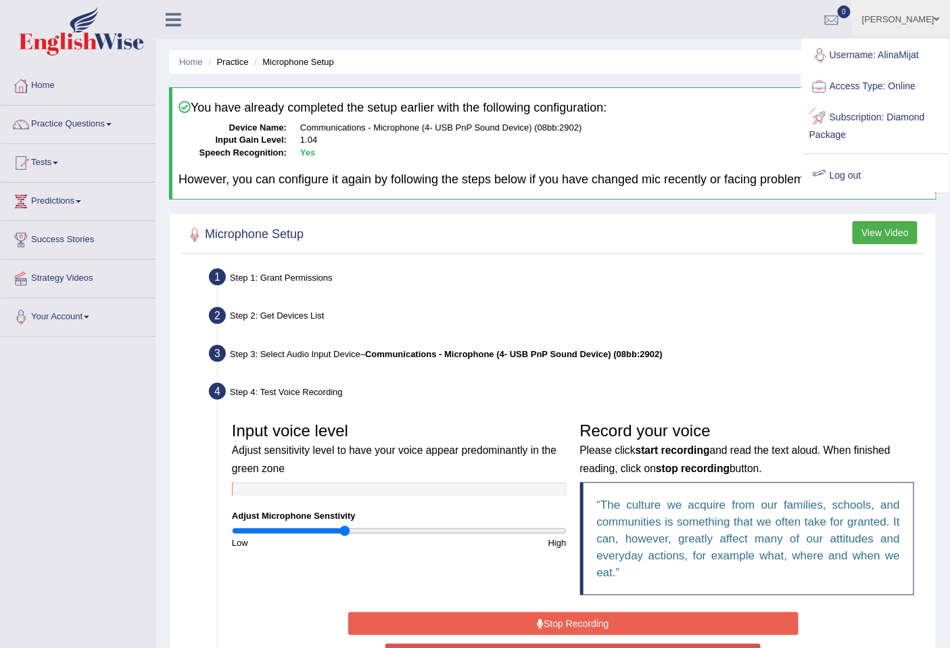
click at [860, 173] on link "Log out" at bounding box center [876, 175] width 146 height 31
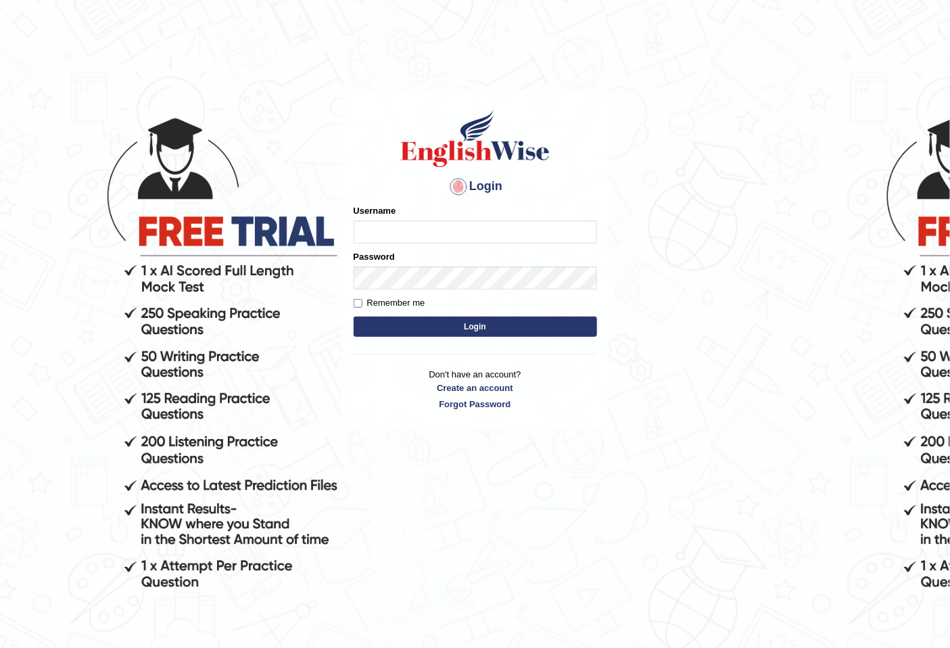
click at [408, 231] on input "Username" at bounding box center [475, 231] width 243 height 23
type input "AlinaMijat"
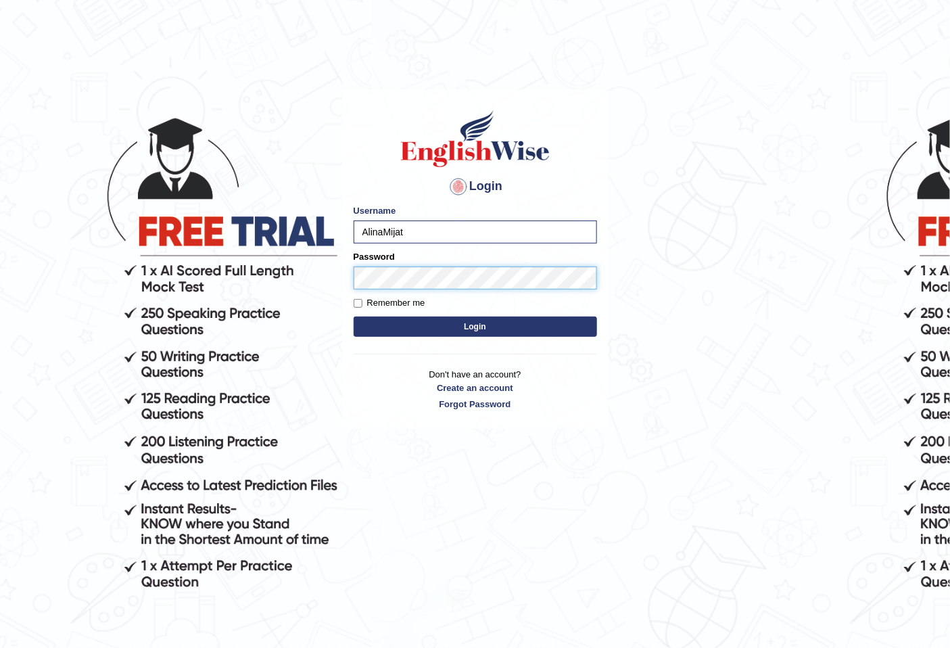
click at [354, 317] on button "Login" at bounding box center [475, 327] width 243 height 20
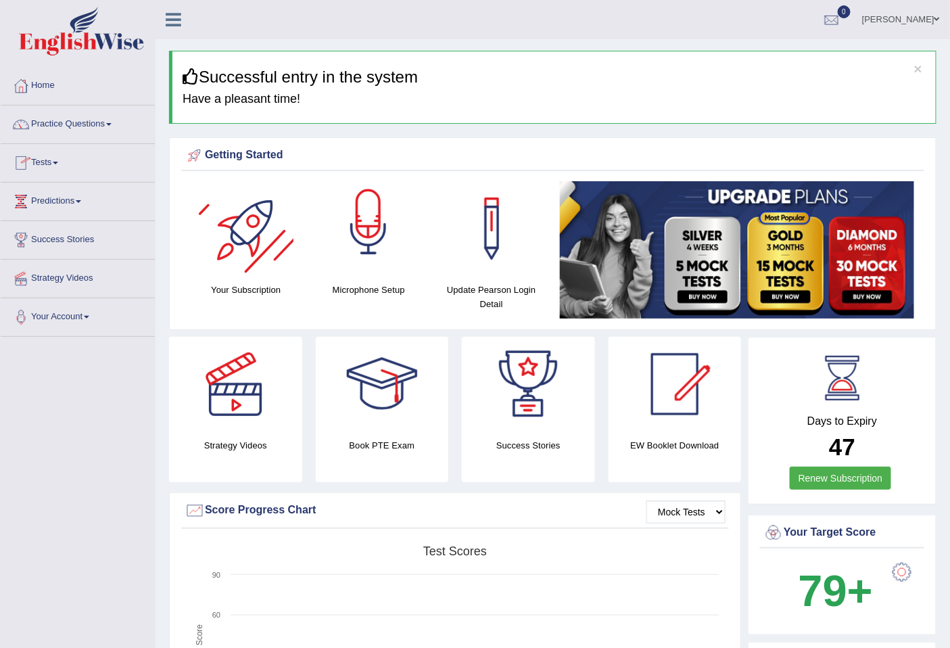
click at [343, 269] on div at bounding box center [368, 228] width 95 height 95
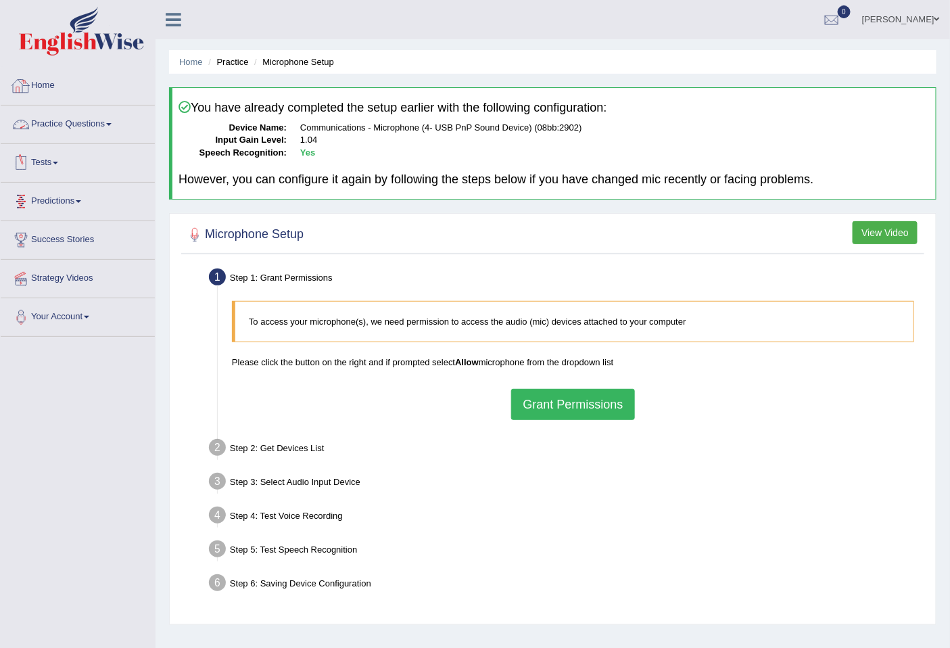
click at [55, 122] on link "Practice Questions" at bounding box center [78, 123] width 154 height 34
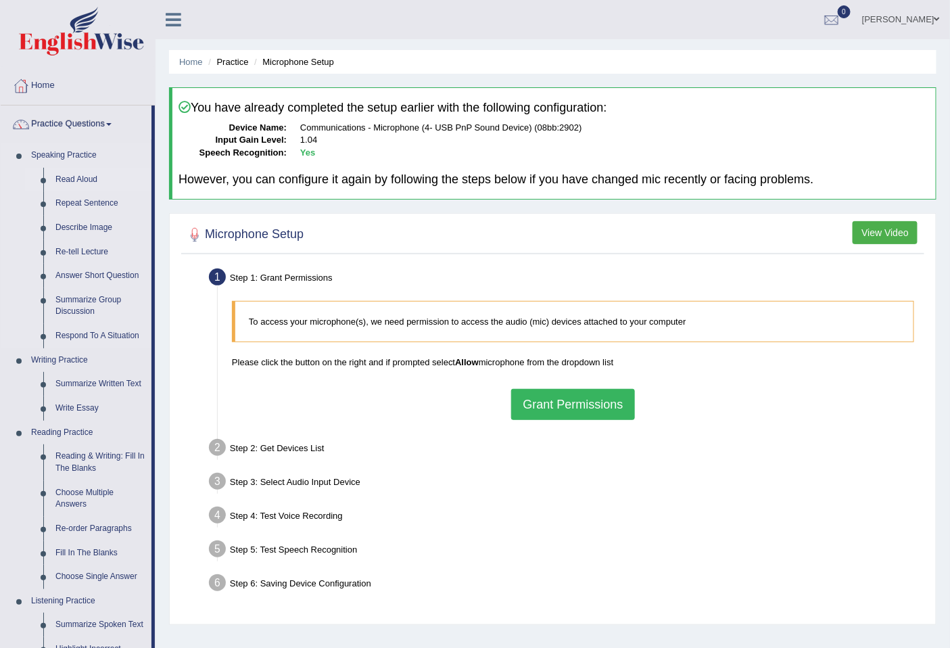
click at [82, 176] on link "Read Aloud" at bounding box center [100, 180] width 102 height 24
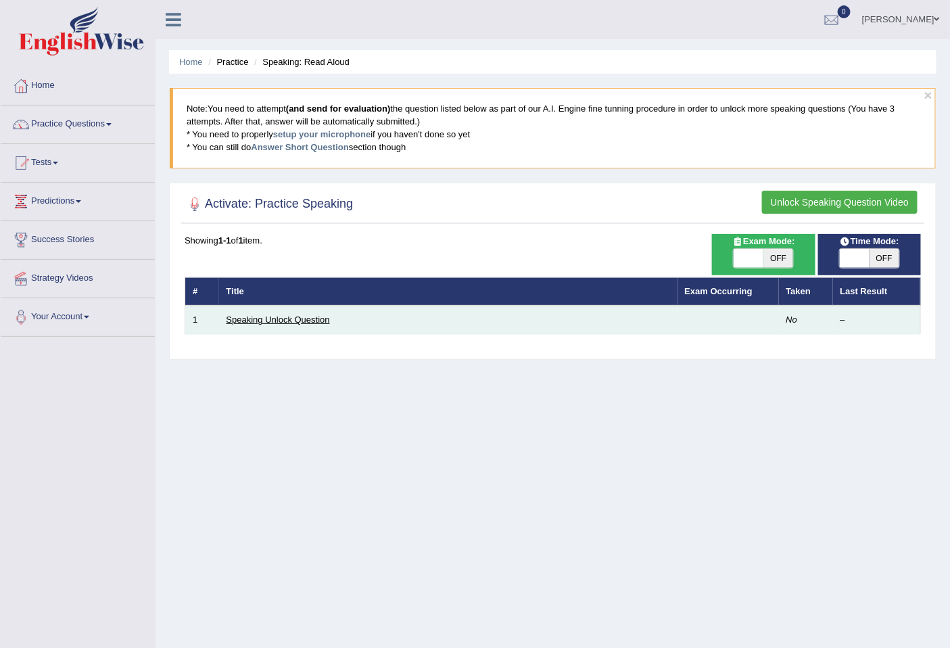
click at [312, 315] on link "Speaking Unlock Question" at bounding box center [278, 320] width 103 height 10
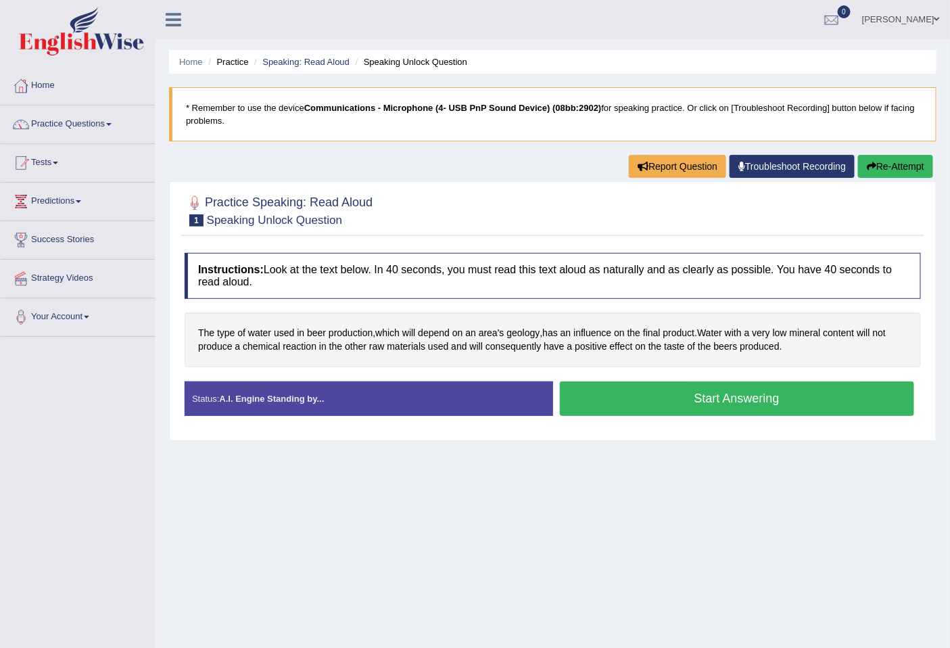
click at [593, 410] on button "Start Answering" at bounding box center [737, 398] width 355 height 34
